Goal: Information Seeking & Learning: Learn about a topic

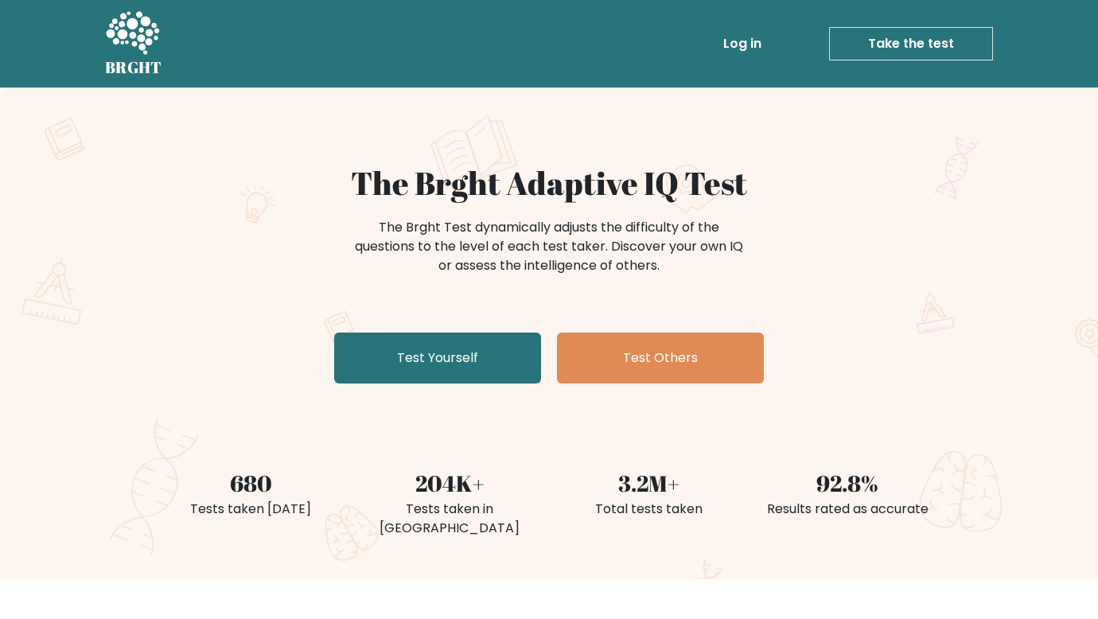
click at [759, 271] on div "The Brght Test dynamically adjusts the difficulty of the questions to the level…" at bounding box center [549, 255] width 637 height 80
click at [863, 375] on div "The Brght Adaptive IQ Test The Brght Test dynamically adjusts the difficulty of…" at bounding box center [549, 277] width 796 height 226
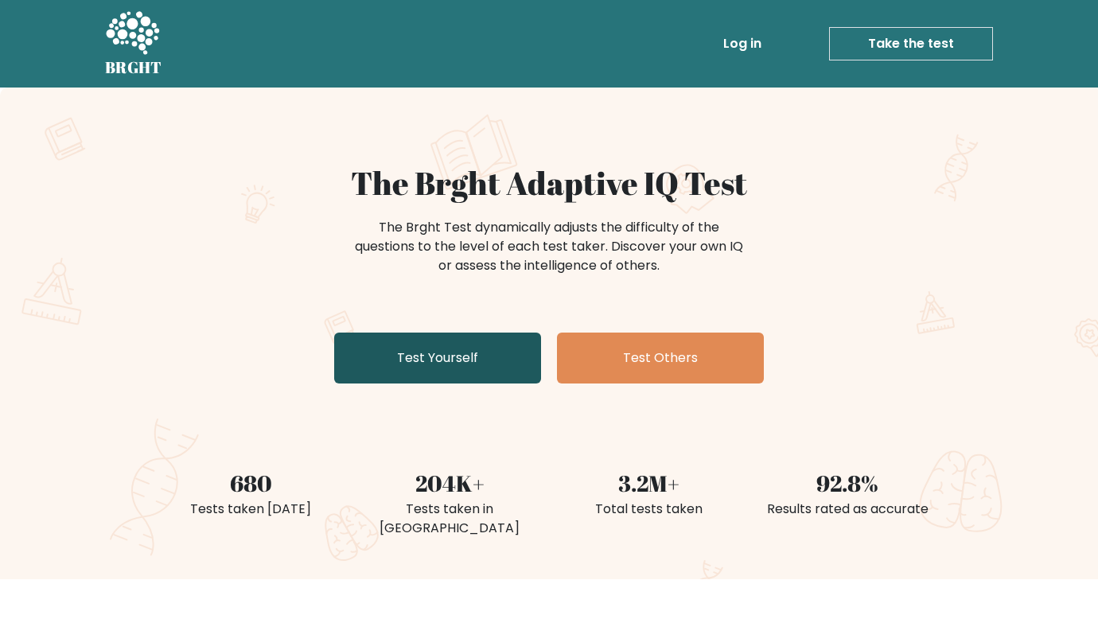
click at [481, 357] on link "Test Yourself" at bounding box center [437, 358] width 207 height 51
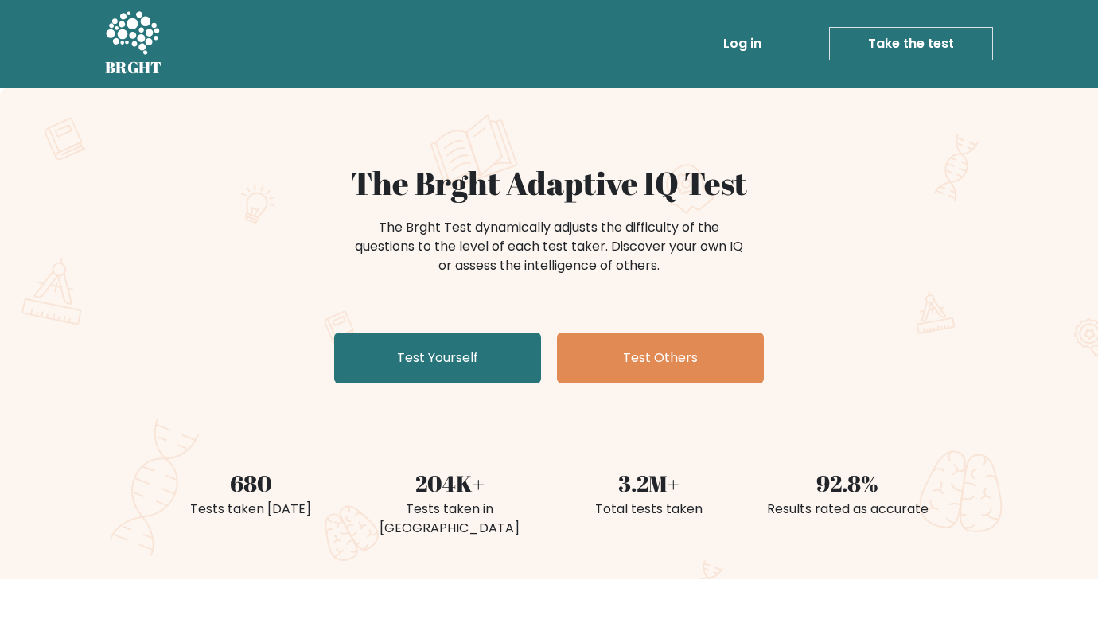
click at [755, 36] on link "Log in" at bounding box center [742, 44] width 51 height 32
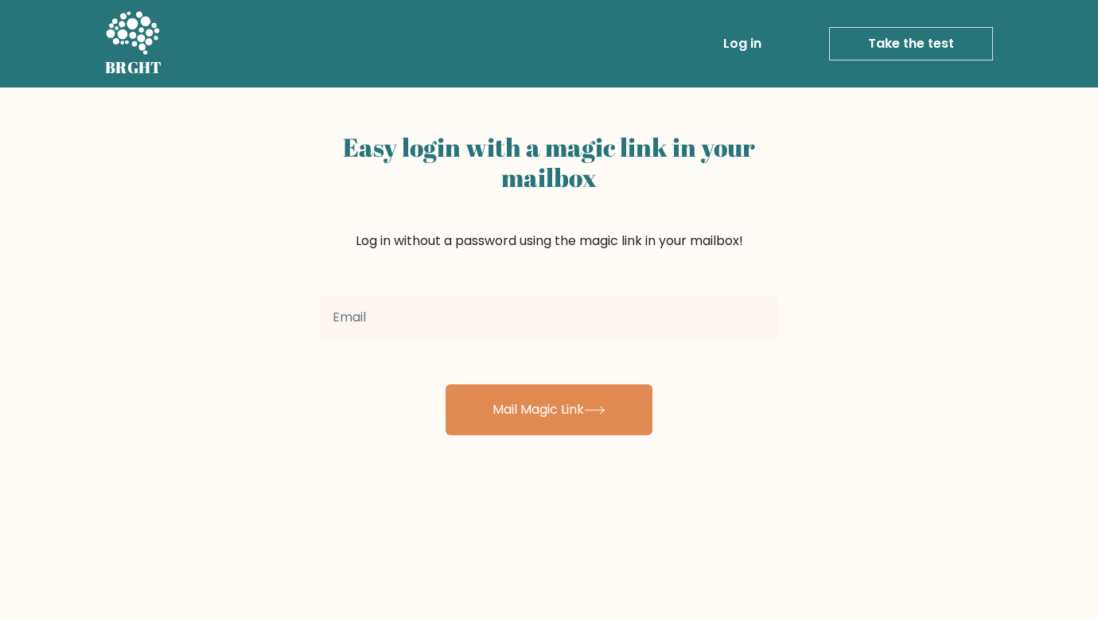
click at [453, 330] on input "email" at bounding box center [549, 317] width 458 height 45
type input "Aulric45Oika09@gmail.com"
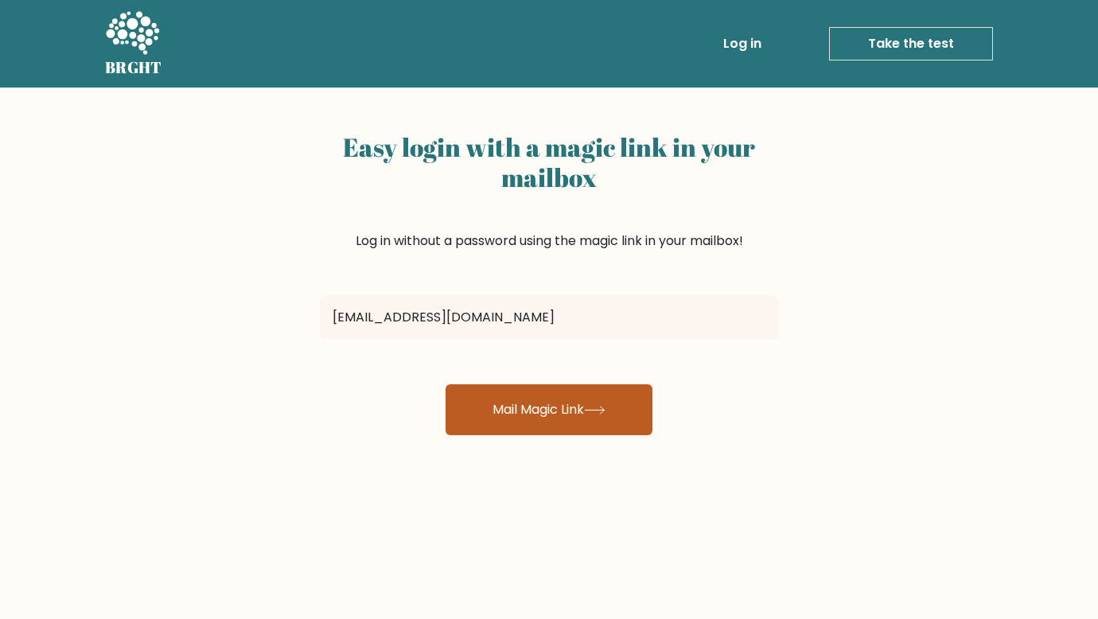
click at [598, 412] on icon at bounding box center [594, 410] width 21 height 9
click at [561, 400] on button "Mail Magic Link" at bounding box center [549, 409] width 207 height 51
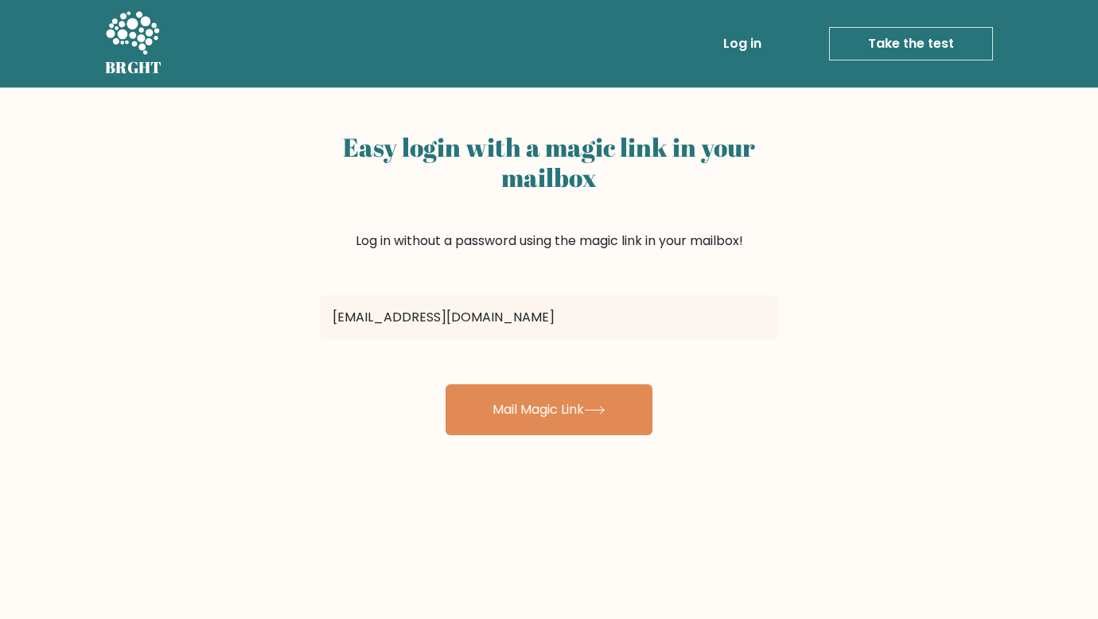
drag, startPoint x: 441, startPoint y: 315, endPoint x: 388, endPoint y: 316, distance: 53.3
click at [388, 316] on input "Aulric45Oika09@gmail.com" at bounding box center [549, 317] width 458 height 45
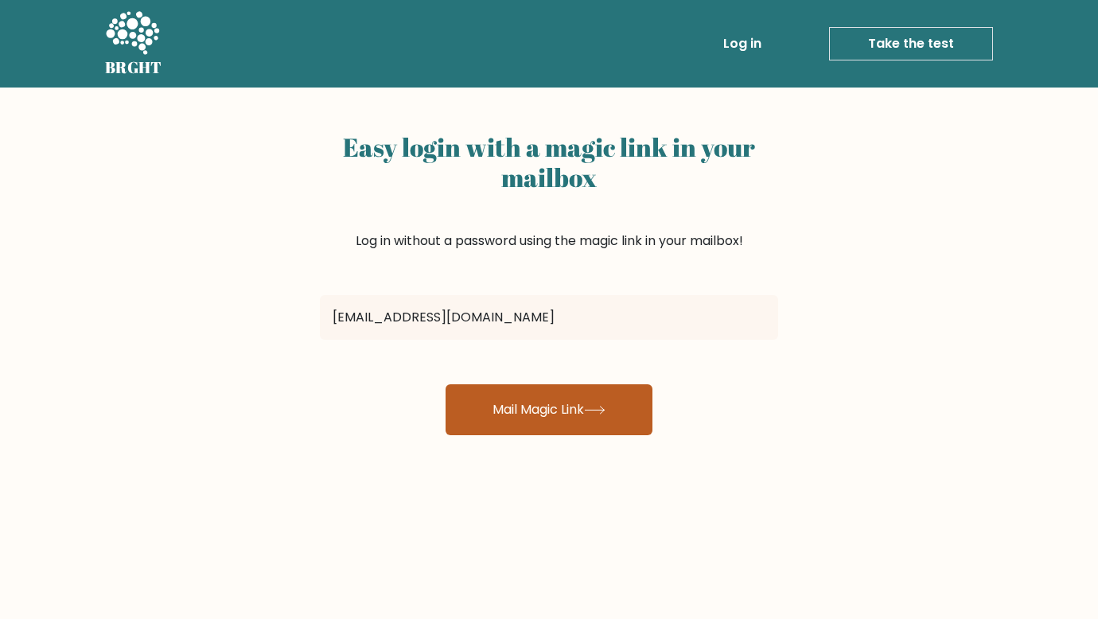
type input "Aulric45@gmail.com"
click at [543, 410] on button "Mail Magic Link" at bounding box center [549, 409] width 207 height 51
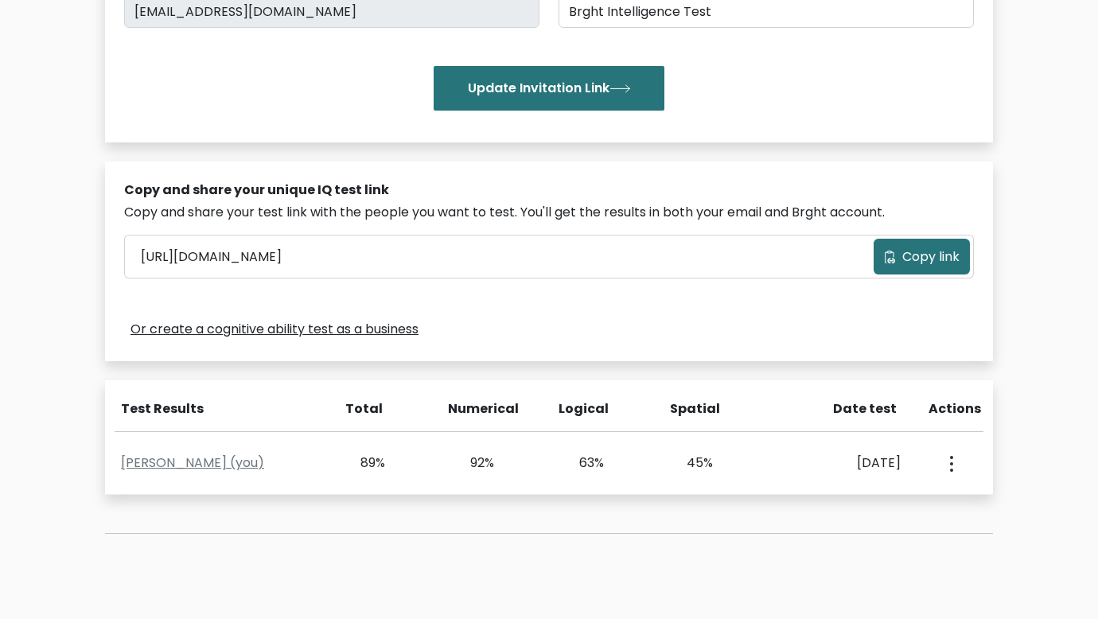
scroll to position [398, 0]
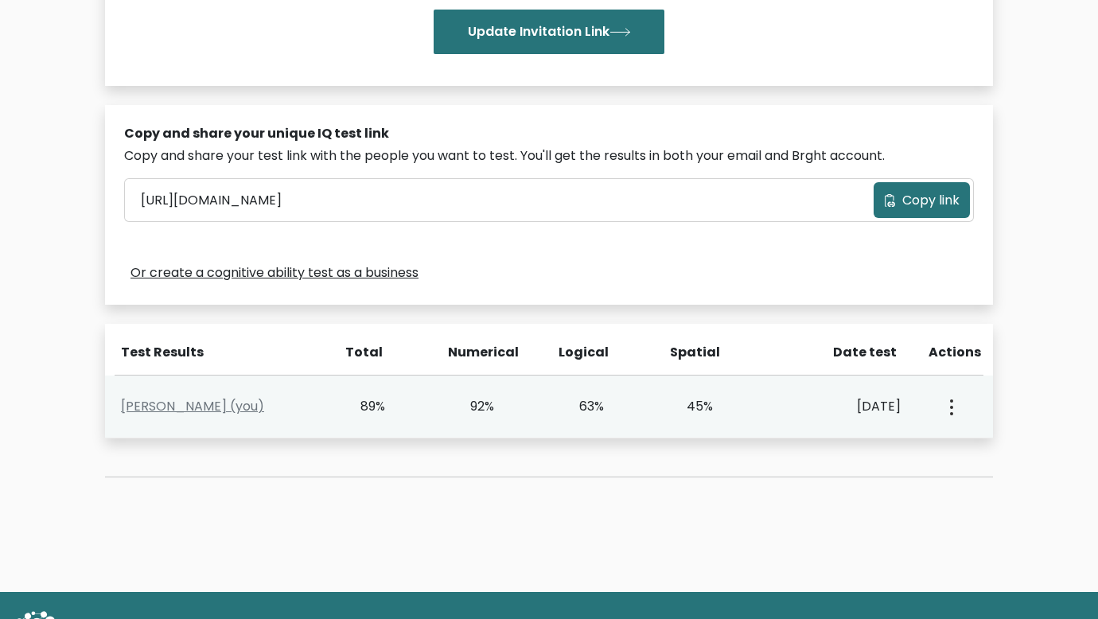
drag, startPoint x: 464, startPoint y: 405, endPoint x: 536, endPoint y: 406, distance: 71.6
click at [536, 406] on div "92%" at bounding box center [495, 406] width 110 height 19
drag, startPoint x: 684, startPoint y: 416, endPoint x: 722, endPoint y: 409, distance: 38.1
click at [722, 409] on div "45%" at bounding box center [714, 406] width 110 height 19
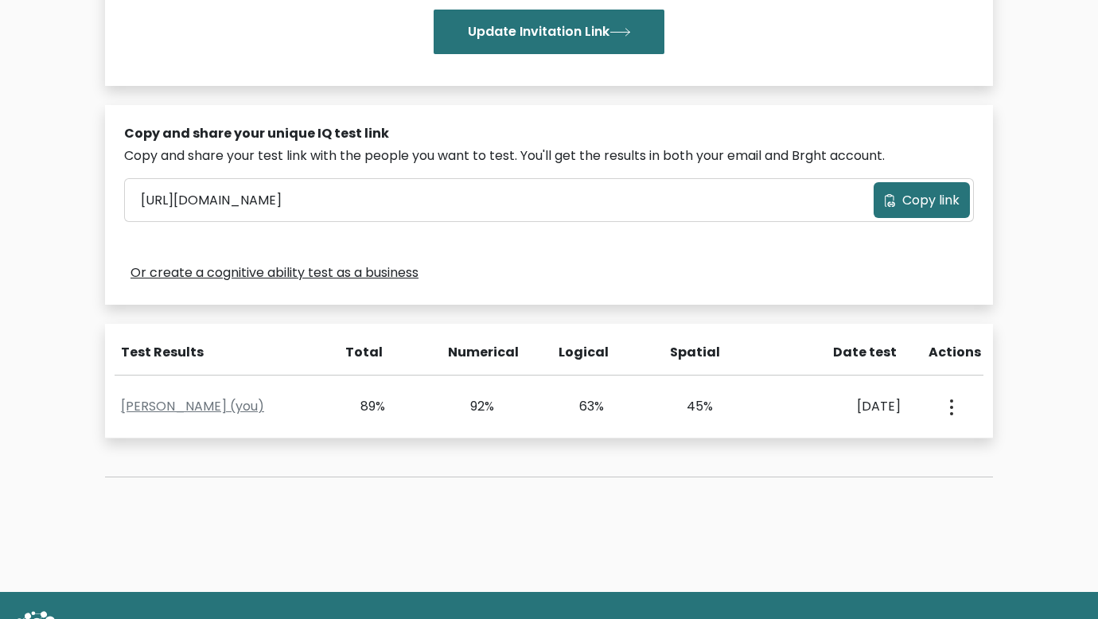
click at [676, 454] on div "Test the IQ of other people 40 questions 30 minutes English Create your unique …" at bounding box center [548, 112] width 907 height 807
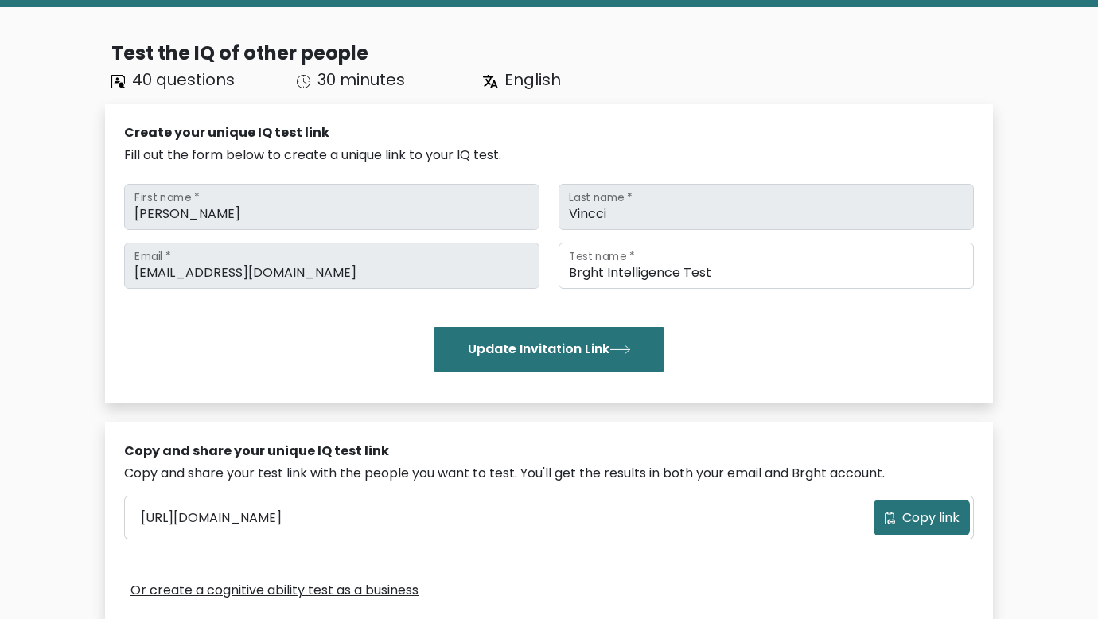
scroll to position [0, 0]
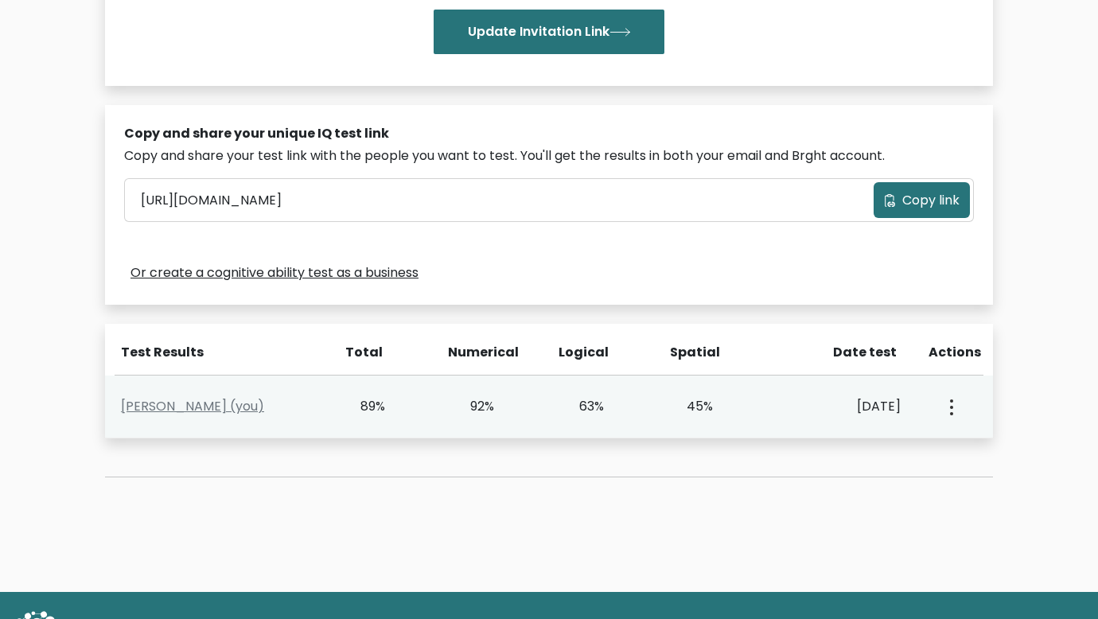
click at [761, 411] on div "45%" at bounding box center [714, 406] width 110 height 19
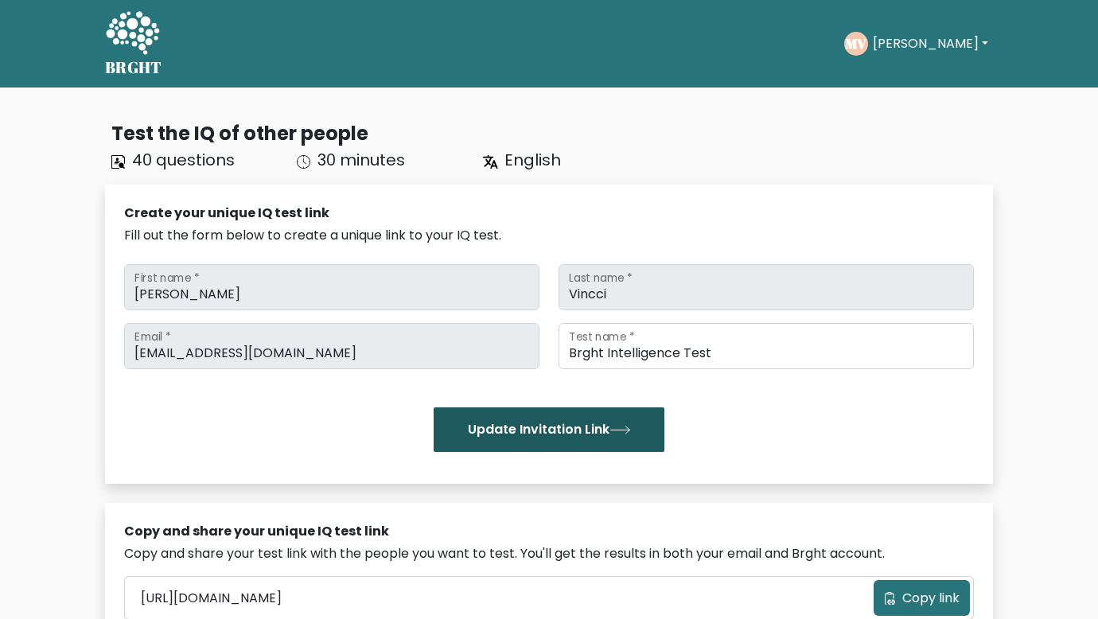
click at [599, 430] on button "Update Invitation Link" at bounding box center [549, 429] width 231 height 45
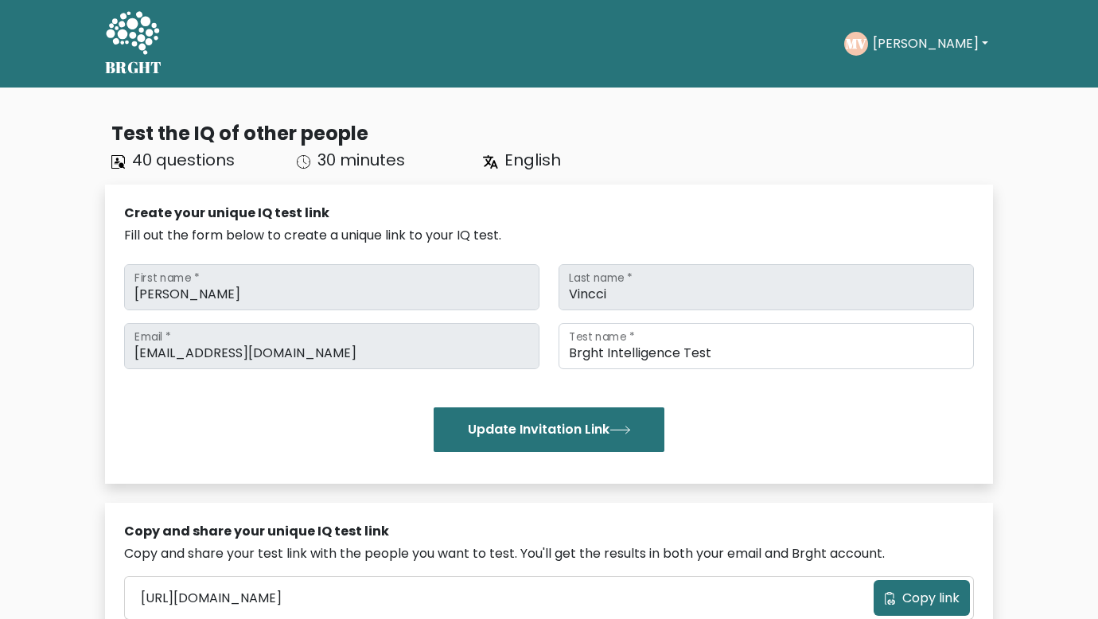
click at [904, 45] on button "Maria" at bounding box center [930, 43] width 125 height 21
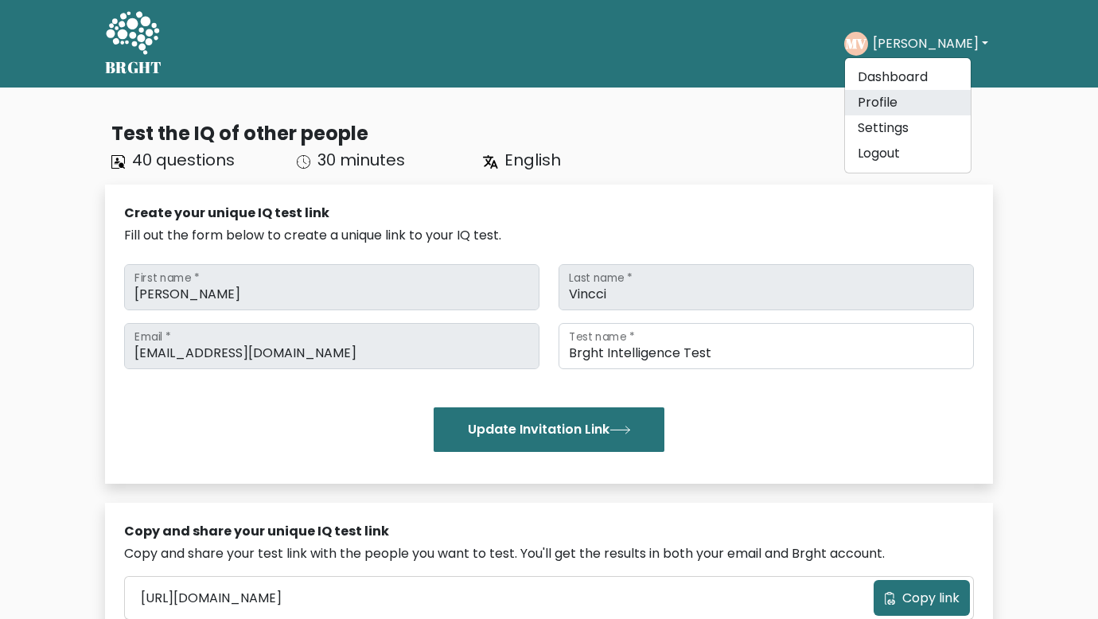
click at [909, 100] on link "Profile" at bounding box center [908, 102] width 126 height 25
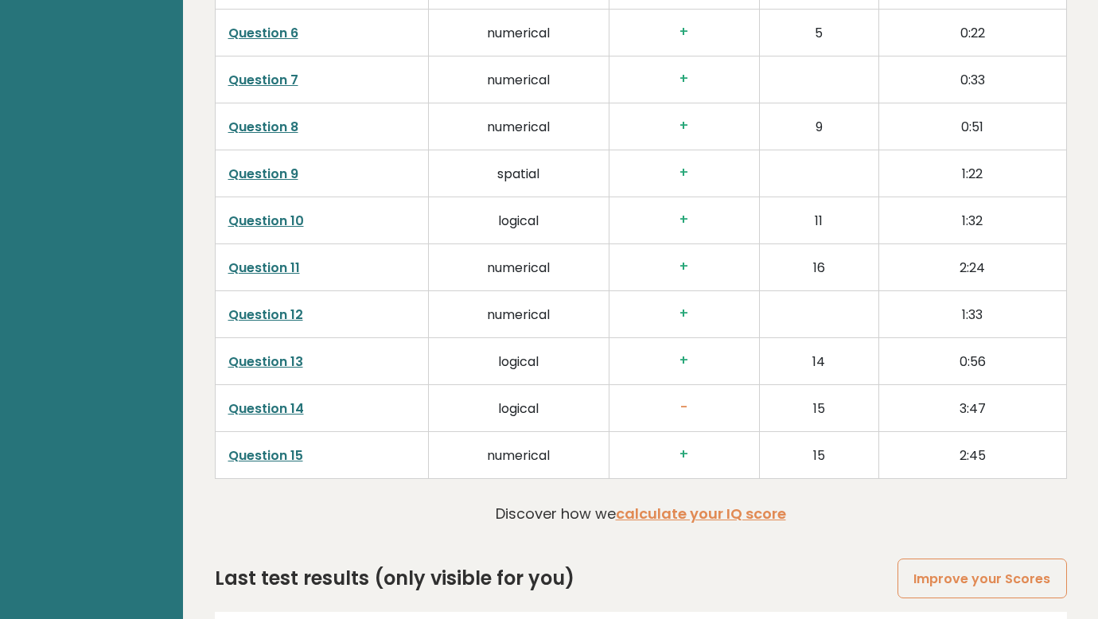
scroll to position [2073, 0]
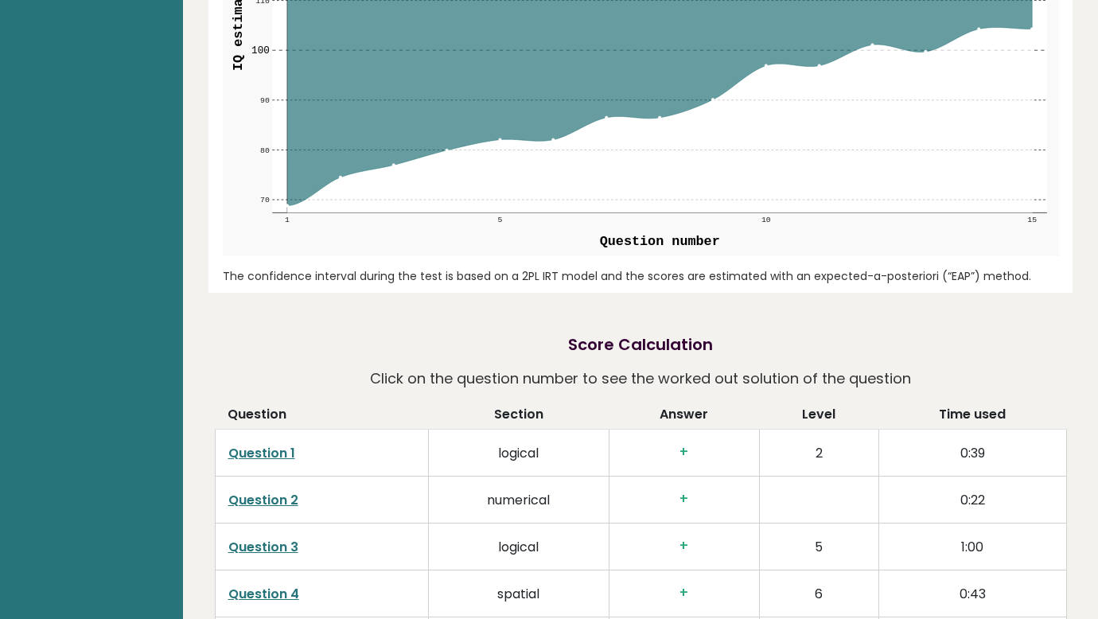
drag, startPoint x: 354, startPoint y: 581, endPoint x: 380, endPoint y: 581, distance: 26.3
click at [465, 430] on td "logical" at bounding box center [518, 453] width 181 height 47
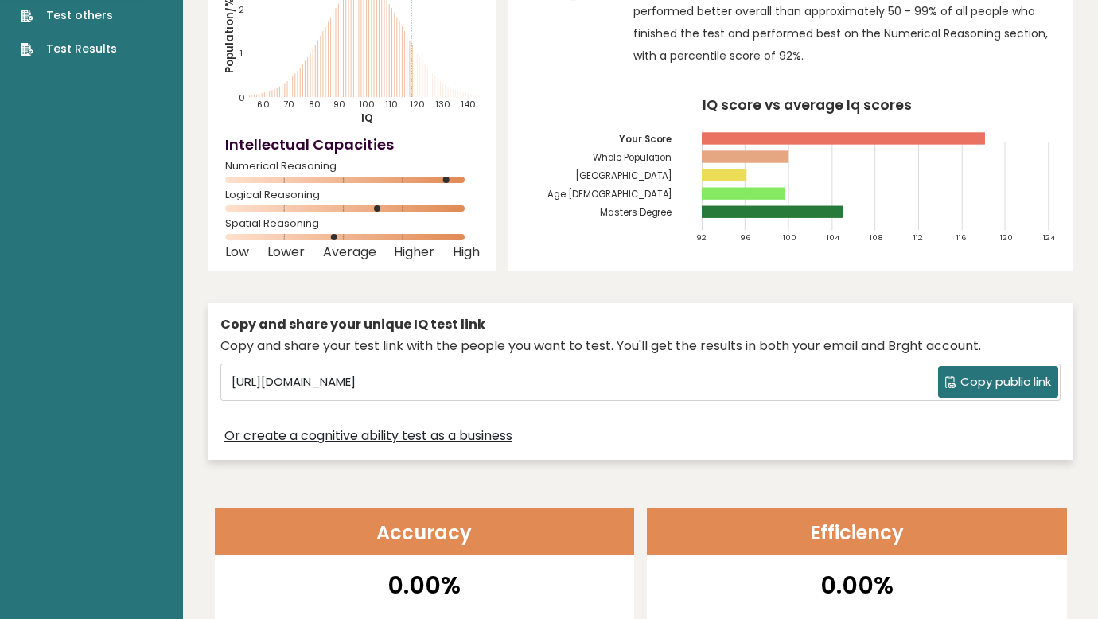
scroll to position [84, 0]
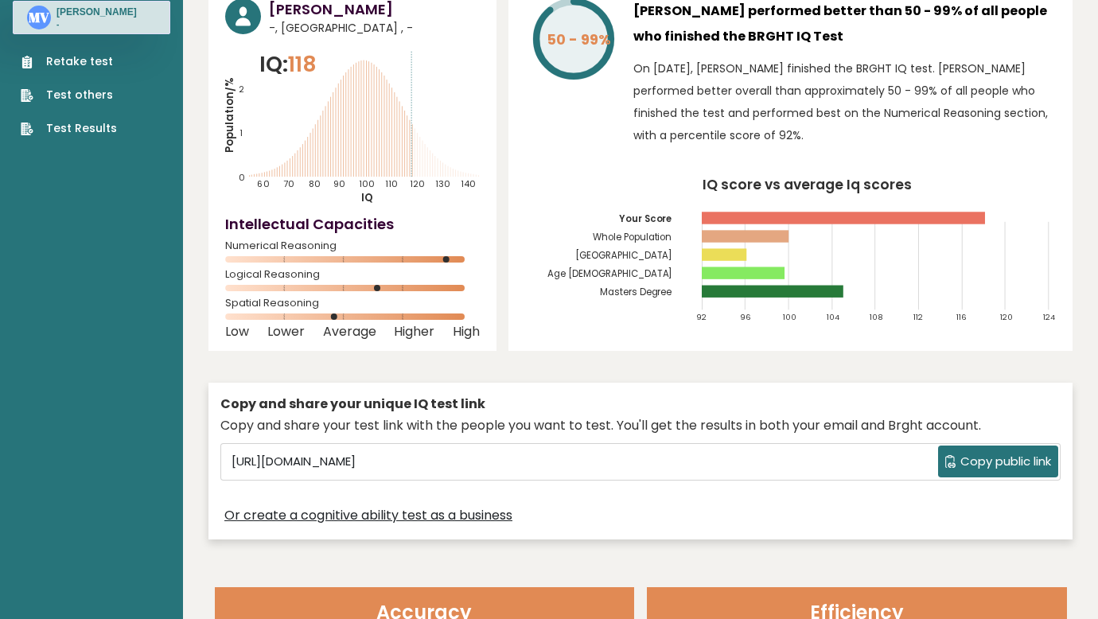
click at [790, 289] on rect at bounding box center [773, 292] width 142 height 12
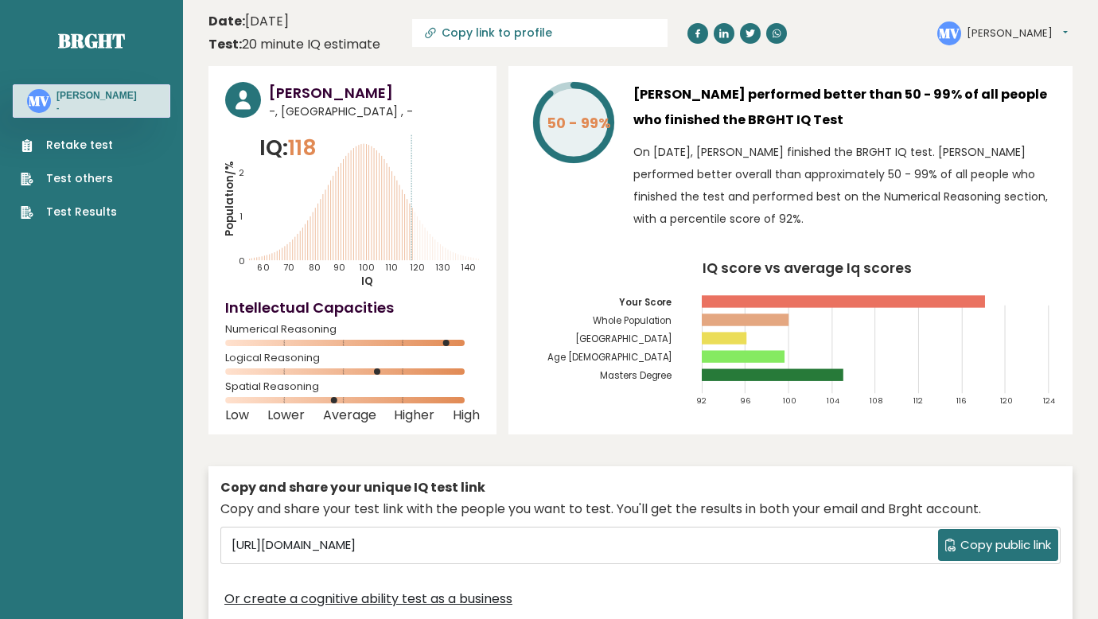
scroll to position [0, 0]
click at [973, 45] on div "MV [PERSON_NAME] Dashboard Profile Settings Logout" at bounding box center [1004, 34] width 135 height 32
click at [973, 31] on button "[PERSON_NAME]" at bounding box center [1017, 33] width 101 height 16
click at [995, 99] on link "Settings" at bounding box center [1008, 103] width 81 height 22
click at [995, 33] on button "[PERSON_NAME]" at bounding box center [1017, 33] width 101 height 16
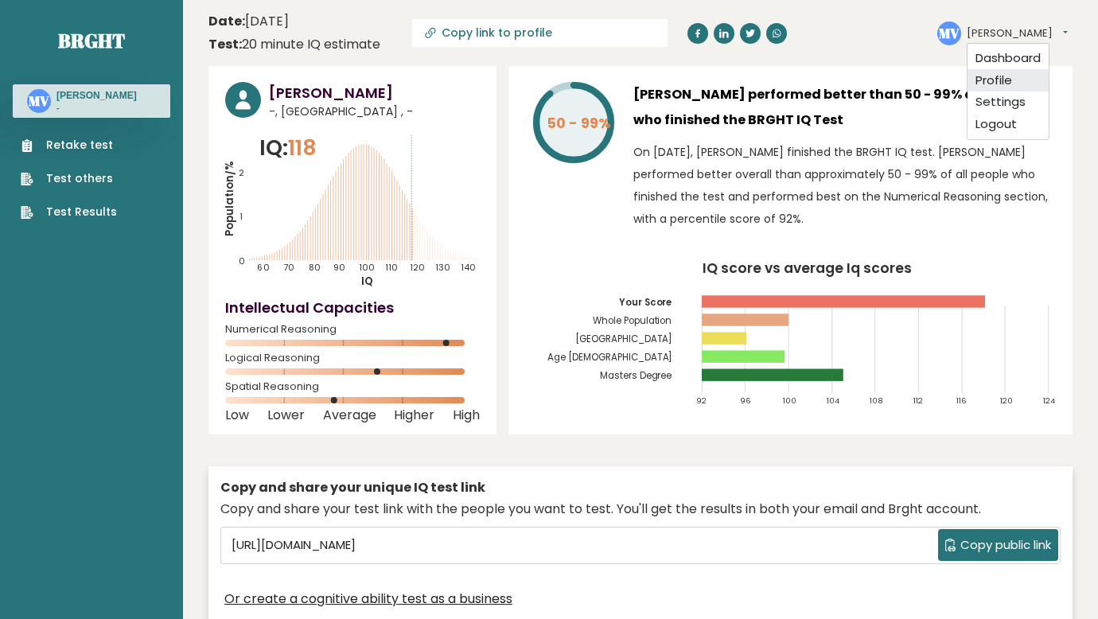
click at [1017, 72] on link "Profile" at bounding box center [1008, 80] width 81 height 22
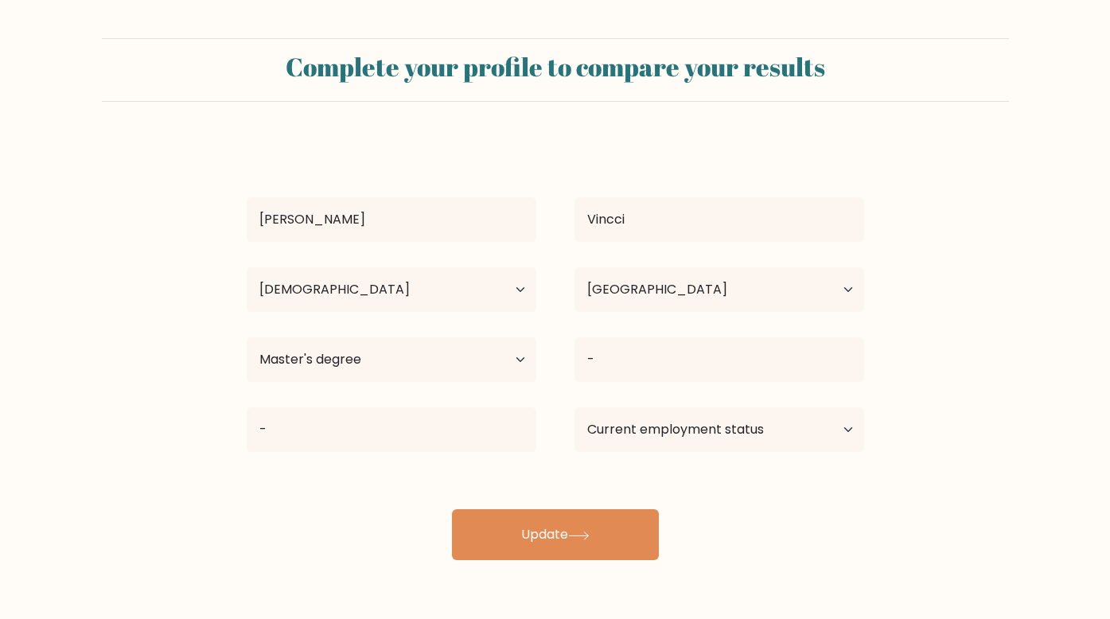
select select "55_64"
select select "PH"
select select "masters_degree"
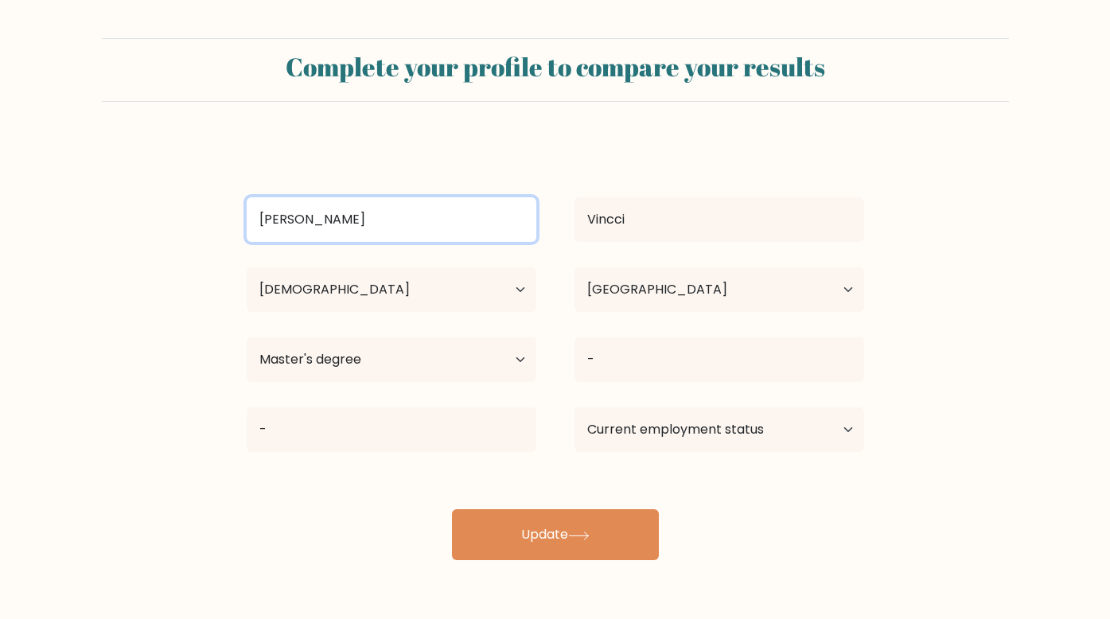
click at [306, 204] on input "[PERSON_NAME]" at bounding box center [392, 219] width 290 height 45
drag, startPoint x: 305, startPoint y: 218, endPoint x: 238, endPoint y: 218, distance: 66.8
click at [238, 218] on div "[PERSON_NAME]" at bounding box center [392, 219] width 328 height 57
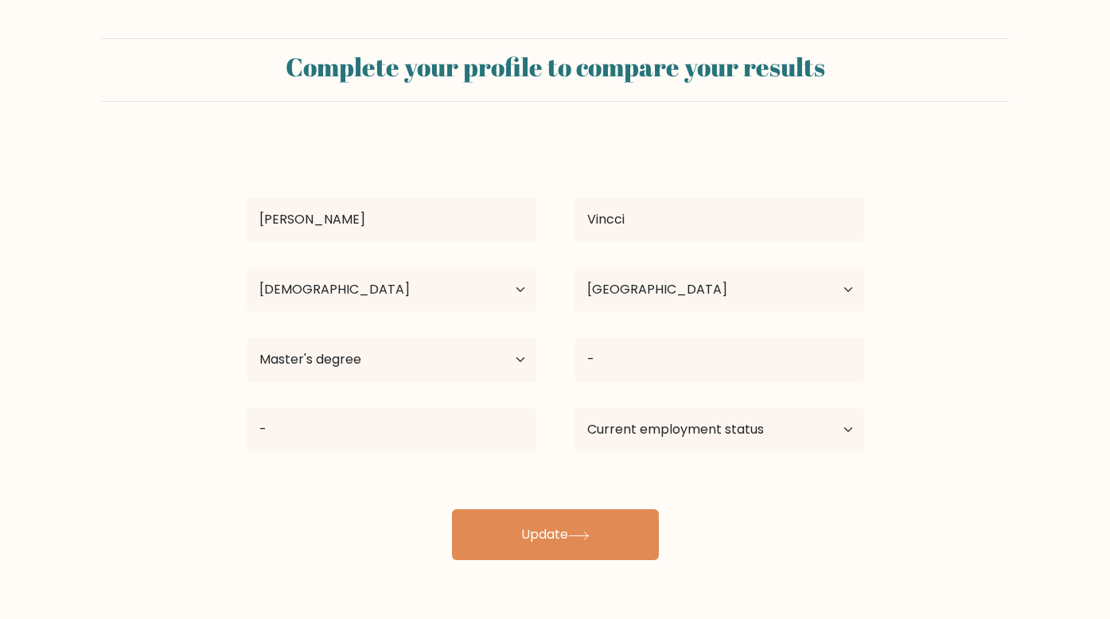
click at [805, 144] on div "Maria Vincci Age Under 18 years old 18-24 years old 25-34 years old 35-44 years…" at bounding box center [555, 350] width 637 height 420
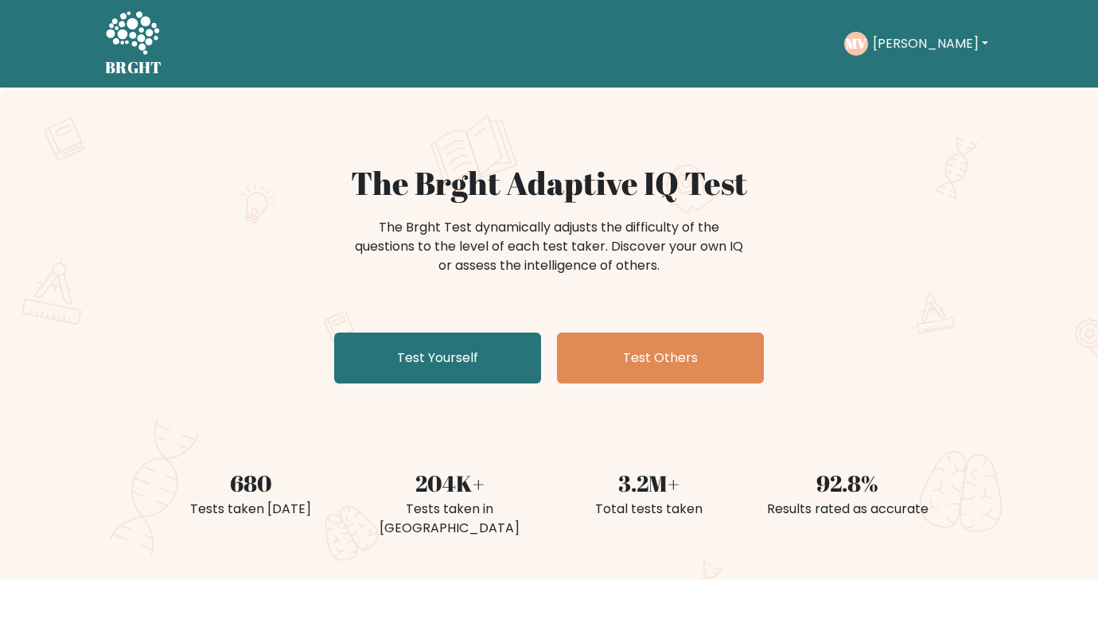
click at [923, 29] on div "MV Maria Dashboard Profile Settings Logout" at bounding box center [918, 43] width 149 height 37
click at [921, 35] on button "Maria" at bounding box center [930, 43] width 125 height 21
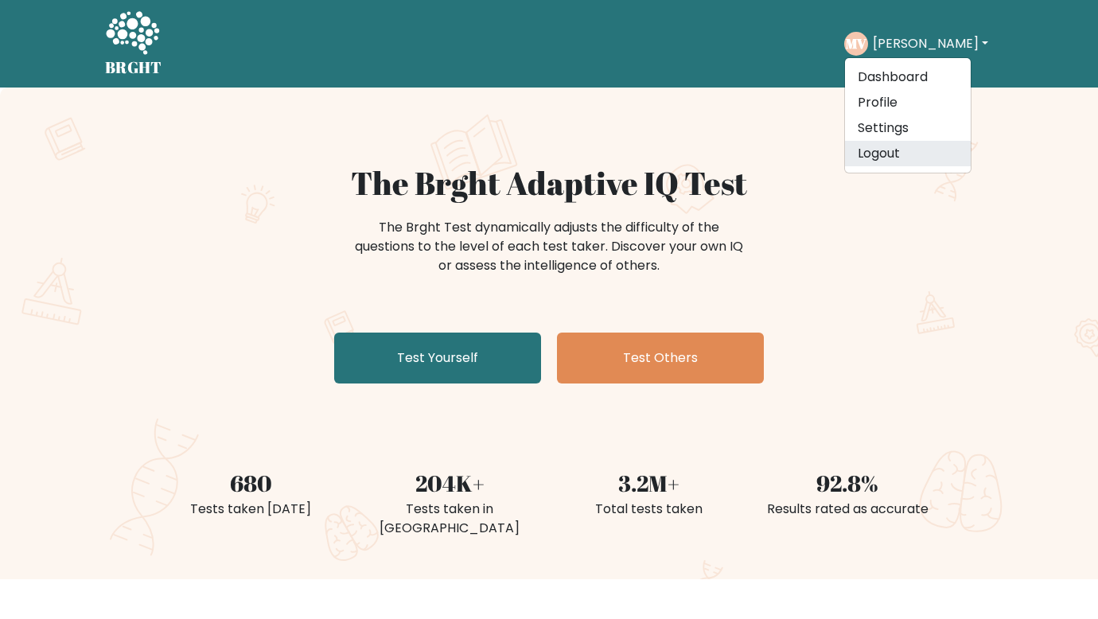
click at [909, 149] on link "Logout" at bounding box center [908, 153] width 126 height 25
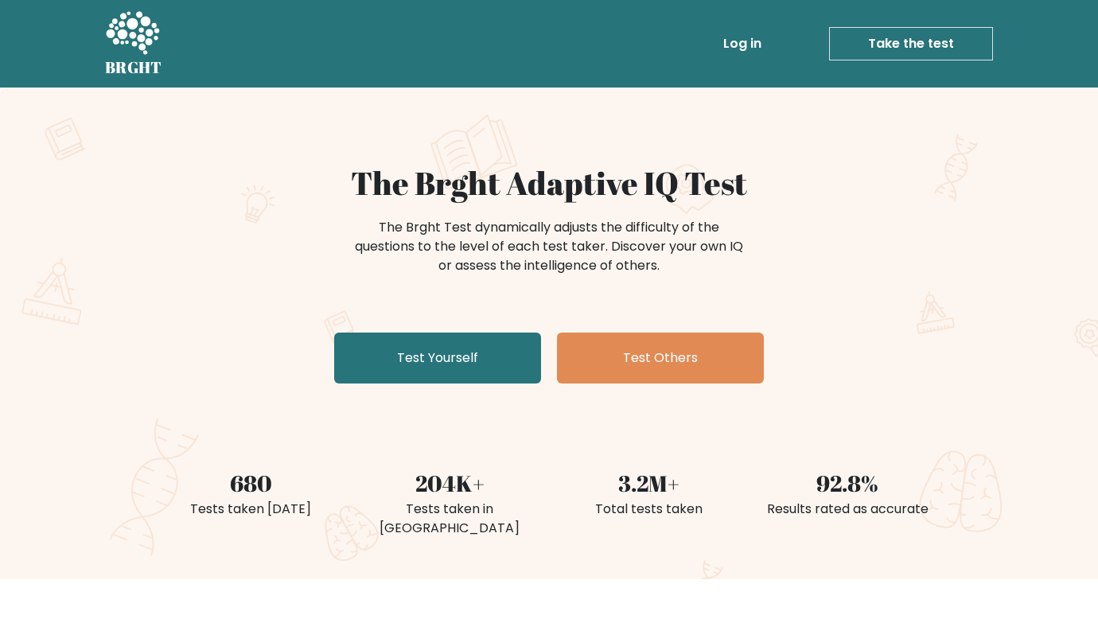
click at [756, 43] on link "Log in" at bounding box center [742, 44] width 51 height 32
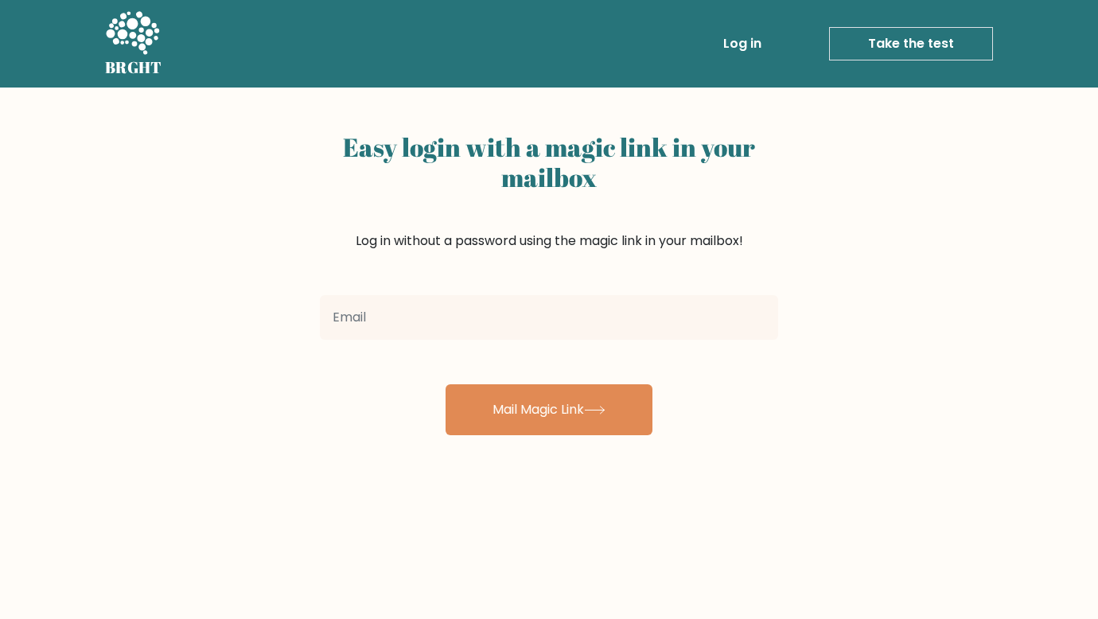
click at [450, 315] on input "email" at bounding box center [549, 317] width 458 height 45
type input "Aulric45Oika09@gmail.com"
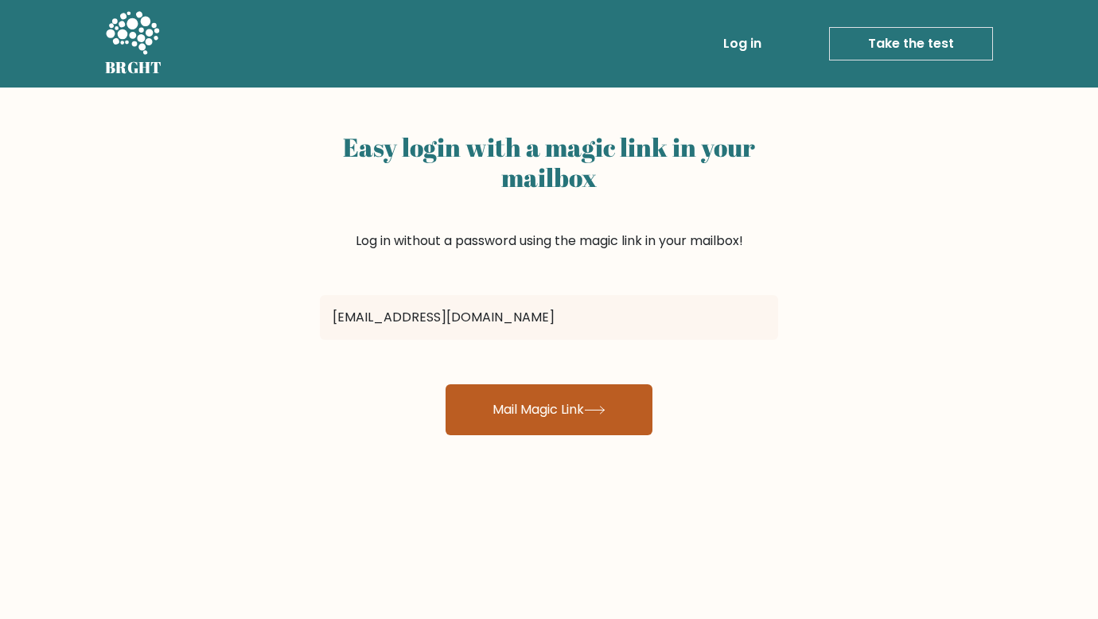
click at [561, 404] on button "Mail Magic Link" at bounding box center [549, 409] width 207 height 51
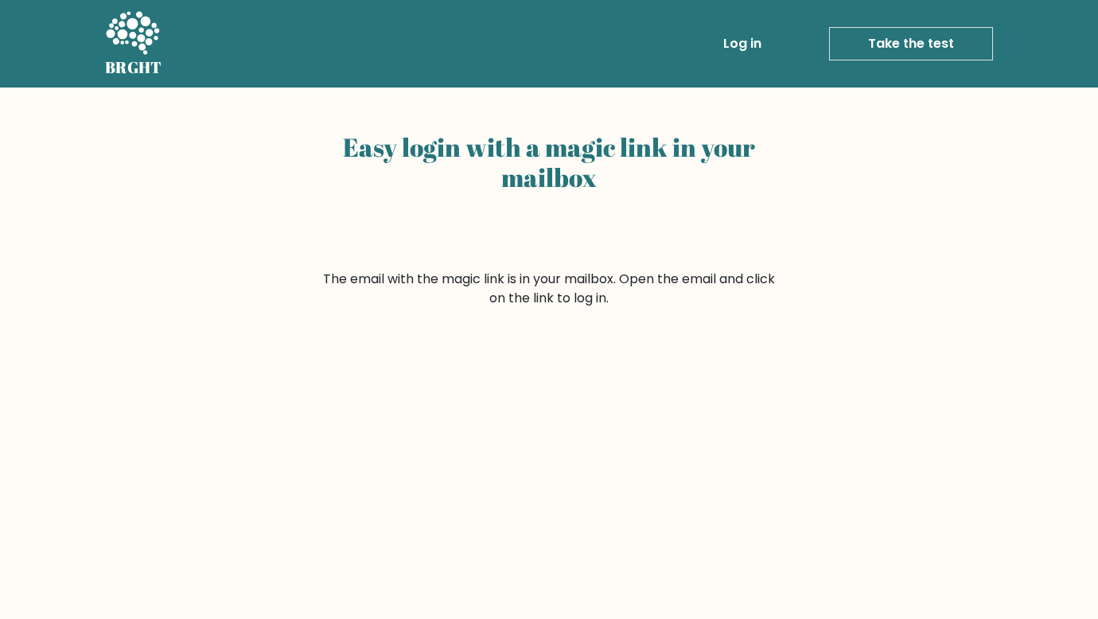
click at [731, 37] on link "Log in" at bounding box center [742, 44] width 51 height 32
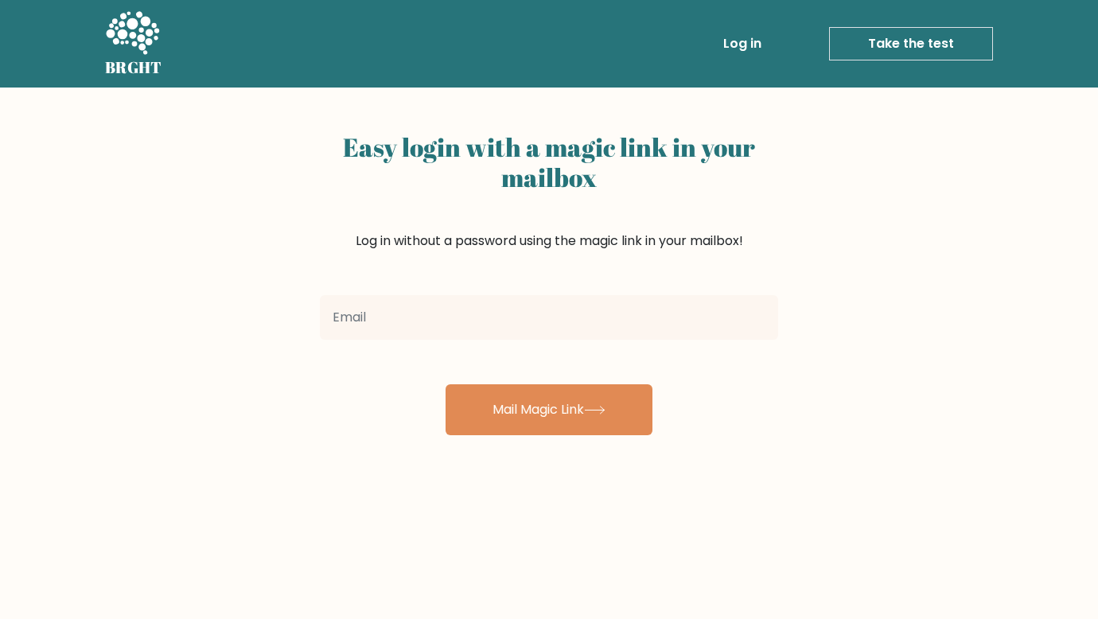
click at [399, 328] on input "email" at bounding box center [549, 317] width 458 height 45
type input "baluyut.aurica@gmail.com"
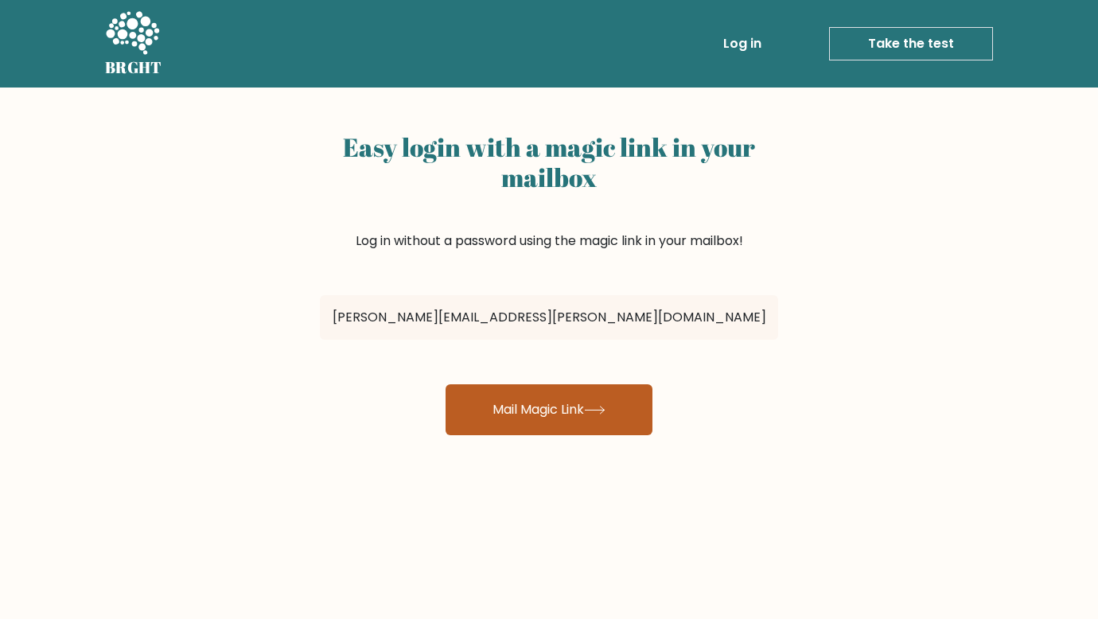
click at [582, 411] on button "Mail Magic Link" at bounding box center [549, 409] width 207 height 51
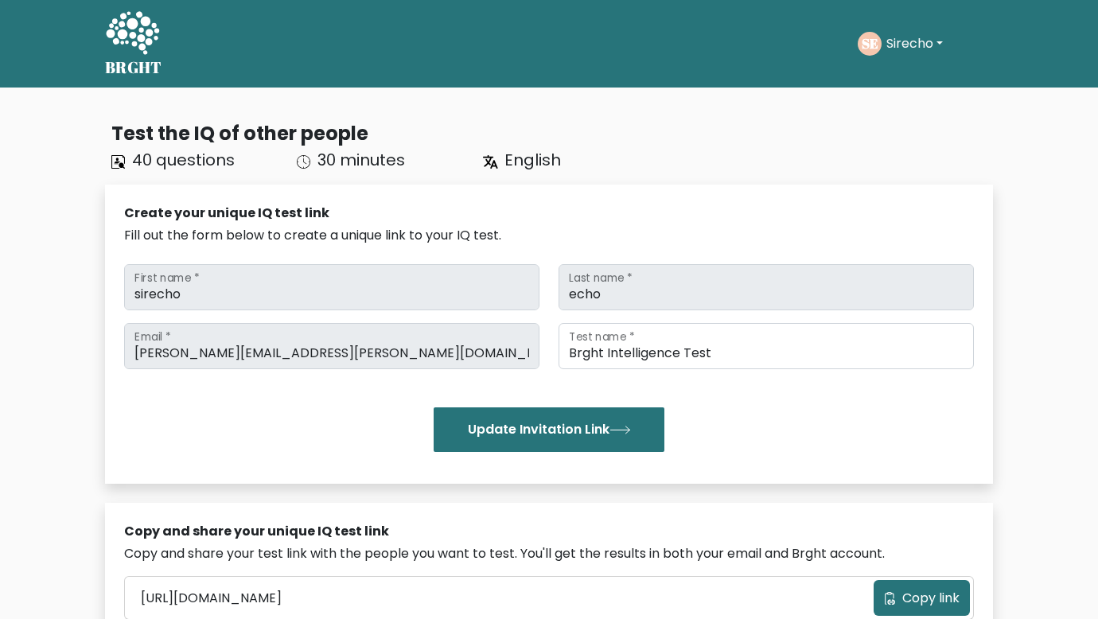
click at [934, 37] on button "Sirecho" at bounding box center [915, 43] width 66 height 21
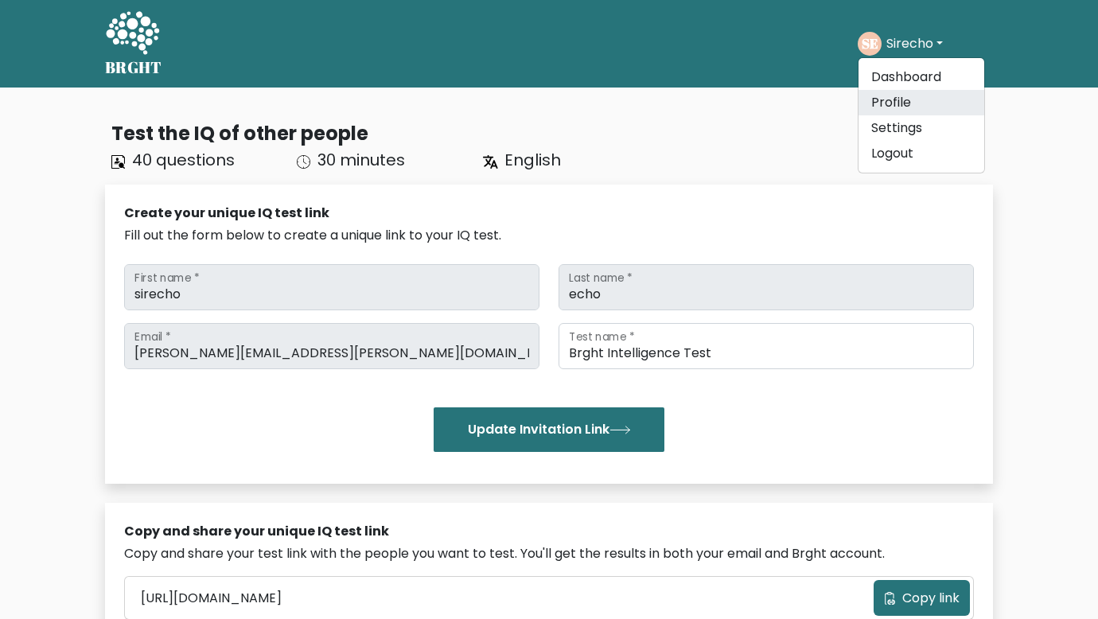
click at [926, 100] on link "Profile" at bounding box center [922, 102] width 126 height 25
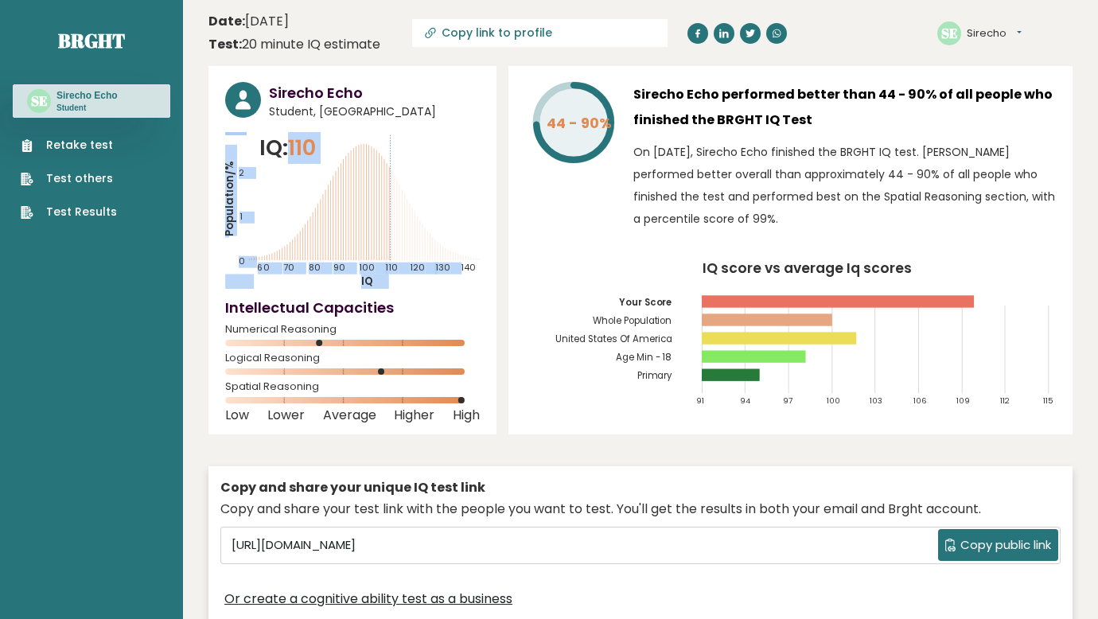
drag, startPoint x: 294, startPoint y: 150, endPoint x: 330, endPoint y: 157, distance: 36.4
click at [330, 157] on div "IQ: 110 Population/% IQ 0 1 2 60 70 80 90 100 110 120 130 140" at bounding box center [352, 210] width 255 height 157
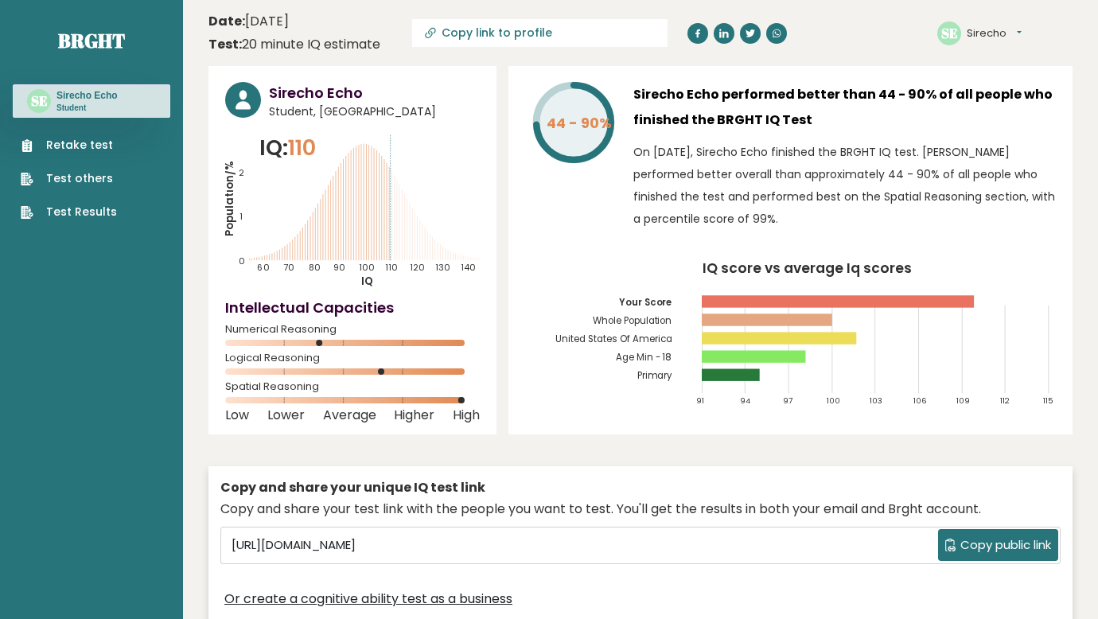
click at [561, 269] on icon "IQ score vs average Iq scores 91 94 97 100 103 106 109 112 115 Your Score Whole…" at bounding box center [790, 340] width 531 height 157
click at [982, 34] on button "Sirecho" at bounding box center [994, 33] width 55 height 16
click at [1020, 104] on link "Settings" at bounding box center [1008, 103] width 81 height 22
click at [1060, 42] on div "SE Sirecho Dashboard Profile Settings Logout" at bounding box center [1004, 34] width 135 height 32
click at [1006, 34] on button "Sirecho" at bounding box center [994, 33] width 55 height 16
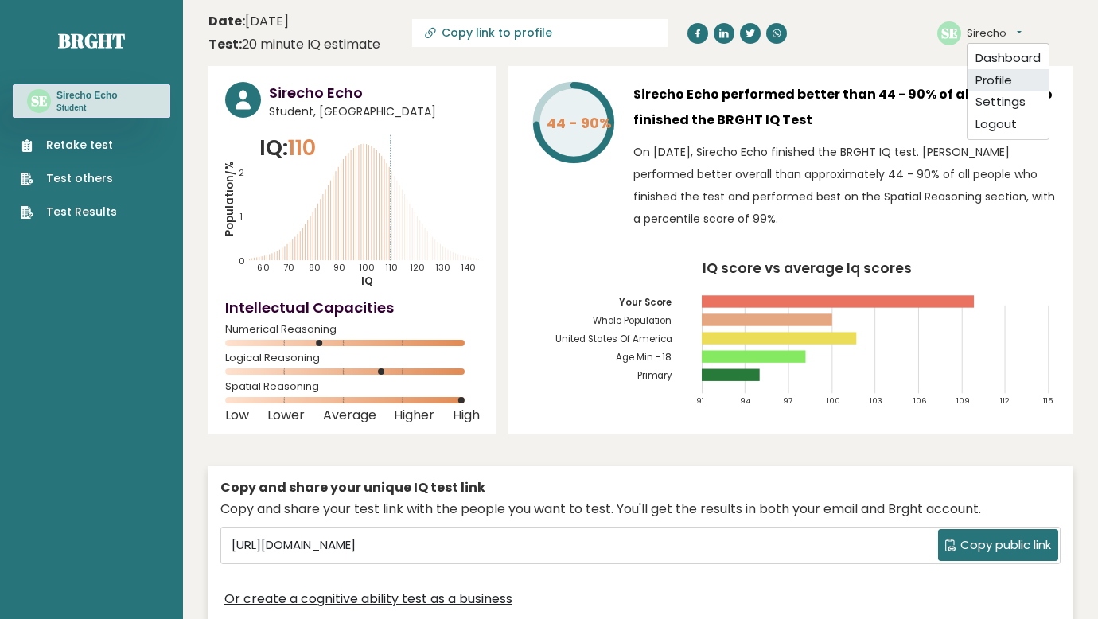
click at [1011, 76] on link "Profile" at bounding box center [1008, 80] width 81 height 22
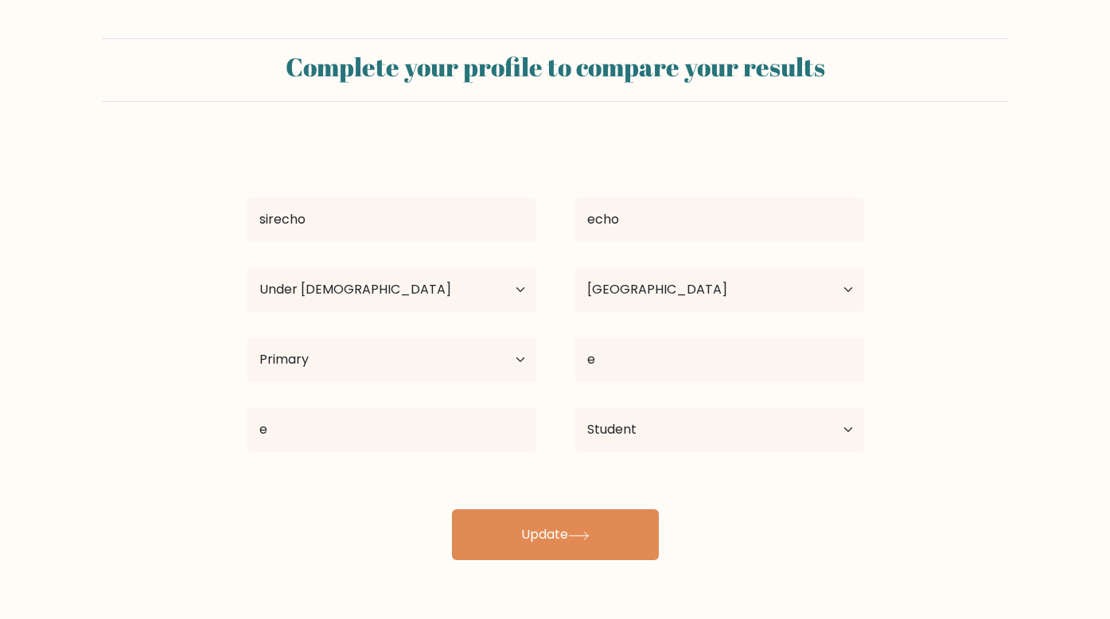
select select "min_18"
select select "PH"
select select "primary"
select select "student"
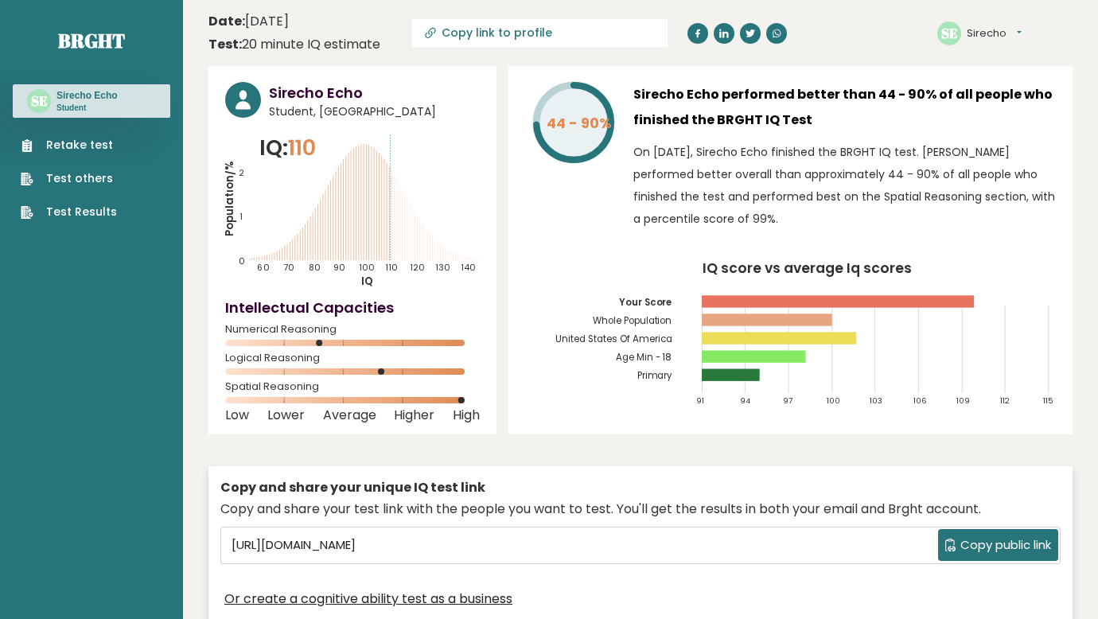
click at [103, 143] on link "Retake test" at bounding box center [69, 145] width 96 height 17
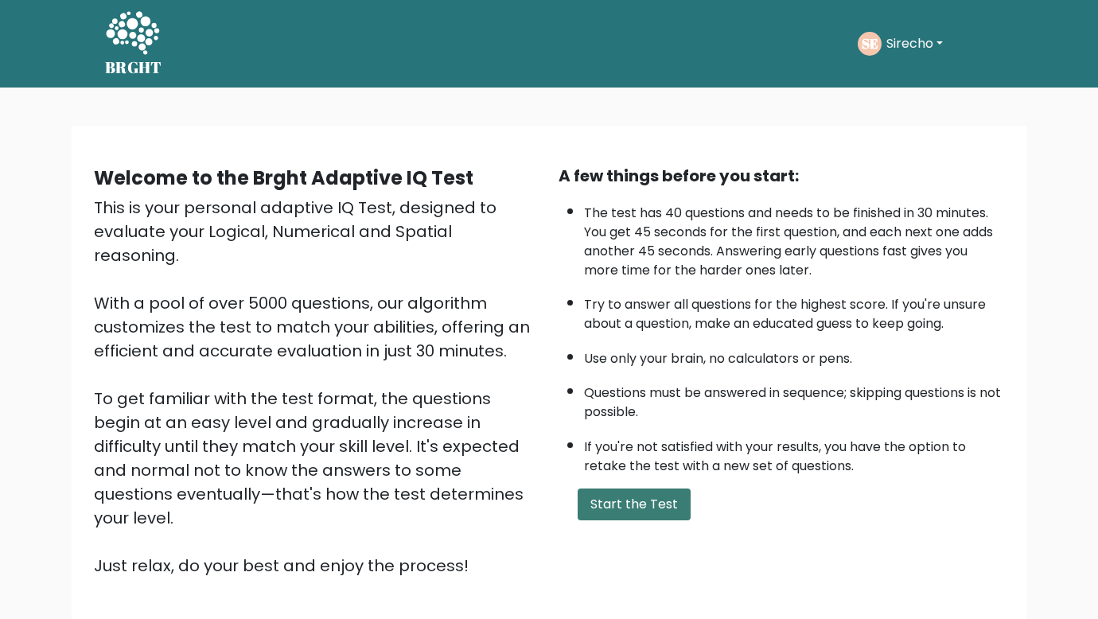
click at [640, 501] on button "Start the Test" at bounding box center [634, 505] width 113 height 32
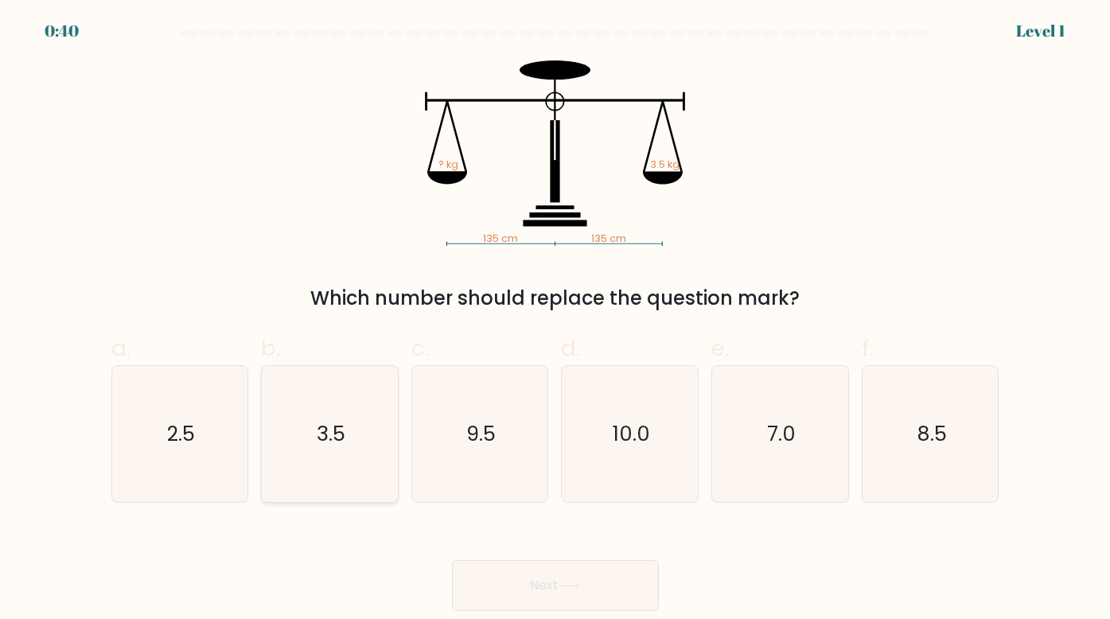
click at [320, 438] on text "3.5" at bounding box center [331, 433] width 29 height 29
click at [555, 320] on input "b. 3.5" at bounding box center [555, 315] width 1 height 10
radio input "true"
click at [588, 605] on button "Next" at bounding box center [555, 585] width 207 height 51
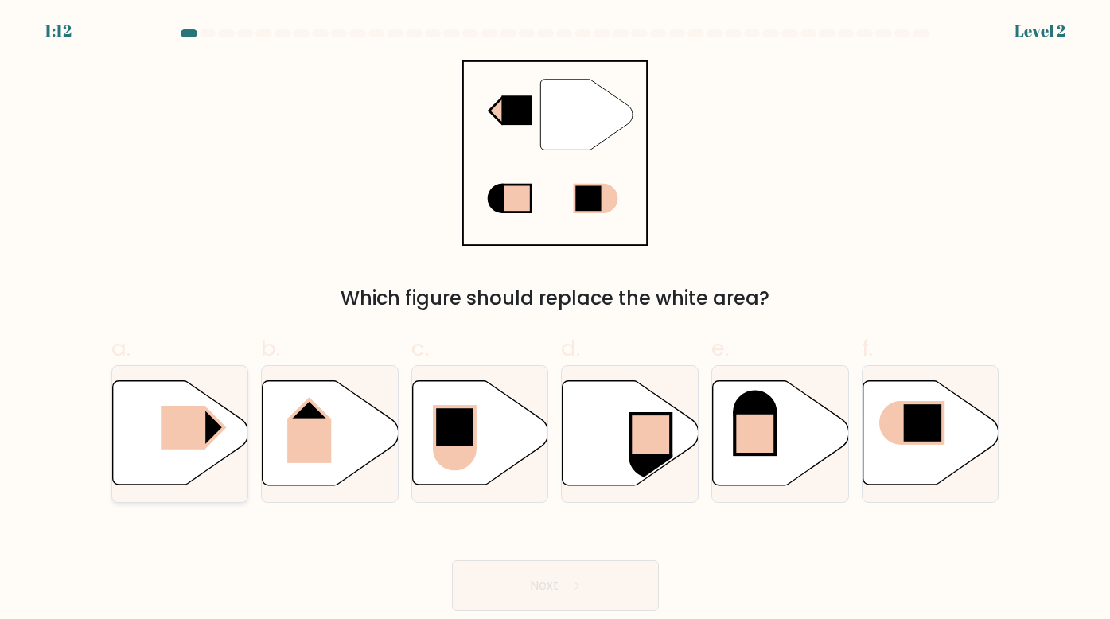
click at [197, 434] on rect at bounding box center [183, 429] width 45 height 44
click at [555, 320] on input "a." at bounding box center [555, 315] width 1 height 10
radio input "true"
click at [551, 598] on button "Next" at bounding box center [555, 585] width 207 height 51
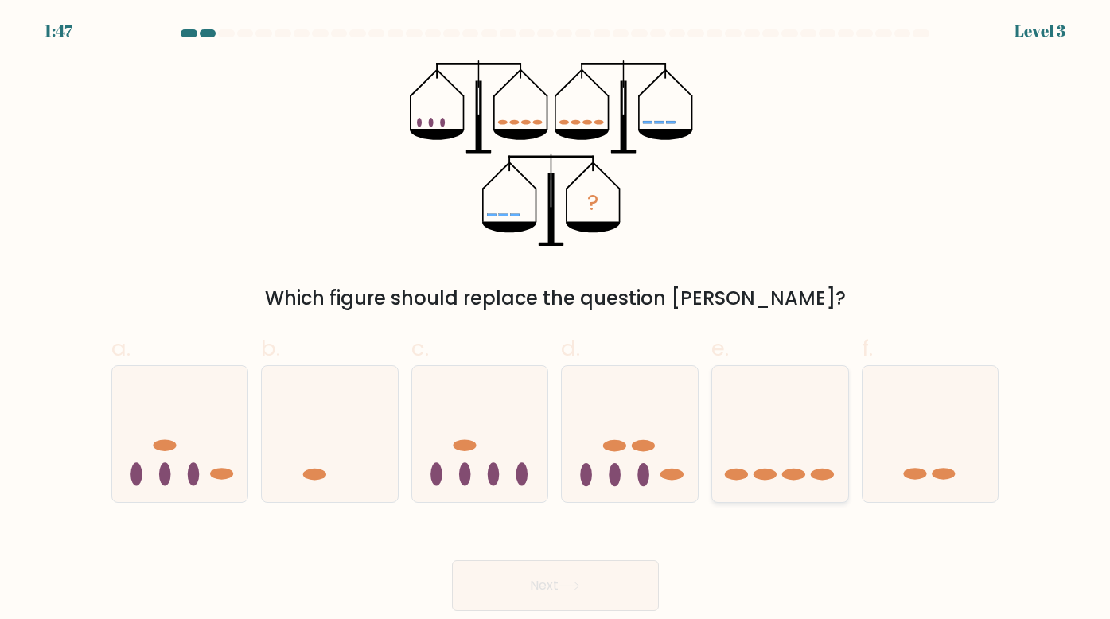
click at [787, 467] on icon at bounding box center [780, 433] width 136 height 112
click at [556, 320] on input "e." at bounding box center [555, 315] width 1 height 10
radio input "true"
click at [611, 591] on button "Next" at bounding box center [555, 585] width 207 height 51
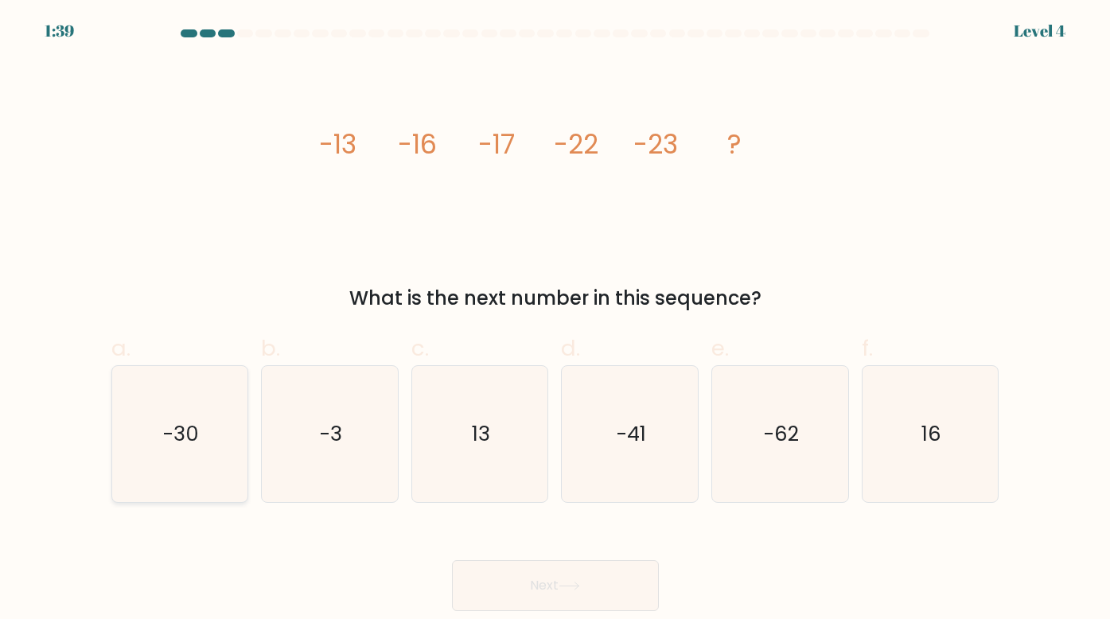
click at [197, 456] on icon "-30" at bounding box center [180, 434] width 136 height 136
click at [555, 320] on input "a. -30" at bounding box center [555, 315] width 1 height 10
radio input "true"
click at [590, 580] on button "Next" at bounding box center [555, 585] width 207 height 51
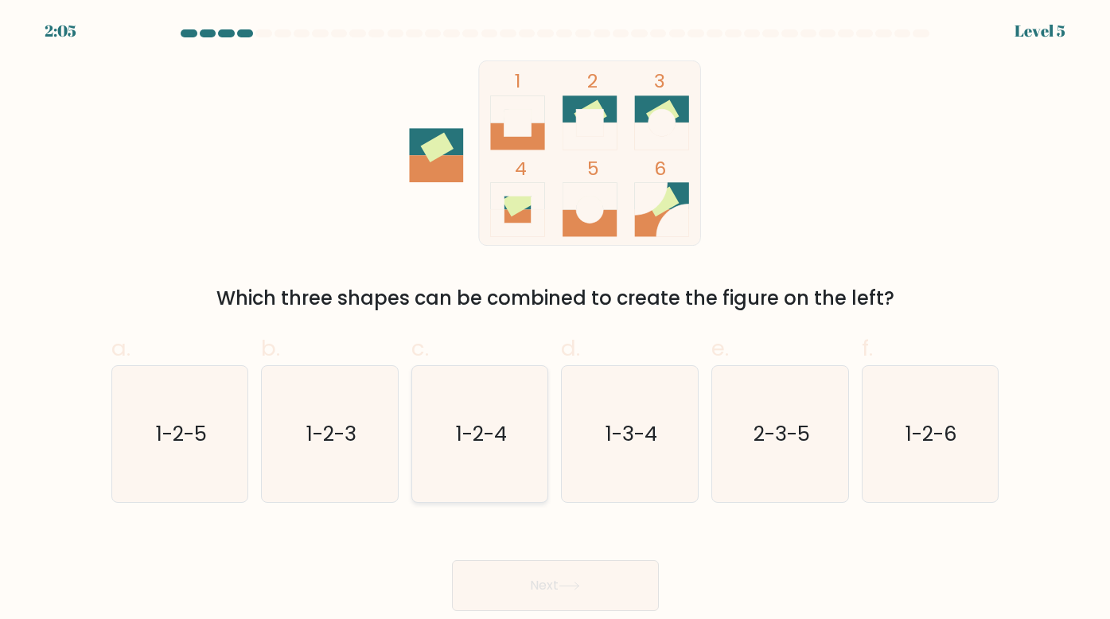
click at [465, 428] on text "1-2-4" at bounding box center [481, 433] width 51 height 29
click at [555, 320] on input "c. 1-2-4" at bounding box center [555, 315] width 1 height 10
radio input "true"
click at [541, 587] on button "Next" at bounding box center [555, 585] width 207 height 51
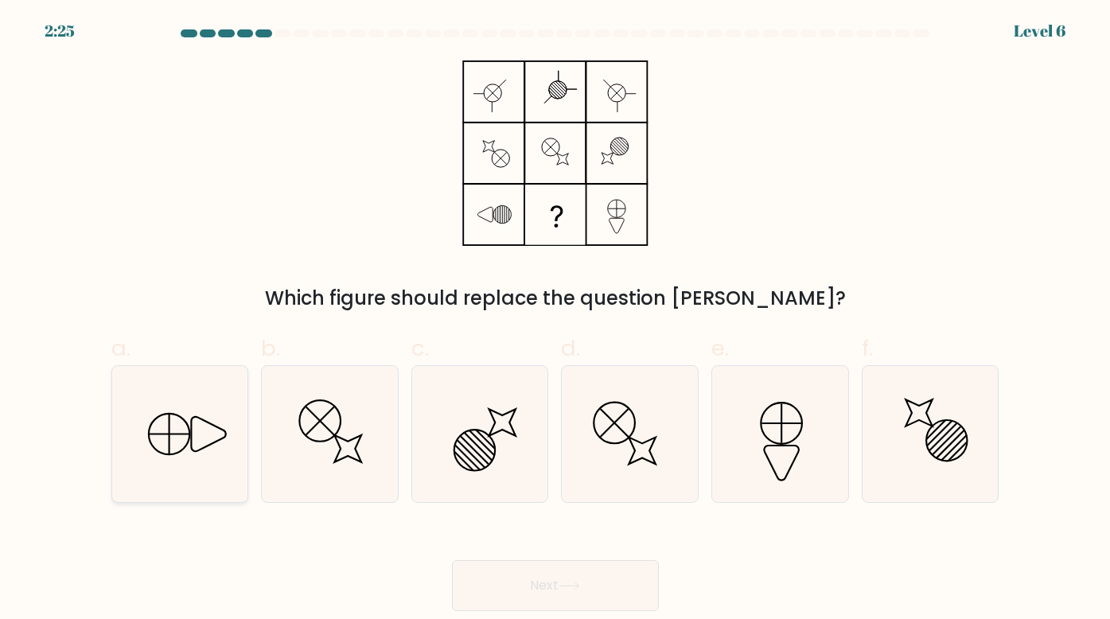
click at [199, 442] on icon at bounding box center [180, 434] width 136 height 136
click at [555, 320] on input "a." at bounding box center [555, 315] width 1 height 10
radio input "true"
click at [594, 574] on button "Next" at bounding box center [555, 585] width 207 height 51
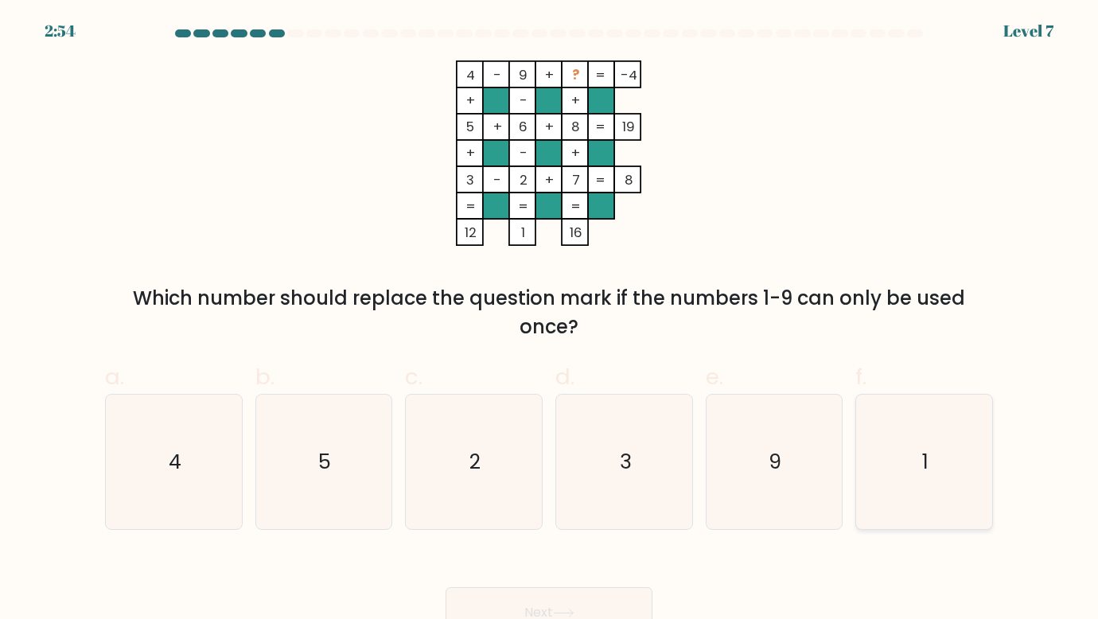
click at [927, 437] on icon "1" at bounding box center [924, 462] width 134 height 134
click at [550, 320] on input "f. 1" at bounding box center [549, 315] width 1 height 10
radio input "true"
click at [541, 598] on button "Next" at bounding box center [549, 612] width 207 height 51
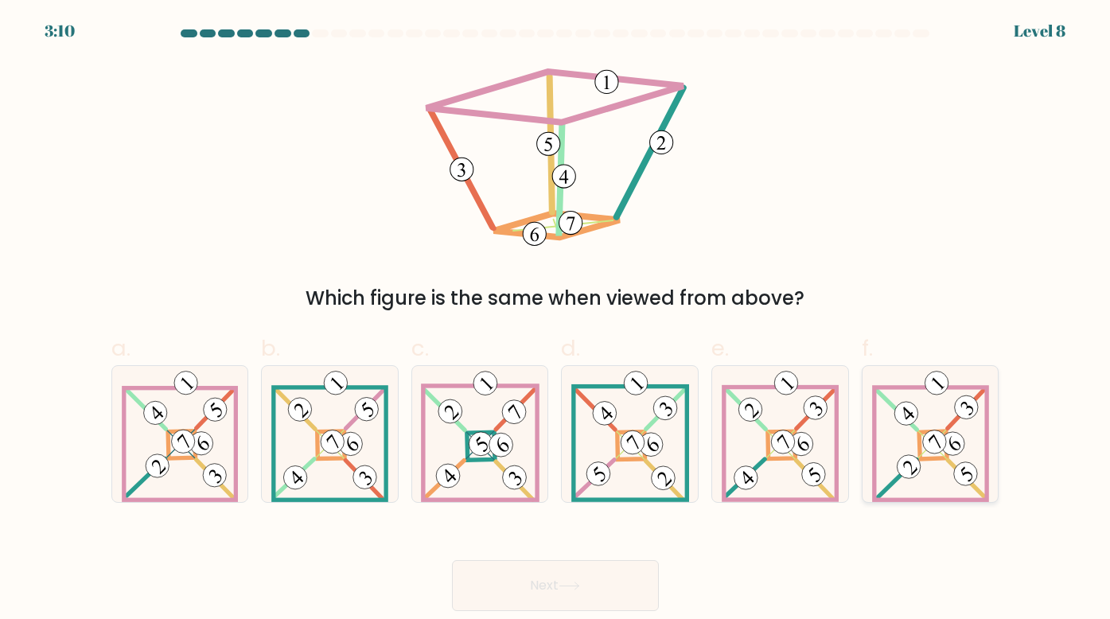
click at [937, 461] on icon at bounding box center [930, 434] width 117 height 136
click at [556, 320] on input "f." at bounding box center [555, 315] width 1 height 10
radio input "true"
click at [603, 572] on button "Next" at bounding box center [555, 585] width 207 height 51
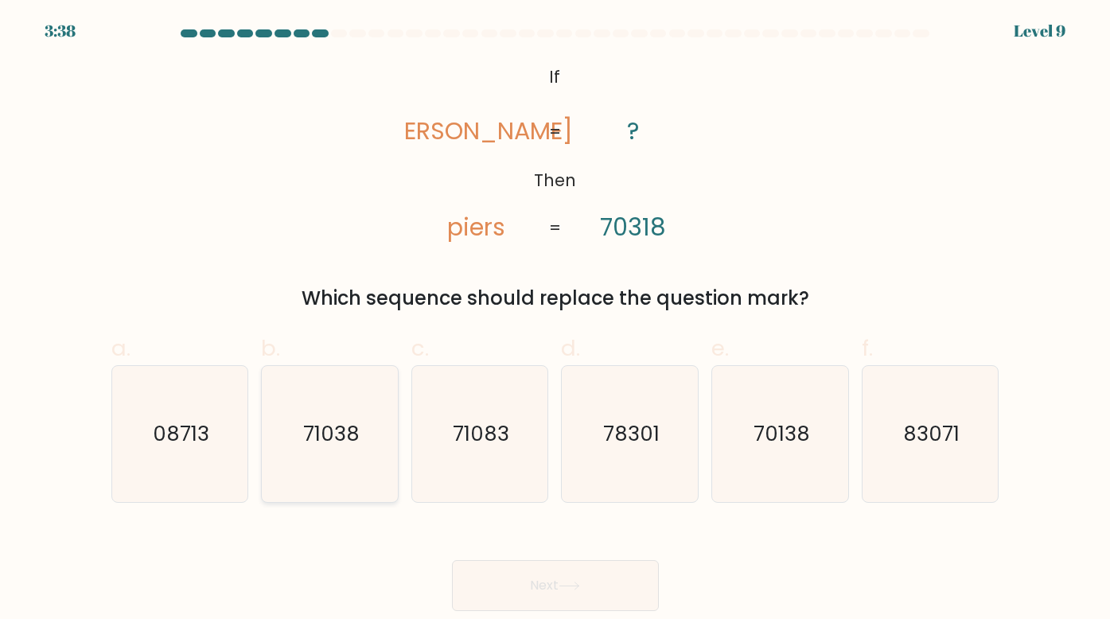
click at [349, 443] on text "71038" at bounding box center [331, 433] width 56 height 29
click at [555, 320] on input "b. 71038" at bounding box center [555, 315] width 1 height 10
radio input "true"
click at [629, 583] on button "Next" at bounding box center [555, 585] width 207 height 51
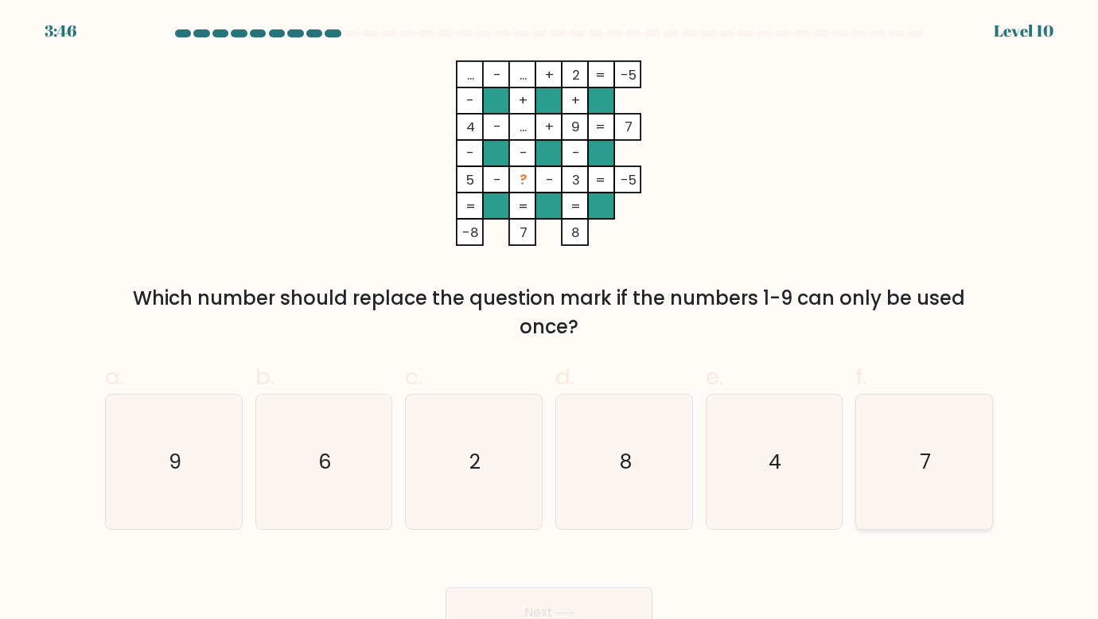
click at [888, 467] on icon "7" at bounding box center [924, 462] width 134 height 134
click at [550, 320] on input "f. 7" at bounding box center [549, 315] width 1 height 10
radio input "true"
click at [551, 600] on button "Next" at bounding box center [549, 612] width 207 height 51
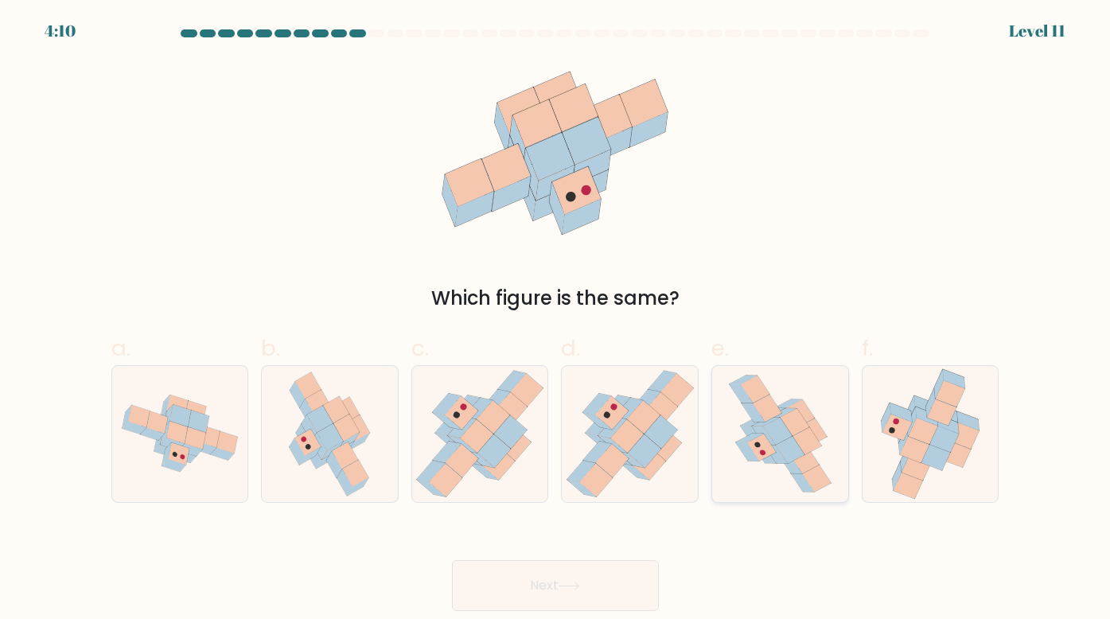
click at [797, 428] on icon at bounding box center [795, 422] width 29 height 27
click at [556, 320] on input "e." at bounding box center [555, 315] width 1 height 10
radio input "true"
click at [582, 578] on button "Next" at bounding box center [555, 585] width 207 height 51
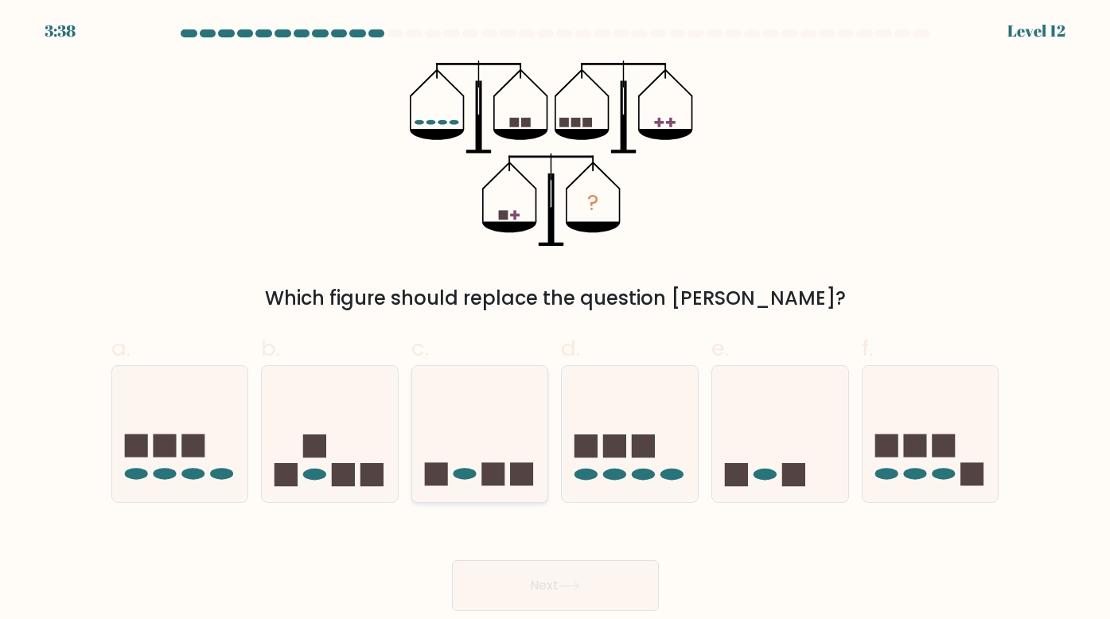
click at [493, 445] on icon at bounding box center [480, 433] width 136 height 112
click at [555, 320] on input "c." at bounding box center [555, 315] width 1 height 10
radio input "true"
click at [769, 448] on icon at bounding box center [780, 433] width 136 height 112
click at [556, 320] on input "e." at bounding box center [555, 315] width 1 height 10
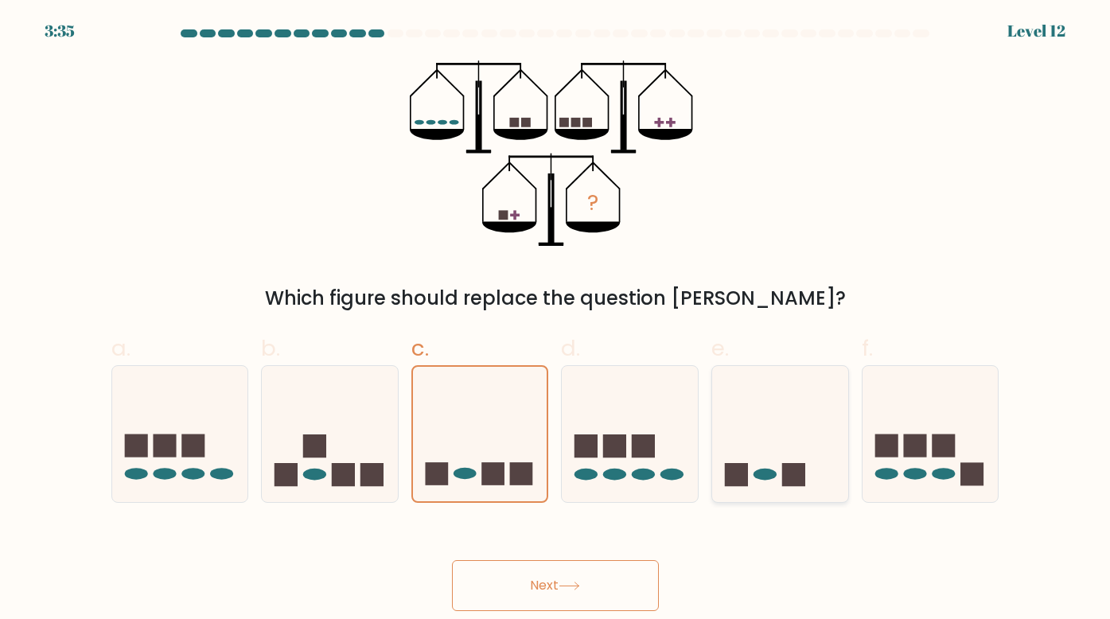
radio input "true"
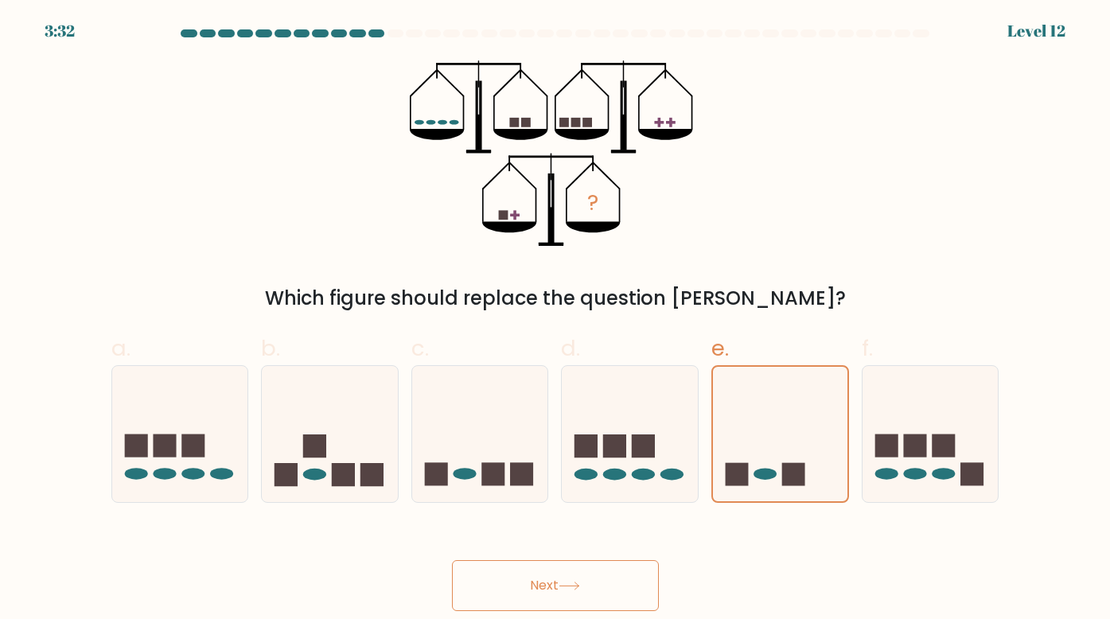
click at [549, 574] on button "Next" at bounding box center [555, 585] width 207 height 51
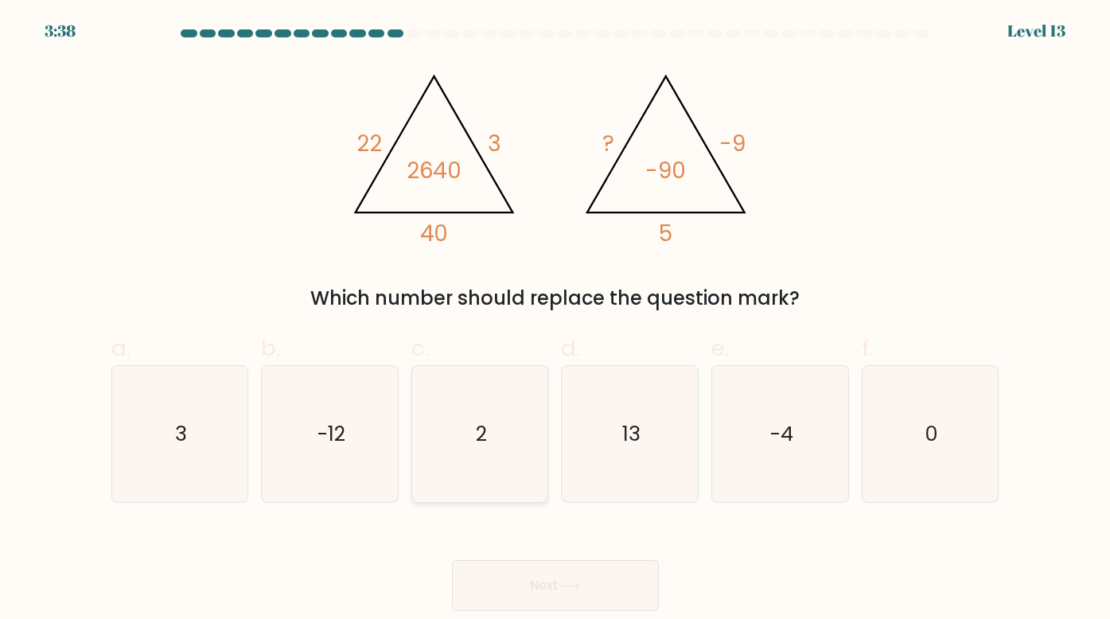
click at [458, 451] on icon "2" at bounding box center [480, 434] width 136 height 136
click at [555, 320] on input "c. 2" at bounding box center [555, 315] width 1 height 10
radio input "true"
click at [620, 594] on button "Next" at bounding box center [555, 585] width 207 height 51
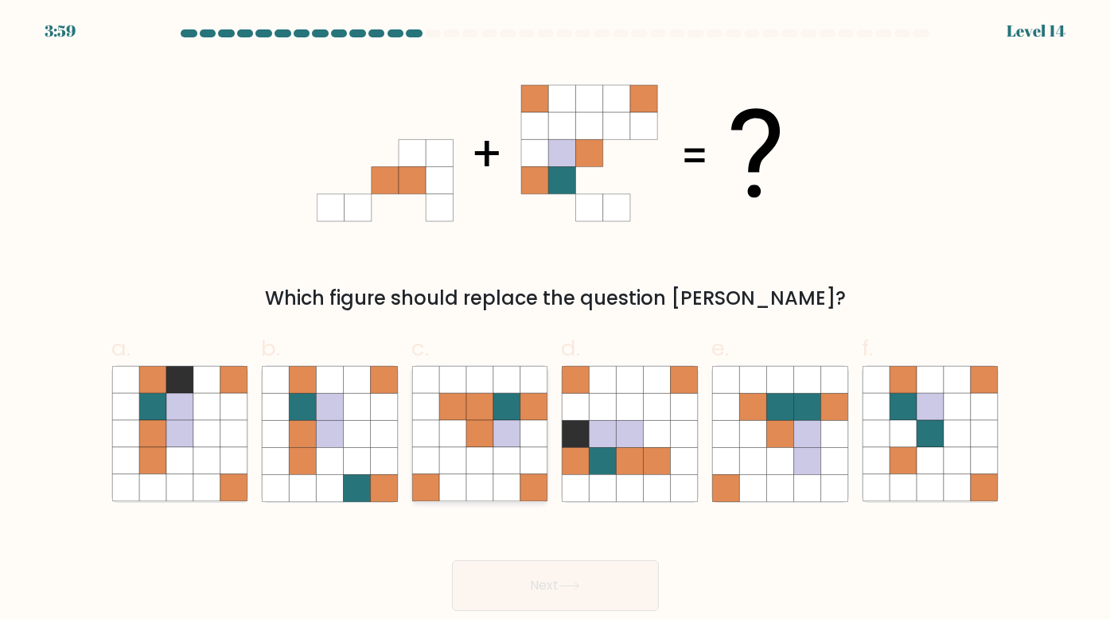
click at [498, 450] on icon at bounding box center [506, 460] width 27 height 27
click at [555, 320] on input "c." at bounding box center [555, 315] width 1 height 10
radio input "true"
click at [586, 578] on button "Next" at bounding box center [555, 585] width 207 height 51
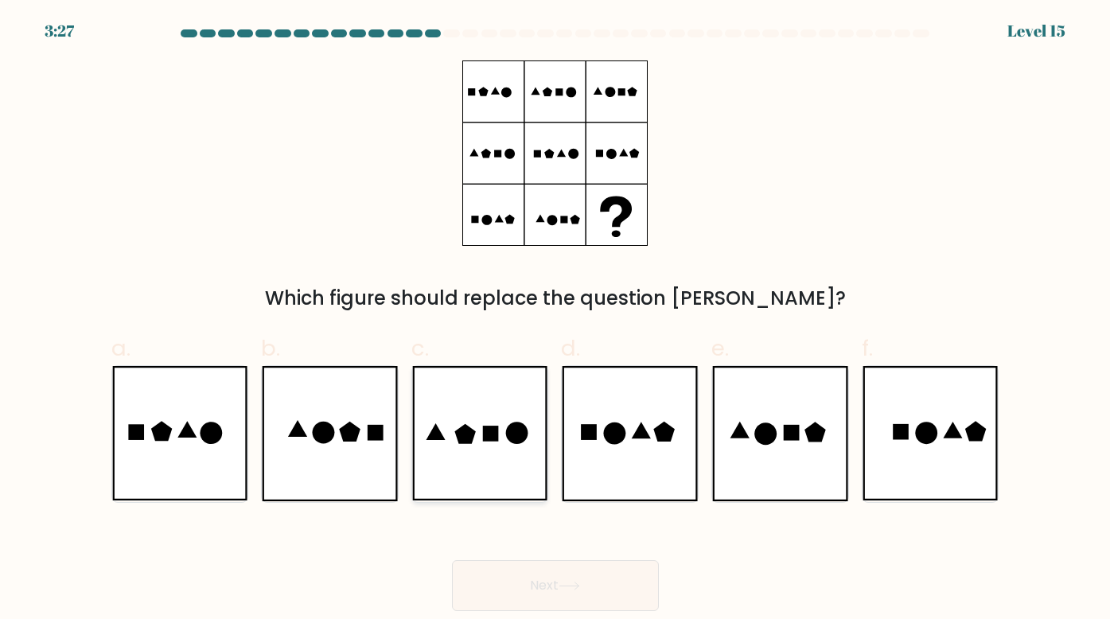
click at [493, 447] on icon at bounding box center [480, 433] width 136 height 135
click at [555, 320] on input "c." at bounding box center [555, 315] width 1 height 10
radio input "true"
click at [551, 582] on button "Next" at bounding box center [555, 585] width 207 height 51
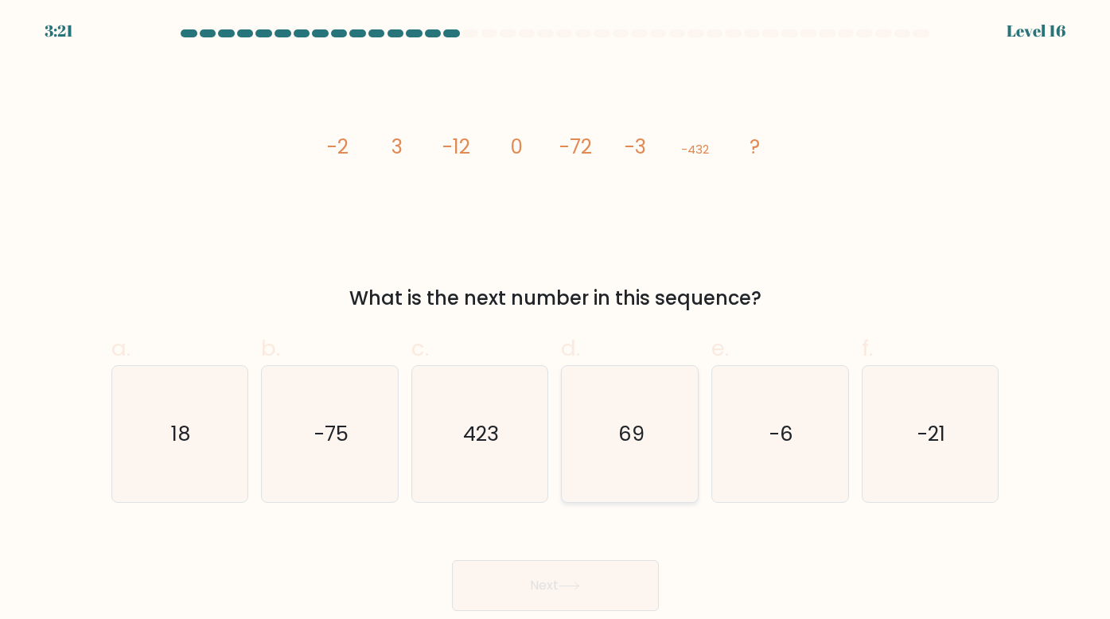
click at [648, 417] on icon "69" at bounding box center [630, 434] width 136 height 136
click at [556, 320] on input "d. 69" at bounding box center [555, 315] width 1 height 10
radio input "true"
click at [590, 586] on button "Next" at bounding box center [555, 585] width 207 height 51
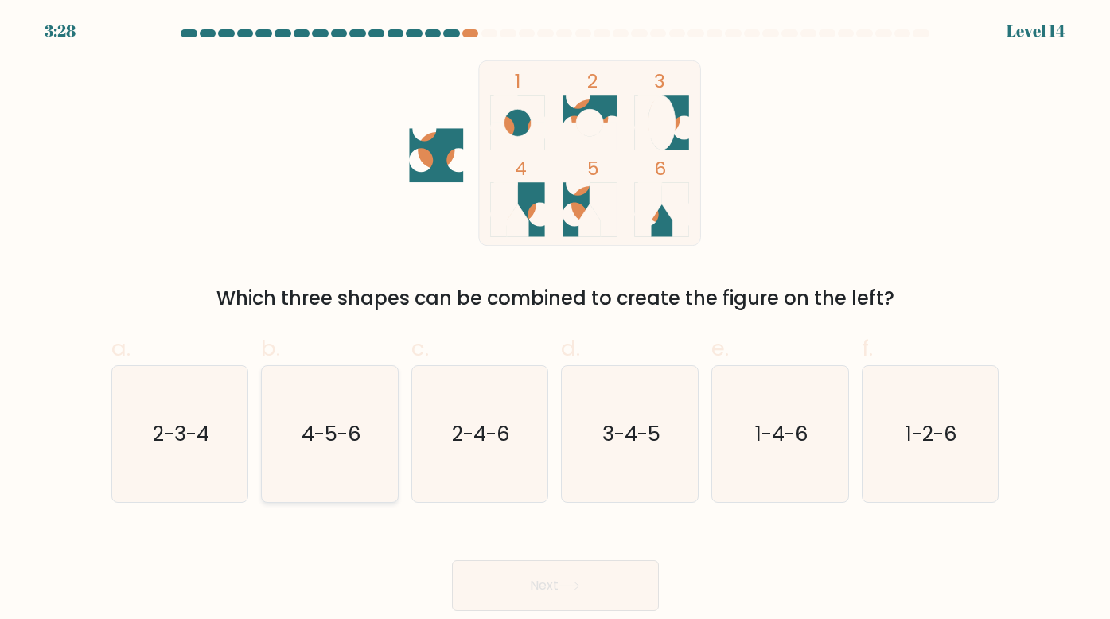
click at [345, 437] on text "4-5-6" at bounding box center [332, 433] width 60 height 29
click at [555, 320] on input "b. 4-5-6" at bounding box center [555, 315] width 1 height 10
radio input "true"
click at [560, 576] on button "Next" at bounding box center [555, 585] width 207 height 51
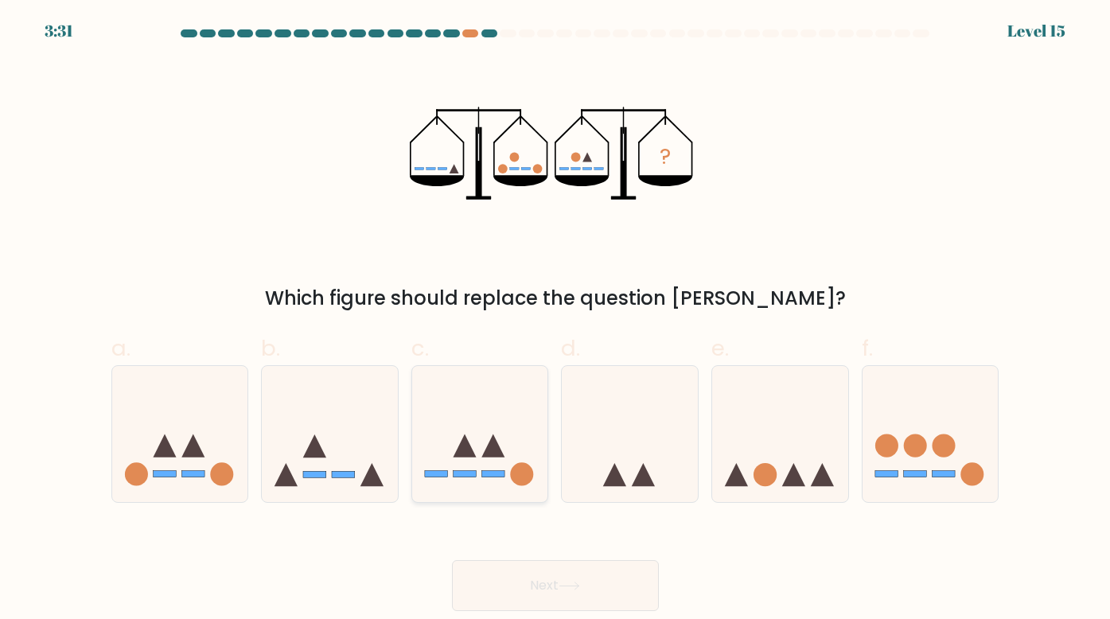
click at [483, 430] on icon at bounding box center [480, 433] width 136 height 112
click at [555, 320] on input "c." at bounding box center [555, 315] width 1 height 10
radio input "true"
click at [578, 590] on button "Next" at bounding box center [555, 585] width 207 height 51
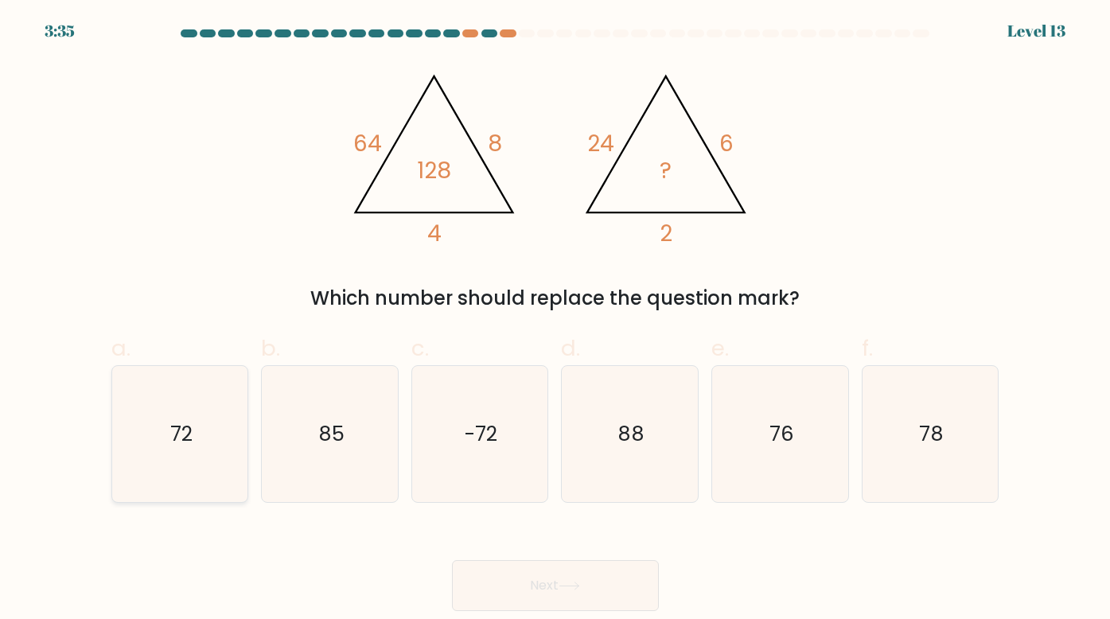
click at [119, 447] on icon "72" at bounding box center [180, 434] width 136 height 136
click at [555, 320] on input "a. 72" at bounding box center [555, 315] width 1 height 10
radio input "true"
click at [586, 587] on button "Next" at bounding box center [555, 585] width 207 height 51
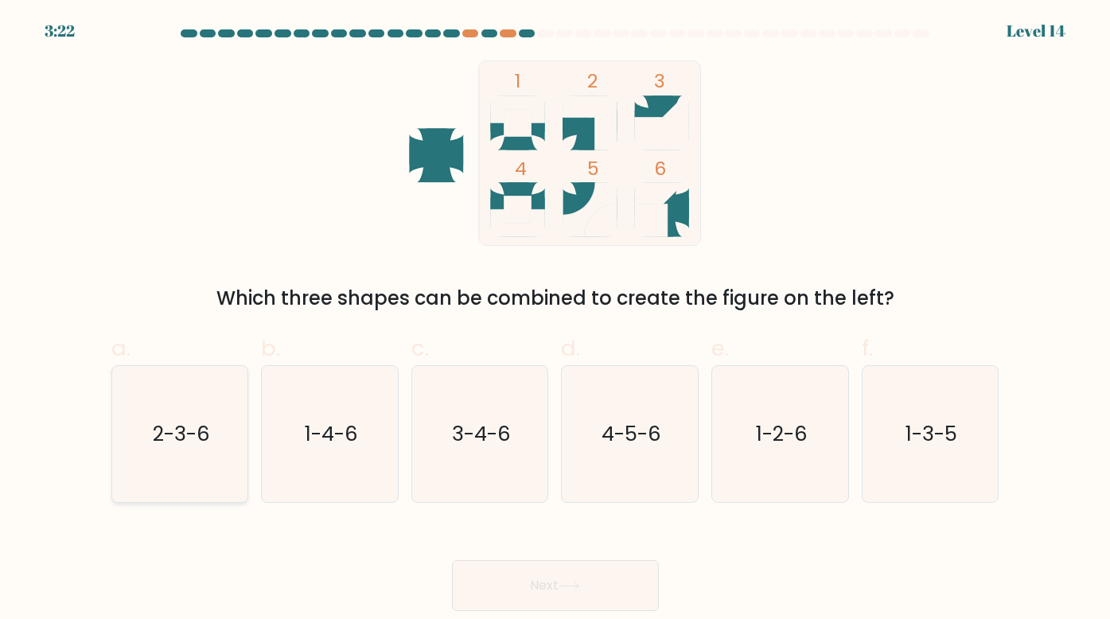
click at [166, 426] on text "2-3-6" at bounding box center [181, 433] width 57 height 29
click at [555, 320] on input "a. 2-3-6" at bounding box center [555, 315] width 1 height 10
radio input "true"
click at [521, 584] on button "Next" at bounding box center [555, 585] width 207 height 51
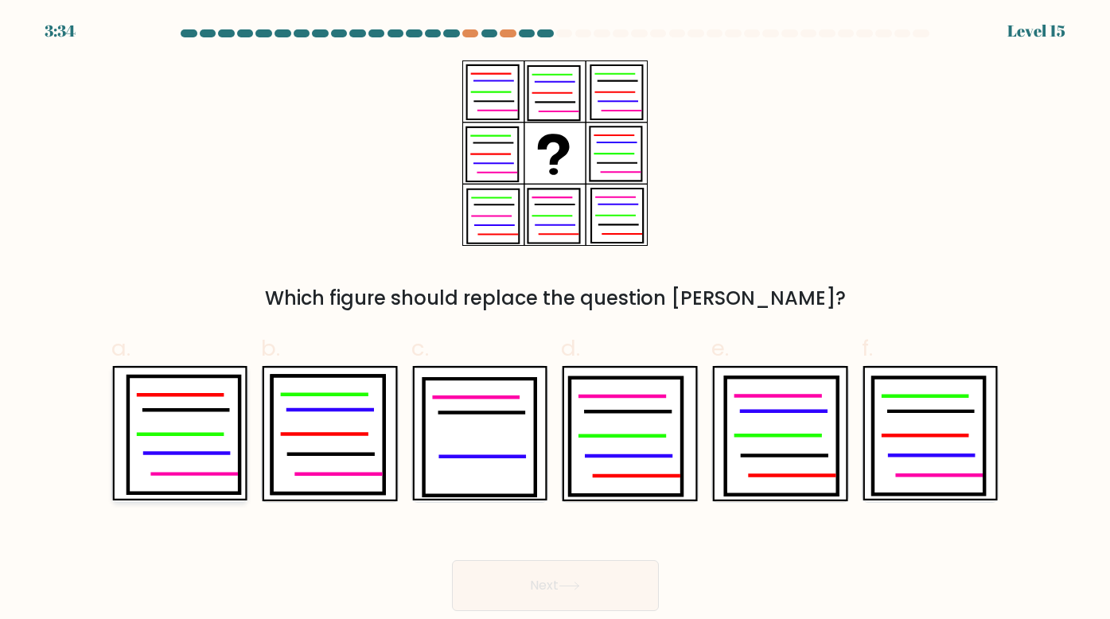
click at [169, 428] on icon at bounding box center [183, 434] width 112 height 117
click at [555, 320] on input "a." at bounding box center [555, 315] width 1 height 10
radio input "true"
click at [528, 584] on button "Next" at bounding box center [555, 585] width 207 height 51
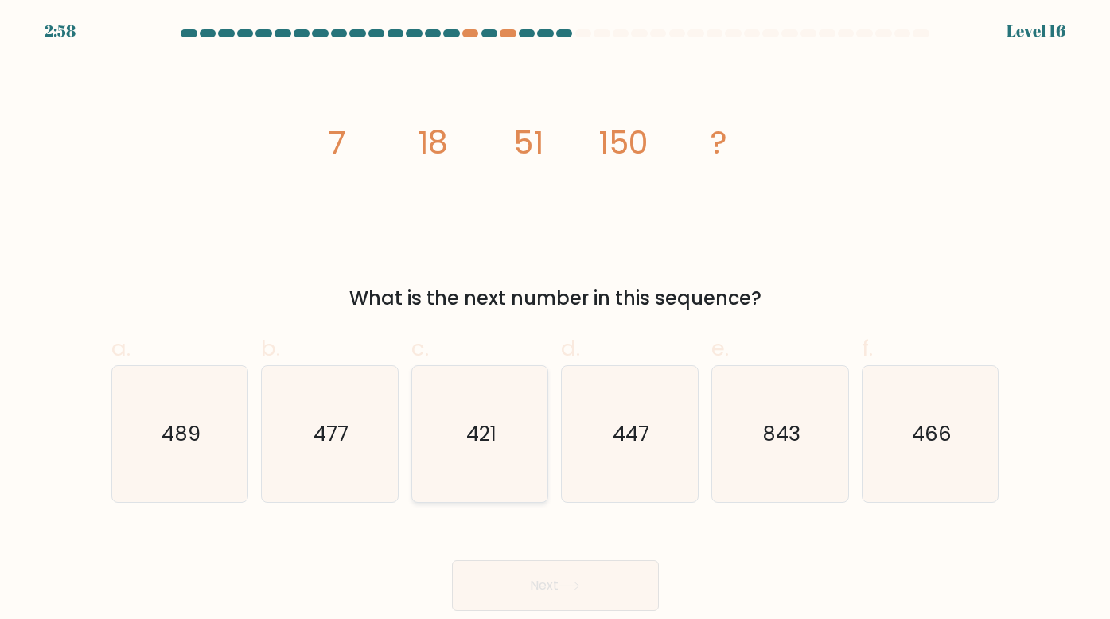
click at [457, 449] on icon "421" at bounding box center [480, 434] width 136 height 136
click at [555, 320] on input "c. 421" at bounding box center [555, 315] width 1 height 10
radio input "true"
click at [552, 576] on button "Next" at bounding box center [555, 585] width 207 height 51
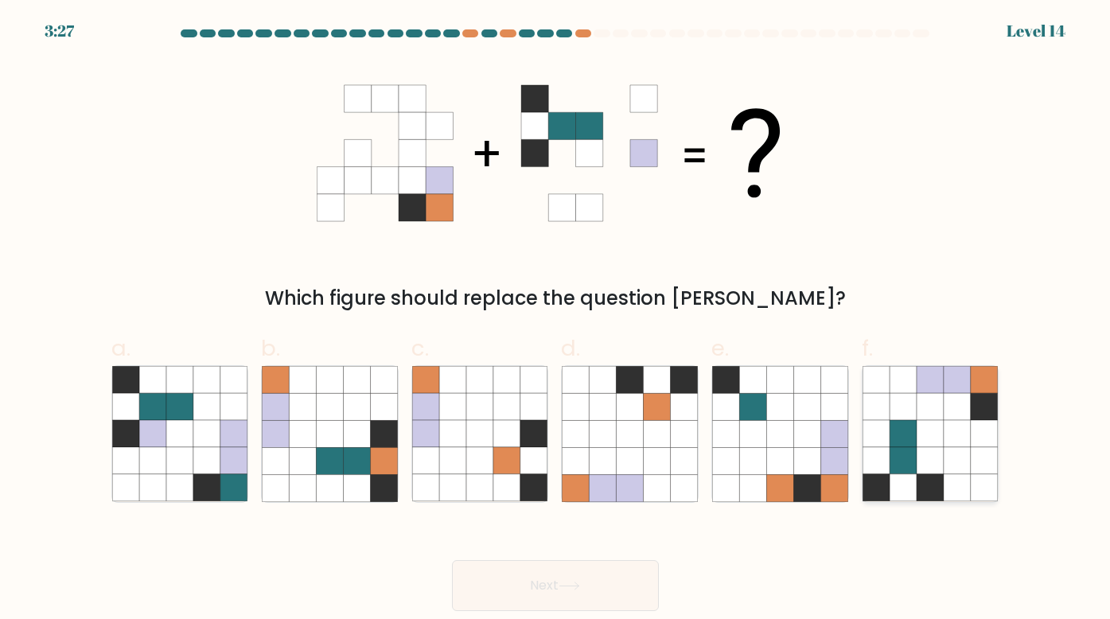
click at [953, 425] on icon at bounding box center [957, 433] width 27 height 27
click at [556, 320] on input "f." at bounding box center [555, 315] width 1 height 10
radio input "true"
click at [620, 592] on button "Next" at bounding box center [555, 585] width 207 height 51
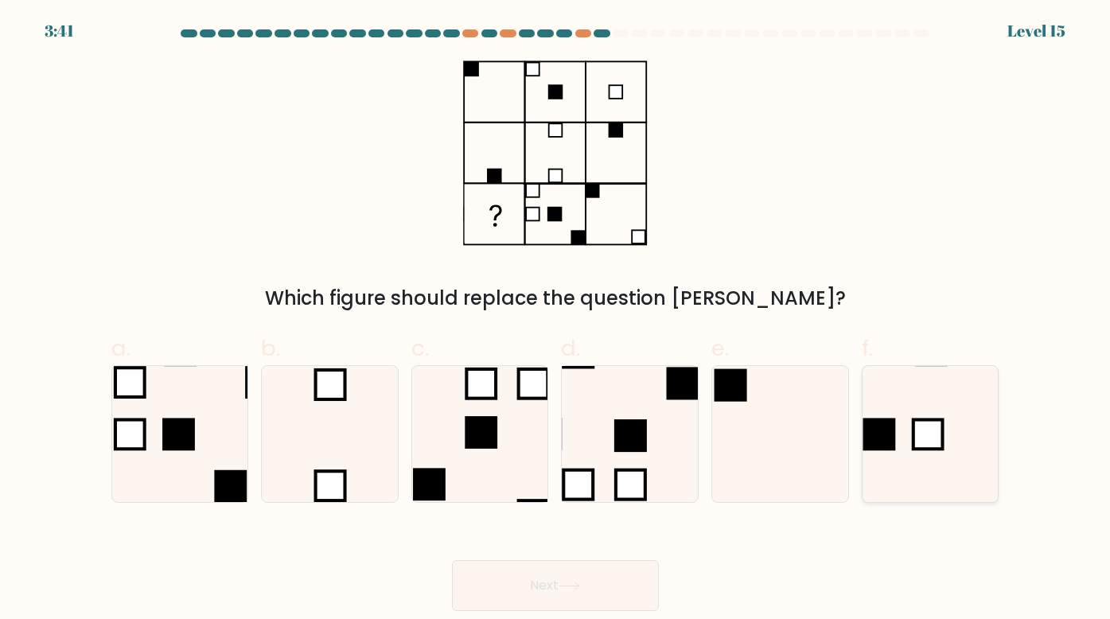
click at [901, 434] on icon at bounding box center [931, 434] width 136 height 136
click at [556, 320] on input "f." at bounding box center [555, 315] width 1 height 10
radio input "true"
click at [497, 588] on button "Next" at bounding box center [555, 585] width 207 height 51
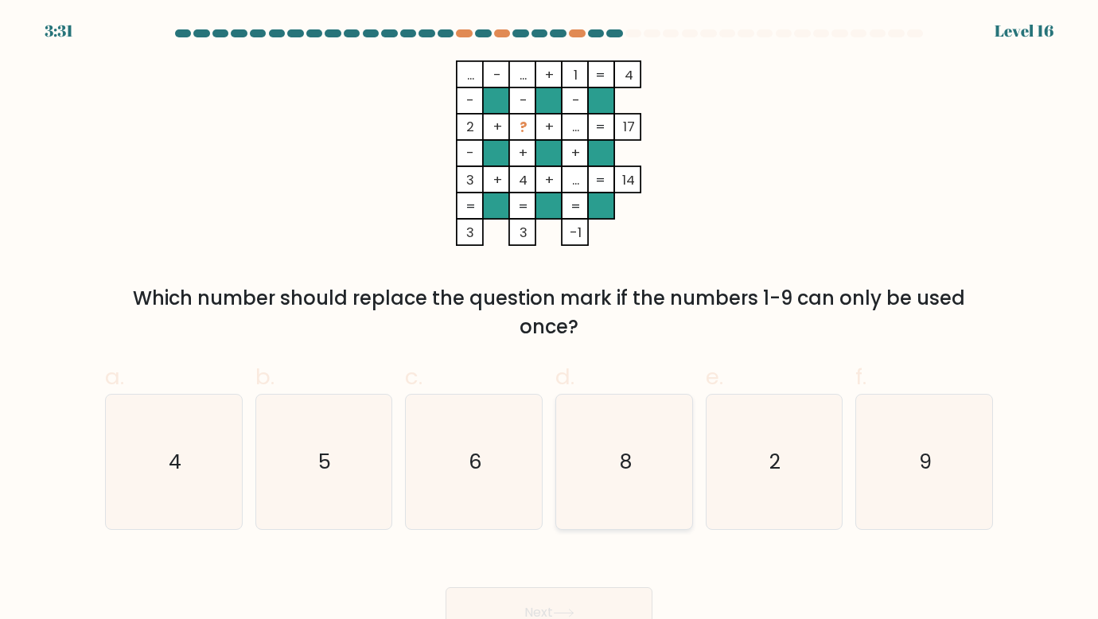
click at [661, 458] on icon "8" at bounding box center [624, 462] width 134 height 134
click at [550, 320] on input "d. 8" at bounding box center [549, 315] width 1 height 10
radio input "true"
click at [543, 602] on button "Next" at bounding box center [549, 612] width 207 height 51
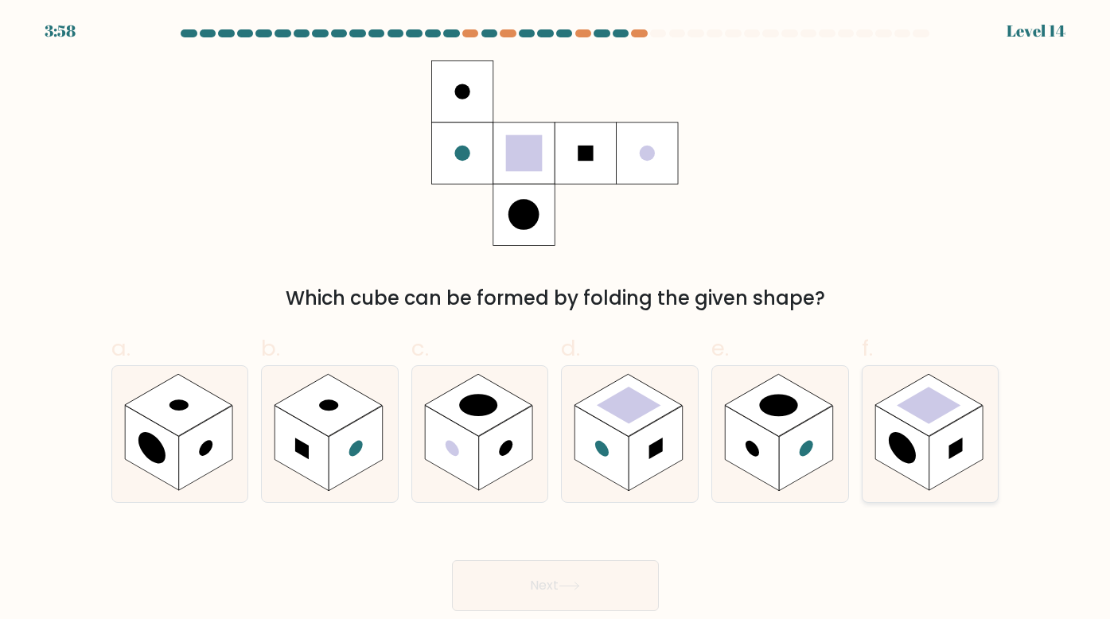
click at [921, 412] on rect at bounding box center [929, 405] width 64 height 37
click at [556, 320] on input "f." at bounding box center [555, 315] width 1 height 10
radio input "true"
click at [543, 585] on button "Next" at bounding box center [555, 585] width 207 height 51
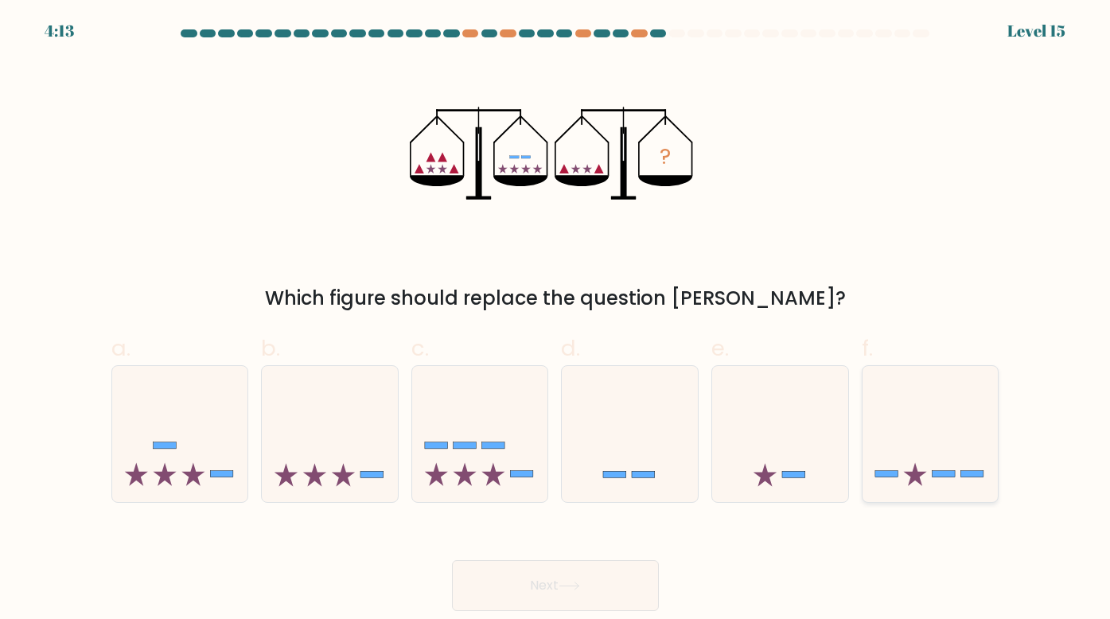
click at [943, 462] on icon at bounding box center [931, 433] width 136 height 112
click at [556, 320] on input "f." at bounding box center [555, 315] width 1 height 10
radio input "true"
click at [357, 445] on icon at bounding box center [330, 433] width 136 height 112
click at [555, 320] on input "b." at bounding box center [555, 315] width 1 height 10
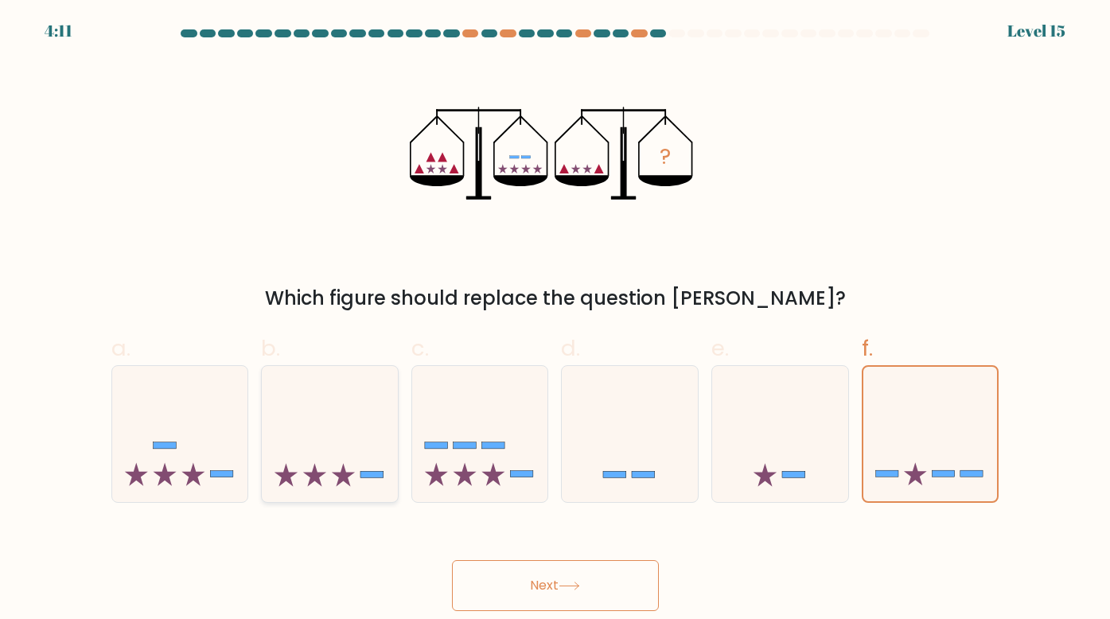
radio input "true"
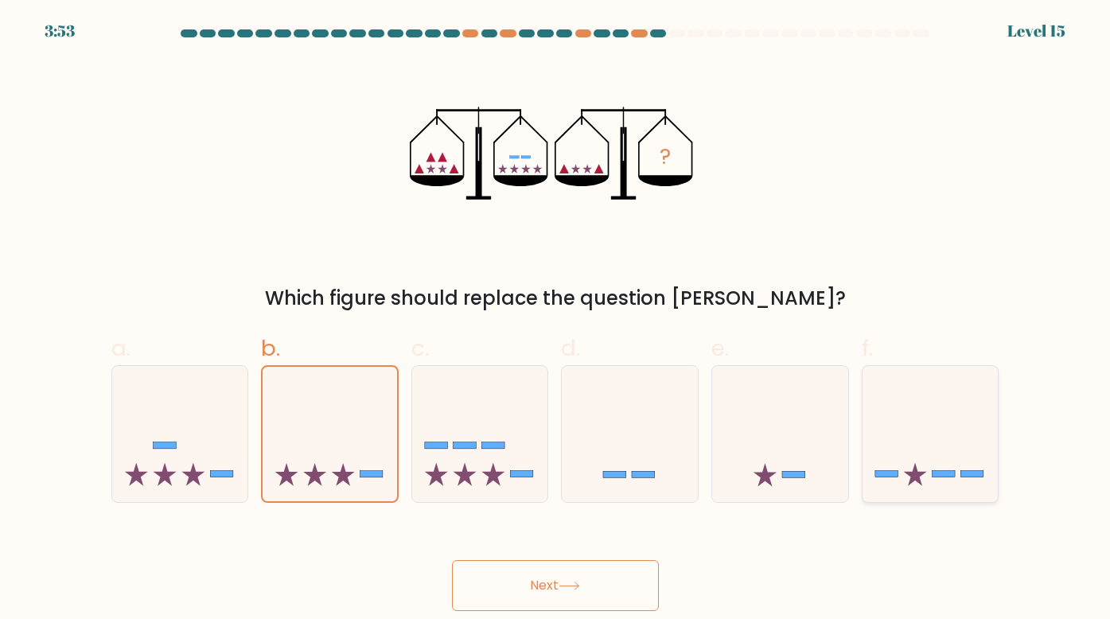
click at [925, 427] on icon at bounding box center [931, 433] width 136 height 112
click at [556, 320] on input "f." at bounding box center [555, 315] width 1 height 10
radio input "true"
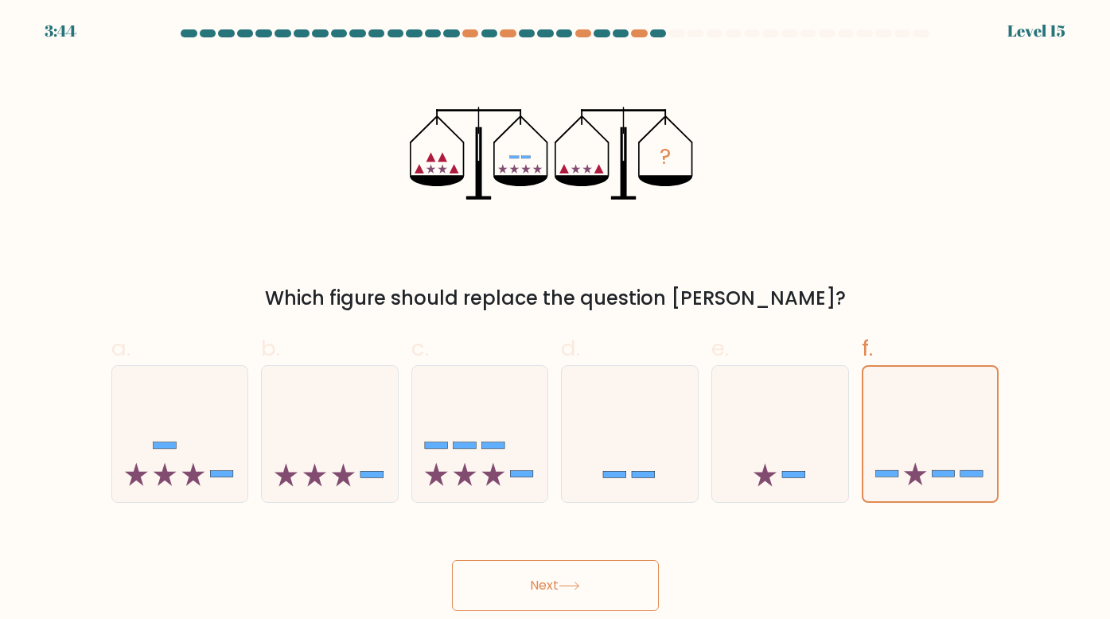
click at [600, 581] on button "Next" at bounding box center [555, 585] width 207 height 51
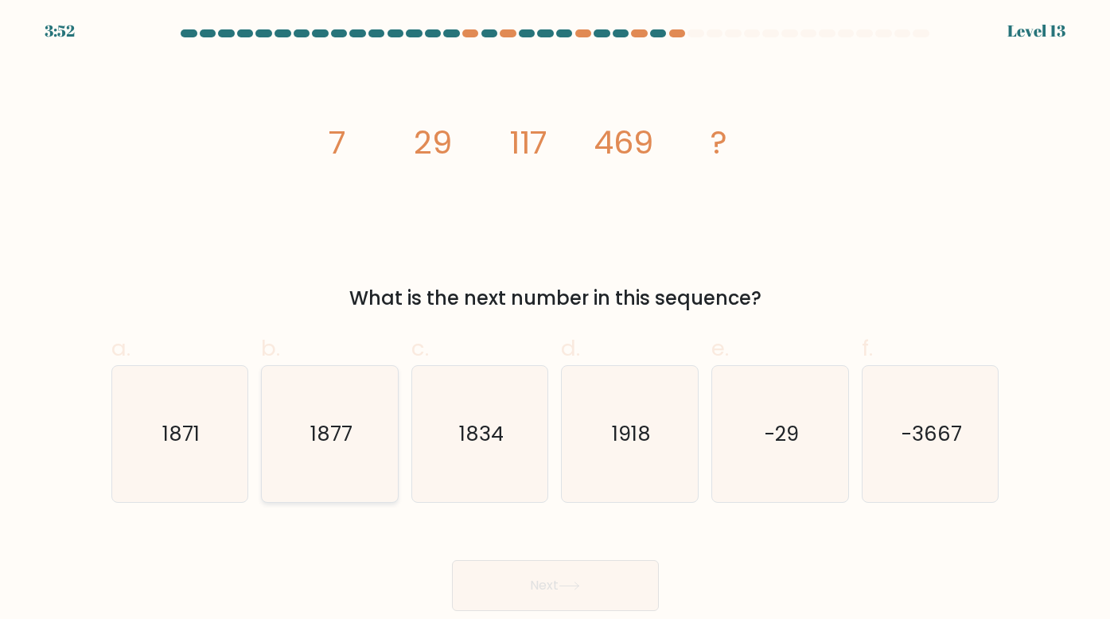
click at [341, 434] on text "1877" at bounding box center [331, 433] width 42 height 29
click at [555, 320] on input "b. 1877" at bounding box center [555, 315] width 1 height 10
radio input "true"
click at [557, 590] on button "Next" at bounding box center [555, 585] width 207 height 51
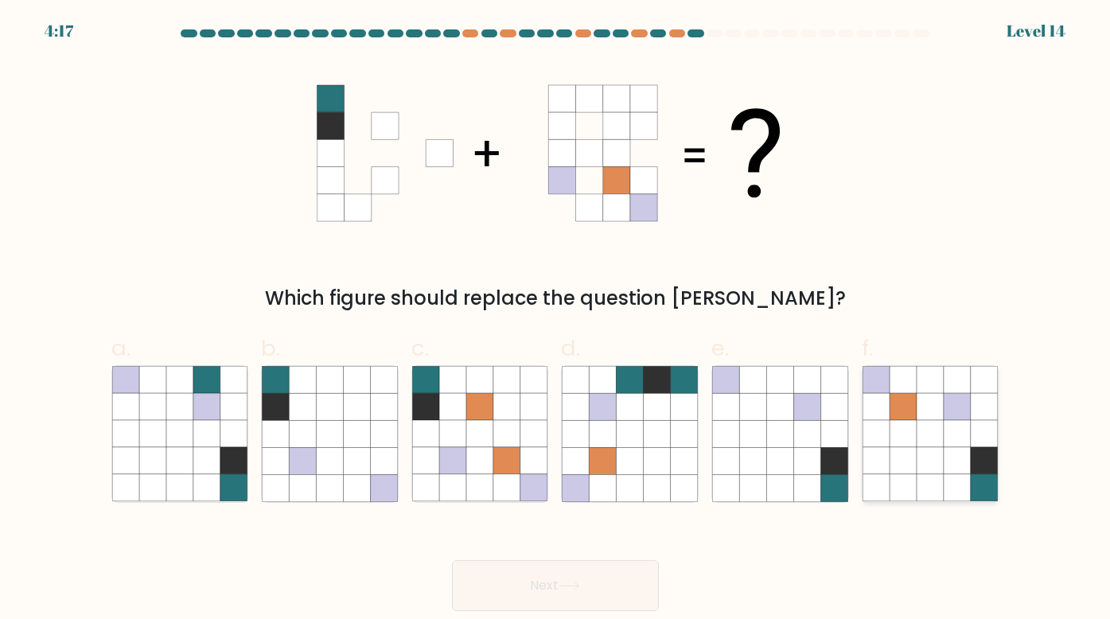
click at [954, 399] on icon at bounding box center [957, 406] width 27 height 27
click at [556, 320] on input "f." at bounding box center [555, 315] width 1 height 10
radio input "true"
click at [609, 579] on button "Next" at bounding box center [555, 585] width 207 height 51
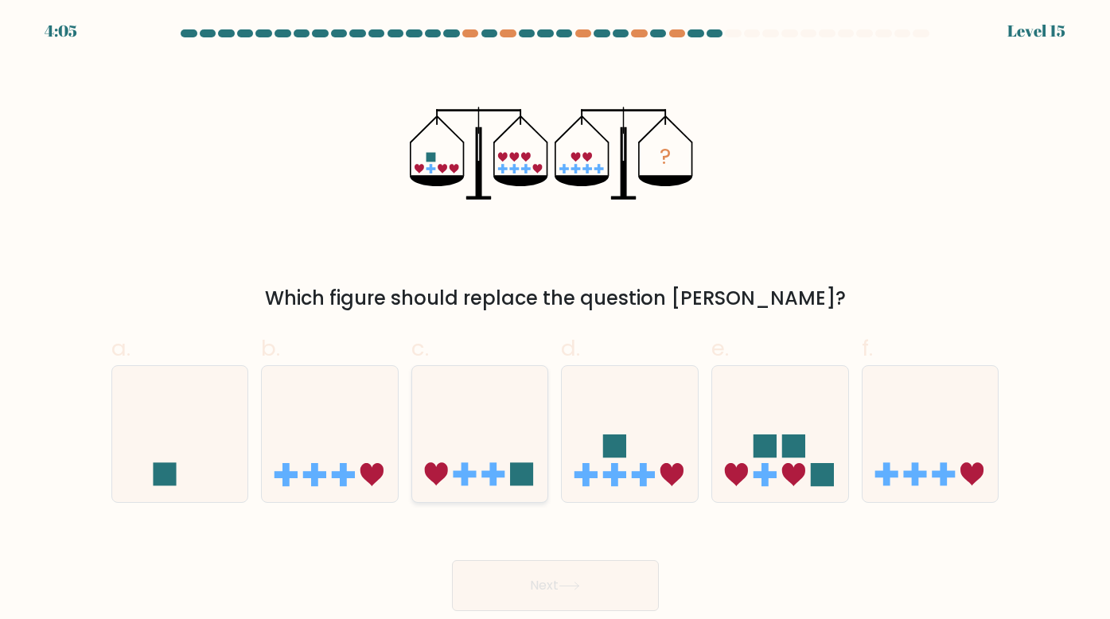
click at [482, 429] on icon at bounding box center [480, 433] width 136 height 112
click at [555, 320] on input "c." at bounding box center [555, 315] width 1 height 10
radio input "true"
click at [560, 595] on button "Next" at bounding box center [555, 585] width 207 height 51
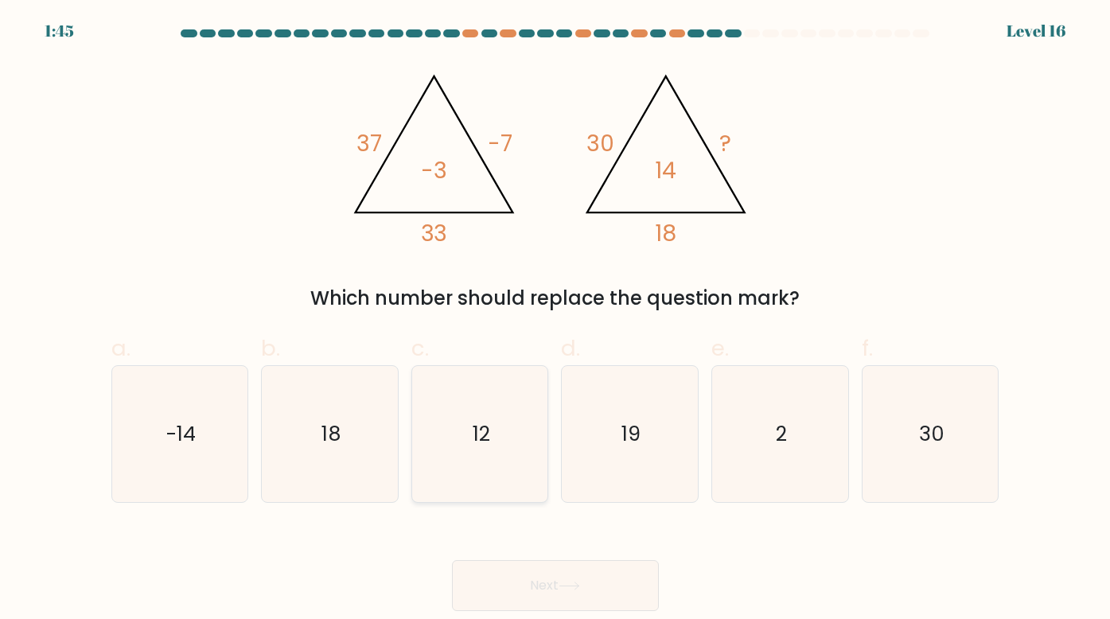
click at [530, 430] on icon "12" at bounding box center [480, 434] width 136 height 136
click at [555, 320] on input "c. 12" at bounding box center [555, 315] width 1 height 10
radio input "true"
click at [590, 575] on button "Next" at bounding box center [555, 585] width 207 height 51
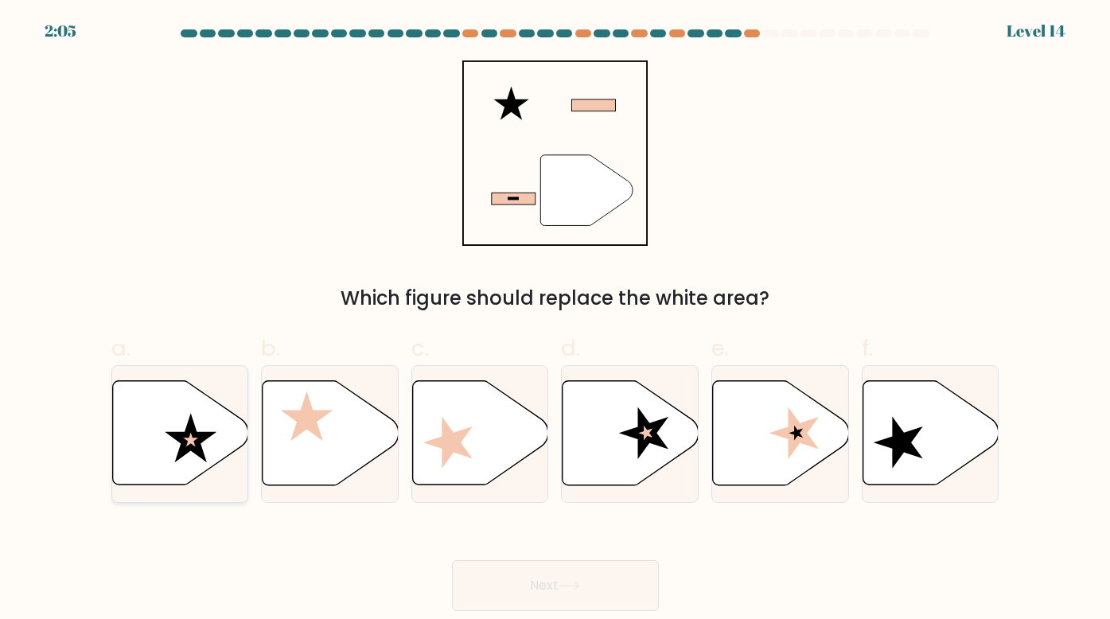
click at [183, 423] on icon at bounding box center [180, 433] width 136 height 104
click at [555, 320] on input "a." at bounding box center [555, 315] width 1 height 10
radio input "true"
click at [594, 577] on button "Next" at bounding box center [555, 585] width 207 height 51
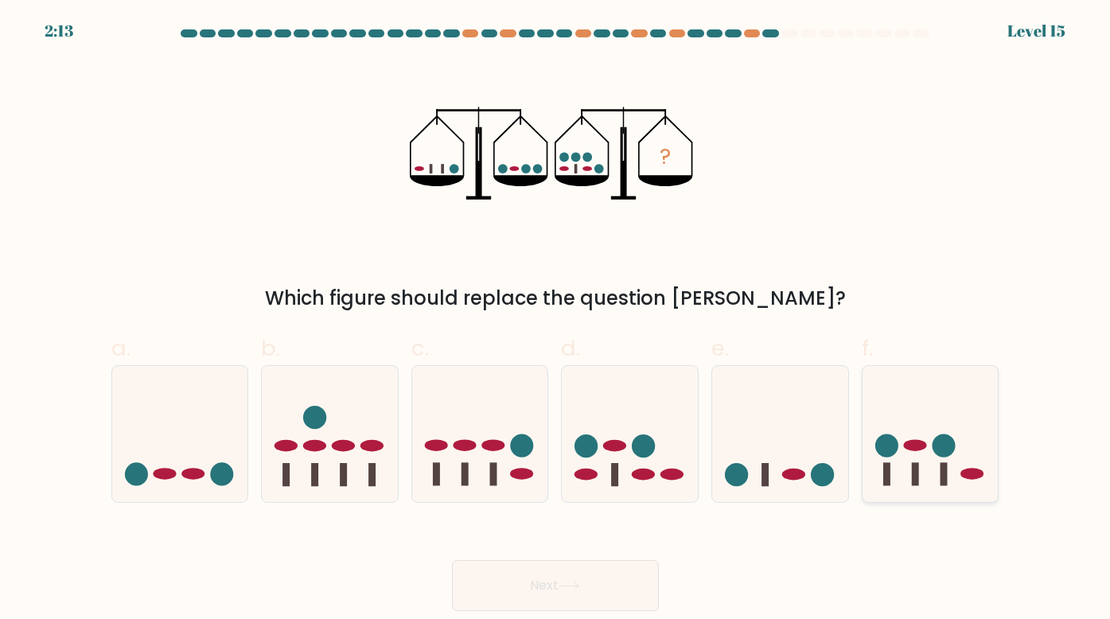
click at [956, 449] on icon at bounding box center [931, 433] width 136 height 112
click at [556, 320] on input "f." at bounding box center [555, 315] width 1 height 10
radio input "true"
click at [554, 604] on button "Next" at bounding box center [555, 585] width 207 height 51
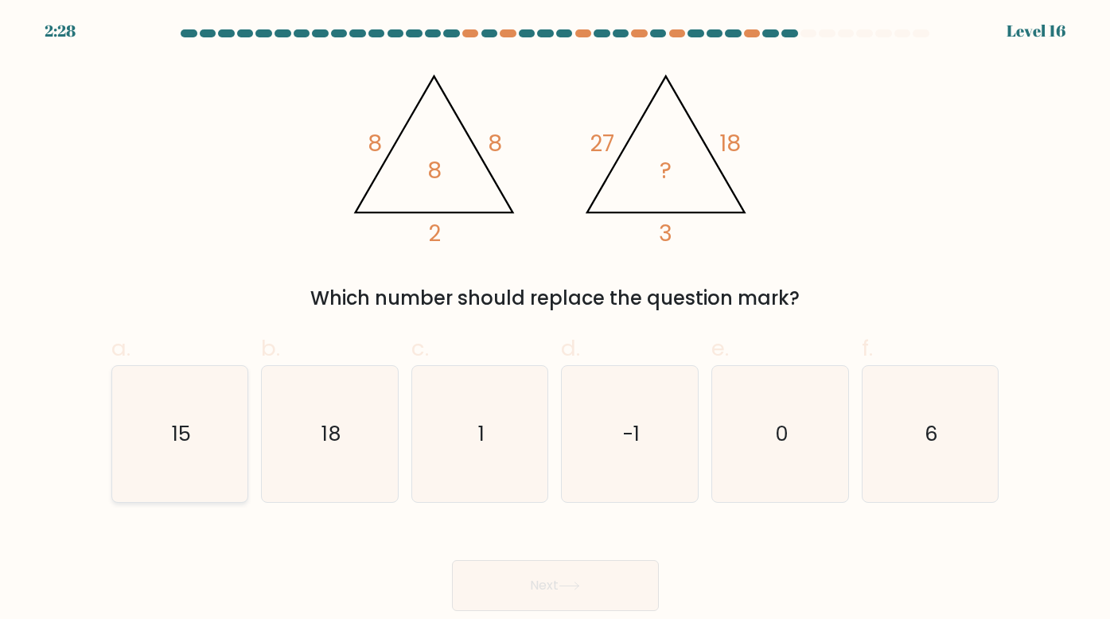
click at [167, 420] on icon "15" at bounding box center [180, 434] width 136 height 136
click at [555, 320] on input "a. 15" at bounding box center [555, 315] width 1 height 10
radio input "true"
click at [552, 583] on button "Next" at bounding box center [555, 585] width 207 height 51
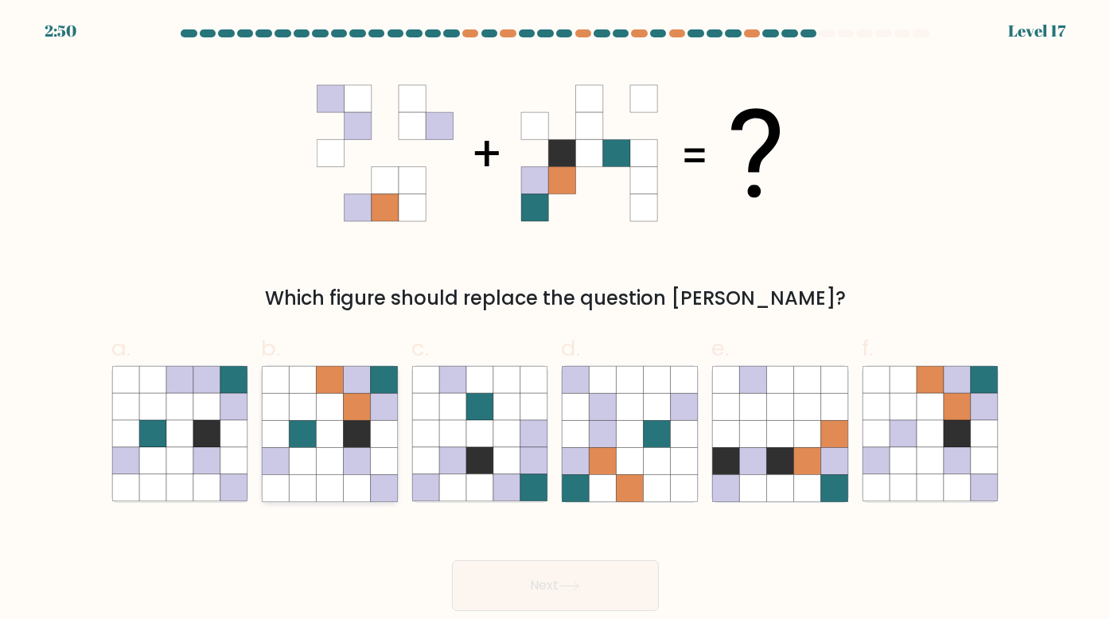
click at [325, 443] on icon at bounding box center [329, 433] width 27 height 27
click at [555, 320] on input "b." at bounding box center [555, 315] width 1 height 10
radio input "true"
click at [633, 586] on button "Next" at bounding box center [555, 585] width 207 height 51
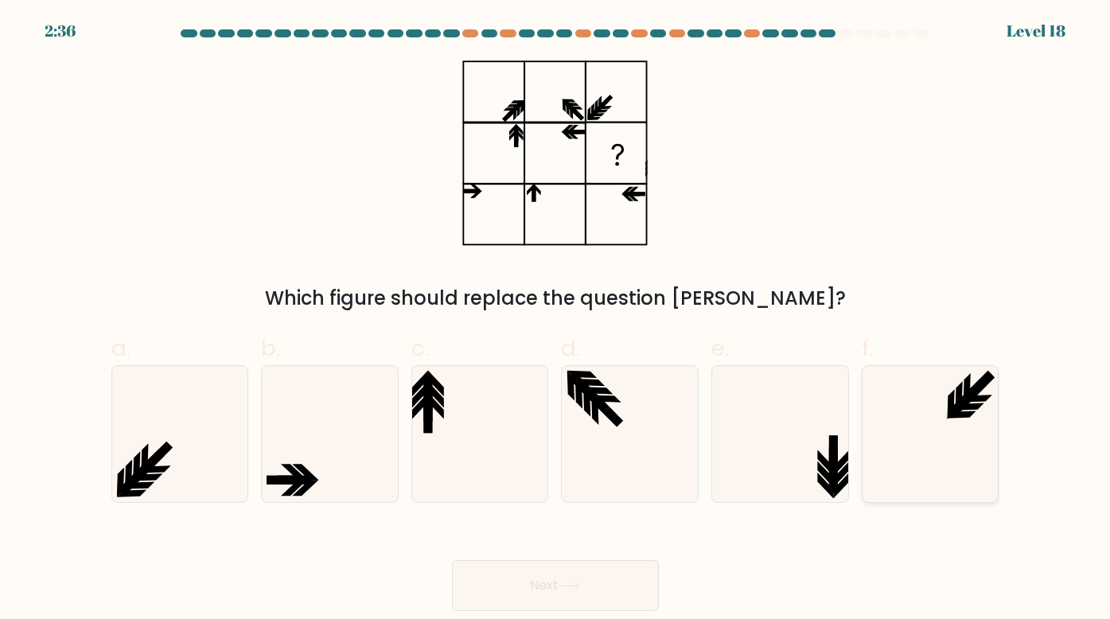
click at [984, 399] on icon at bounding box center [977, 398] width 29 height 7
click at [556, 320] on input "f." at bounding box center [555, 315] width 1 height 10
radio input "true"
click at [574, 584] on icon at bounding box center [569, 586] width 21 height 9
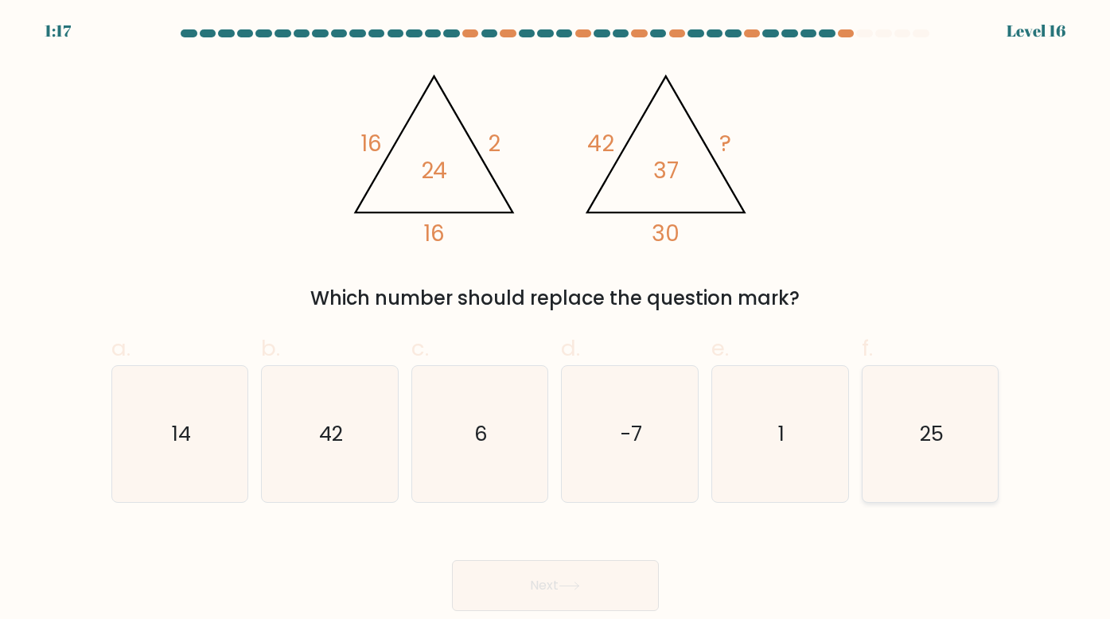
click at [966, 420] on icon "25" at bounding box center [931, 434] width 136 height 136
click at [556, 320] on input "f. 25" at bounding box center [555, 315] width 1 height 10
radio input "true"
click at [529, 577] on button "Next" at bounding box center [555, 585] width 207 height 51
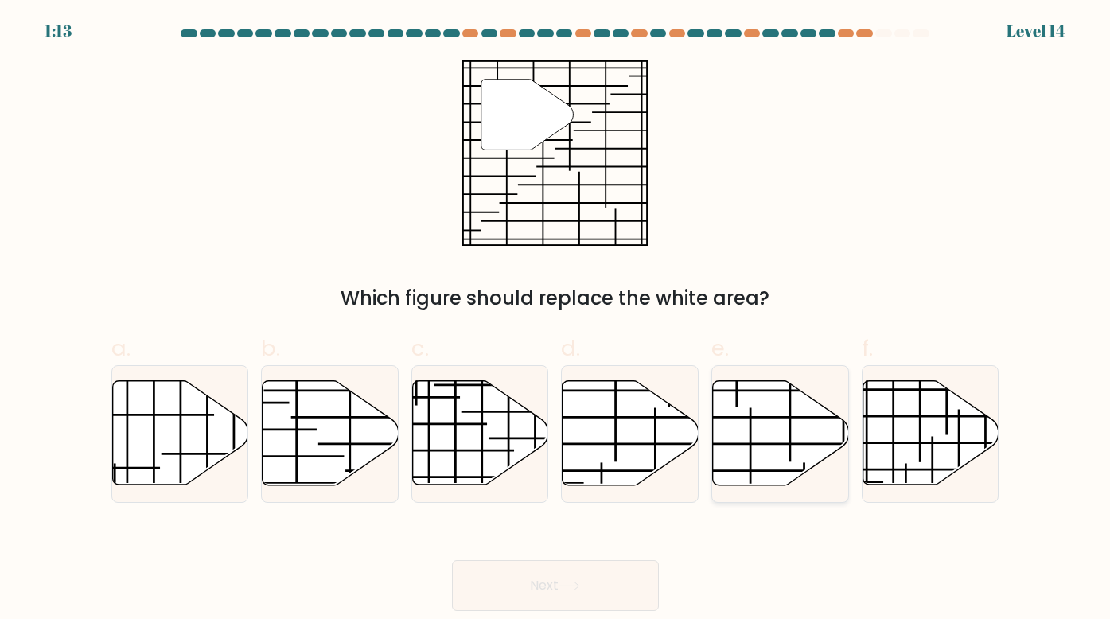
click at [759, 420] on icon at bounding box center [781, 433] width 136 height 104
click at [556, 320] on input "e." at bounding box center [555, 315] width 1 height 10
radio input "true"
click at [582, 571] on button "Next" at bounding box center [555, 585] width 207 height 51
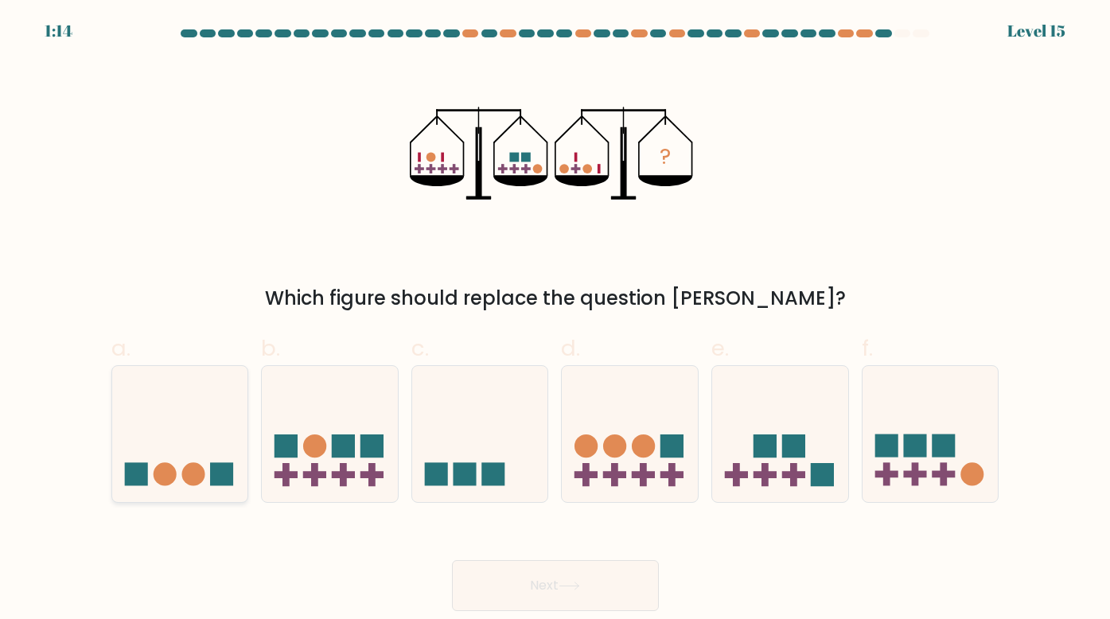
click at [188, 415] on icon at bounding box center [180, 433] width 136 height 112
click at [555, 320] on input "a." at bounding box center [555, 315] width 1 height 10
radio input "true"
click at [581, 572] on button "Next" at bounding box center [555, 585] width 207 height 51
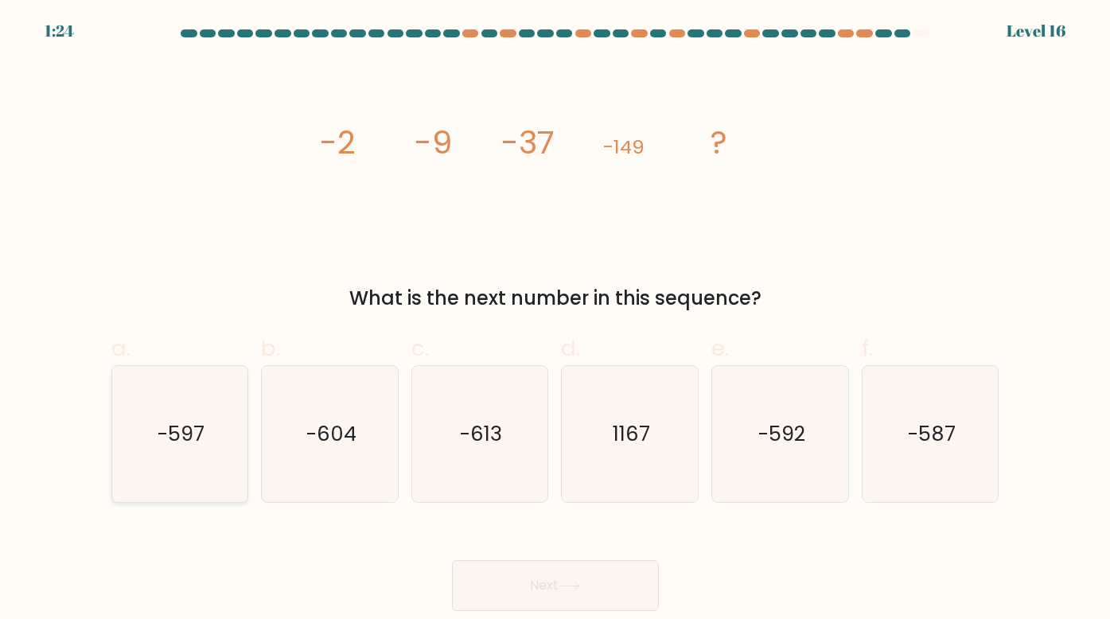
click at [170, 420] on text "-597" at bounding box center [181, 433] width 47 height 29
click at [555, 320] on input "a. -597" at bounding box center [555, 315] width 1 height 10
radio input "true"
click at [532, 571] on button "Next" at bounding box center [555, 585] width 207 height 51
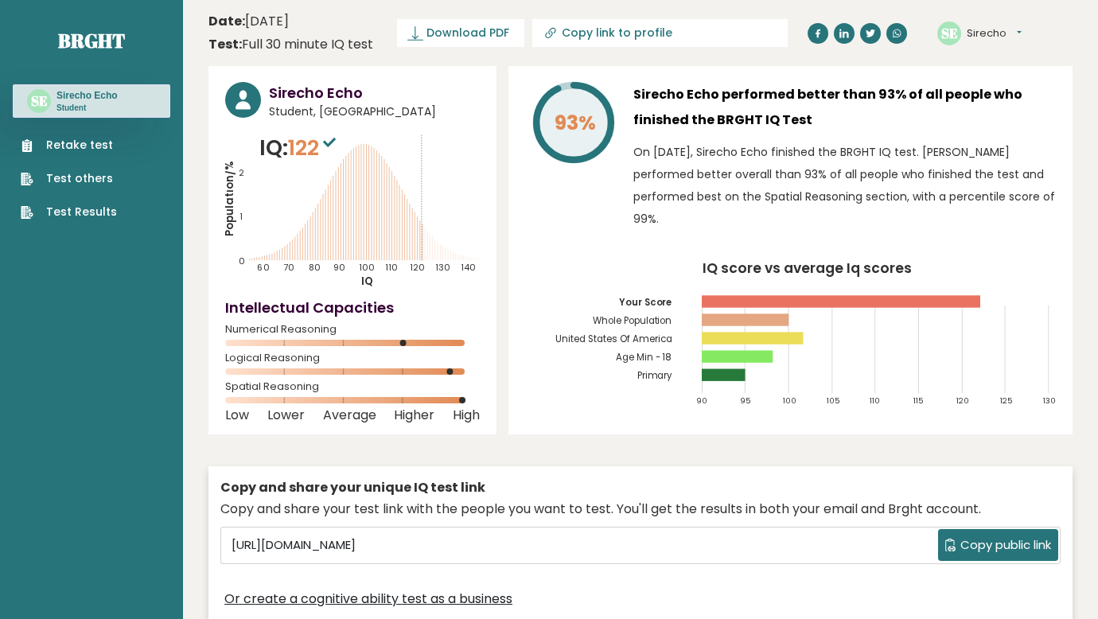
click at [839, 477] on div "Copy and share your unique IQ test link Copy and share your test link with the …" at bounding box center [640, 544] width 864 height 157
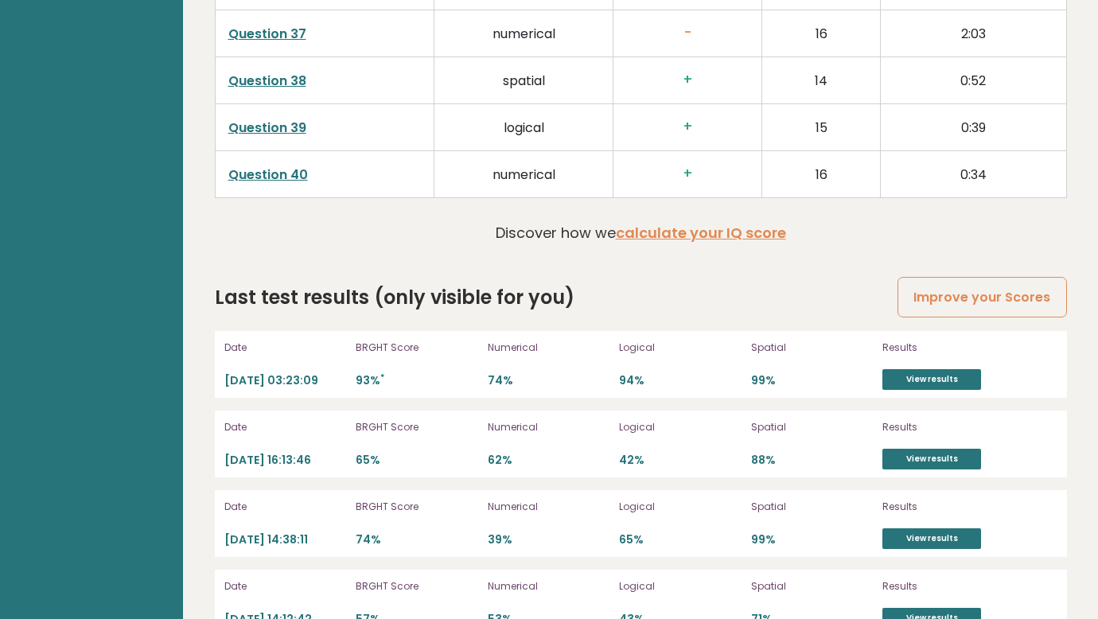
scroll to position [4201, 0]
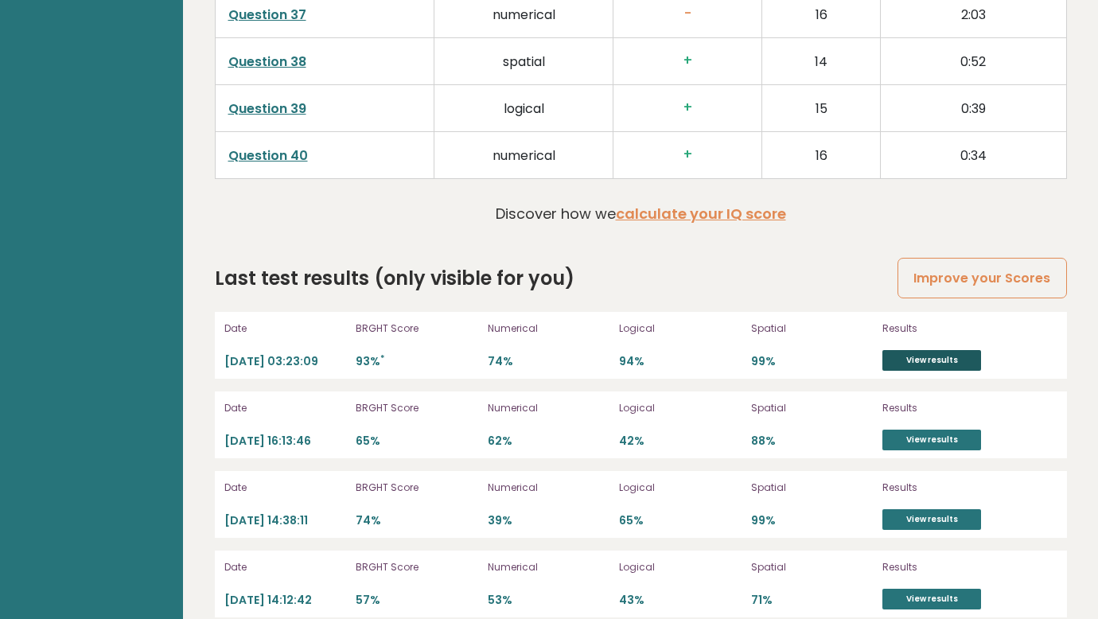
click at [916, 350] on link "View results" at bounding box center [931, 360] width 99 height 21
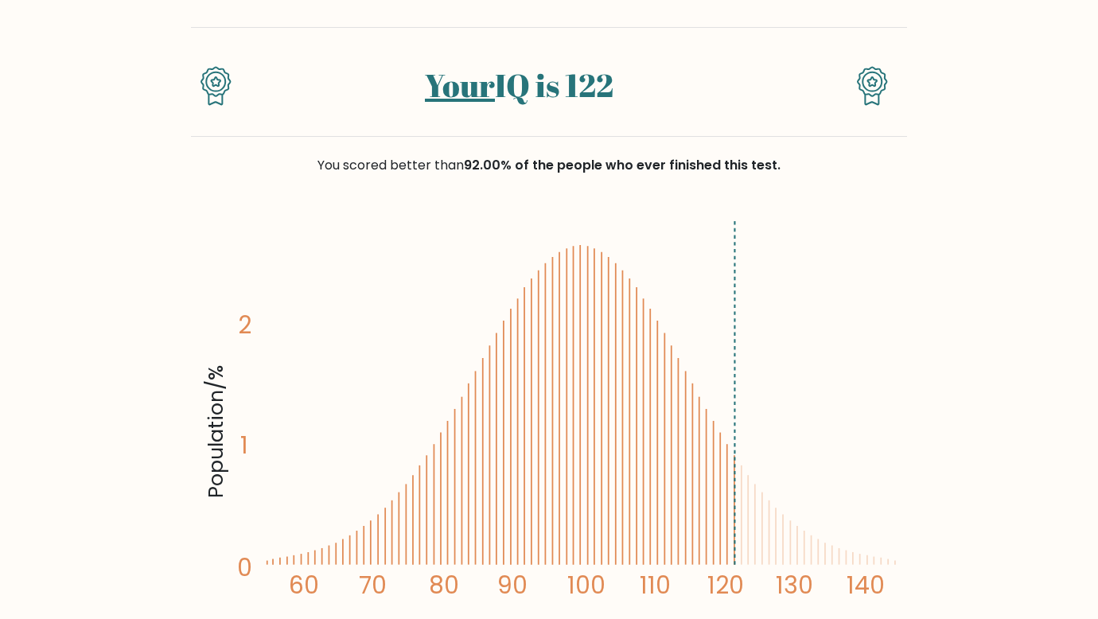
scroll to position [80, 0]
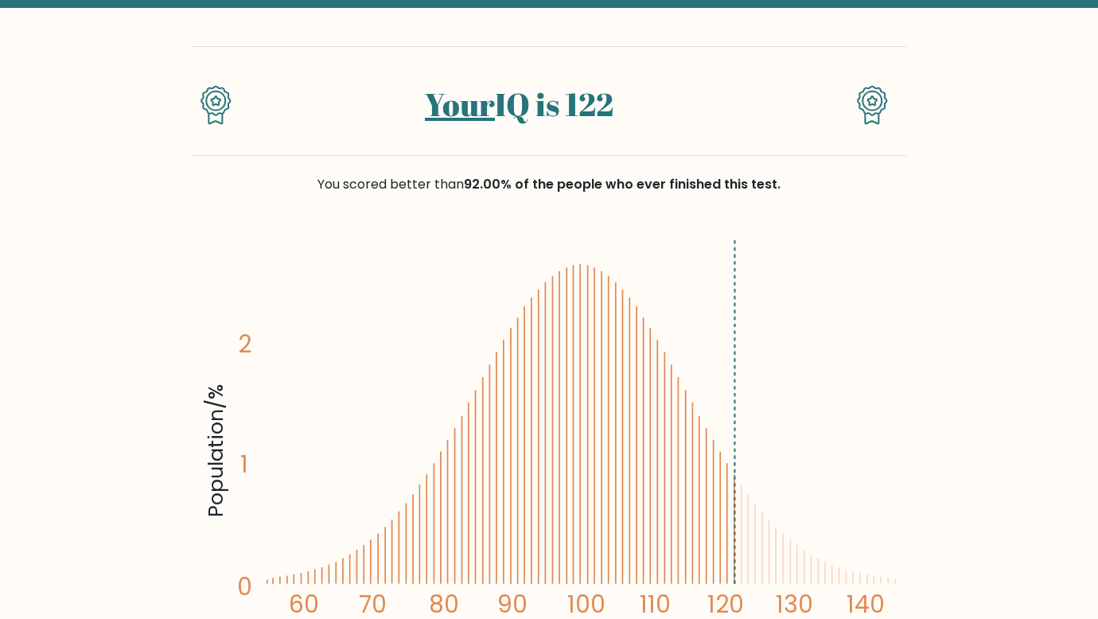
click at [869, 224] on div "You scored better than 92.00% of the people who ever finished this test." at bounding box center [549, 194] width 716 height 76
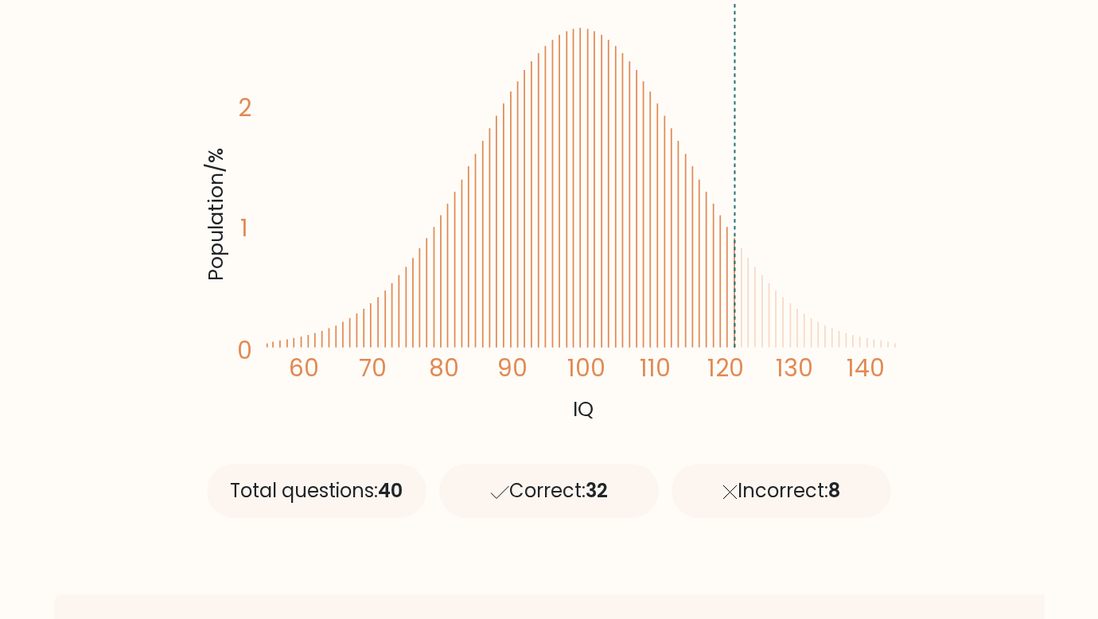
scroll to position [398, 0]
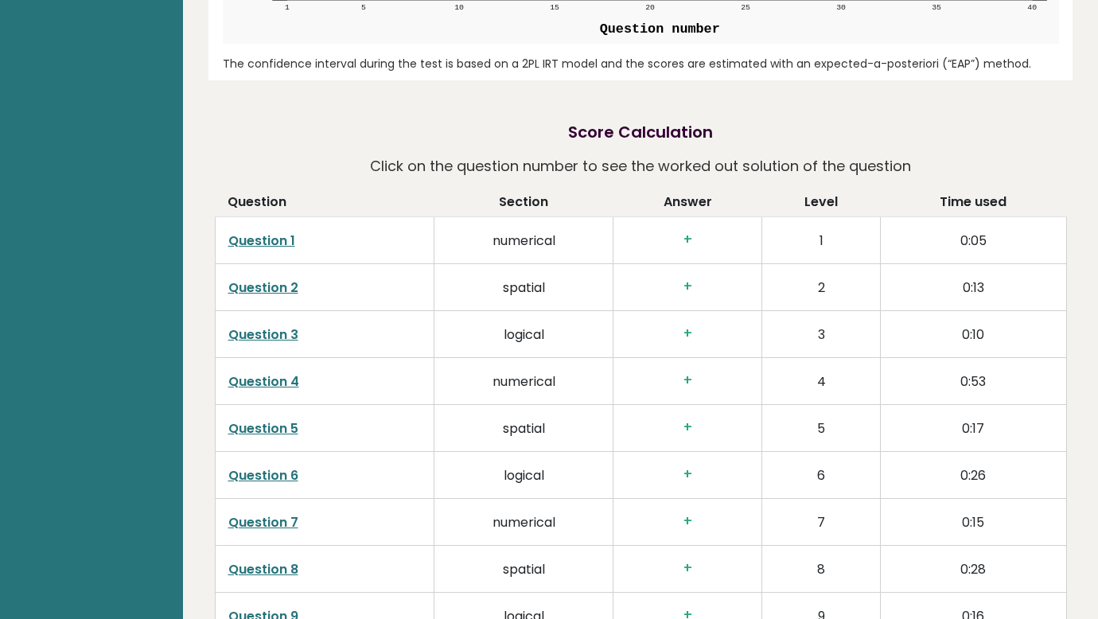
scroll to position [2274, 0]
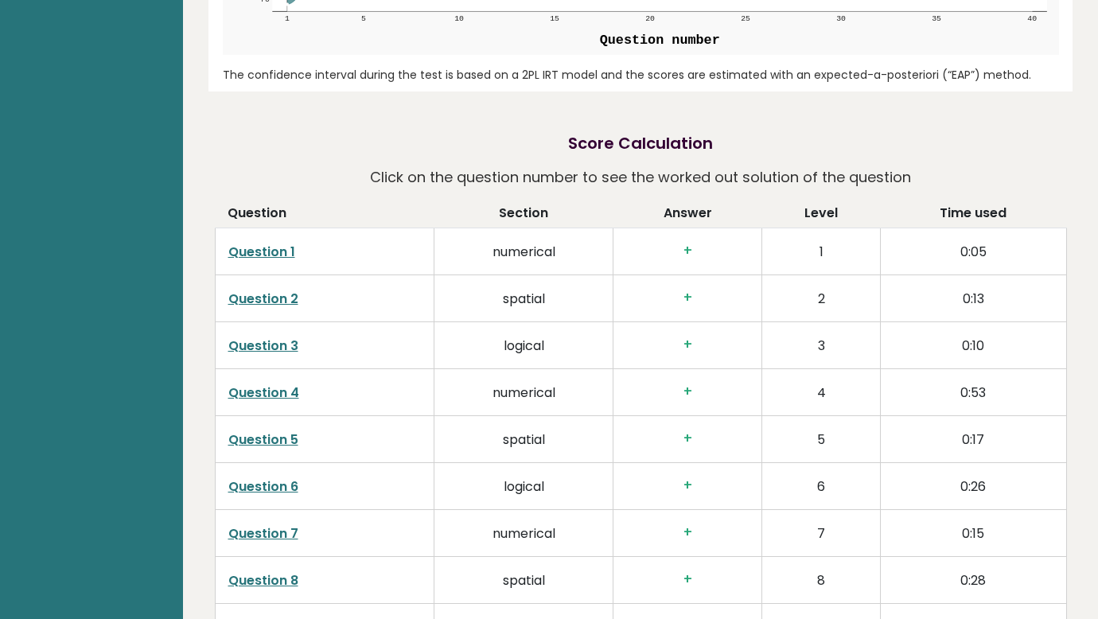
click at [903, 163] on p "Click on the question number to see the worked out solution of the question" at bounding box center [640, 177] width 541 height 29
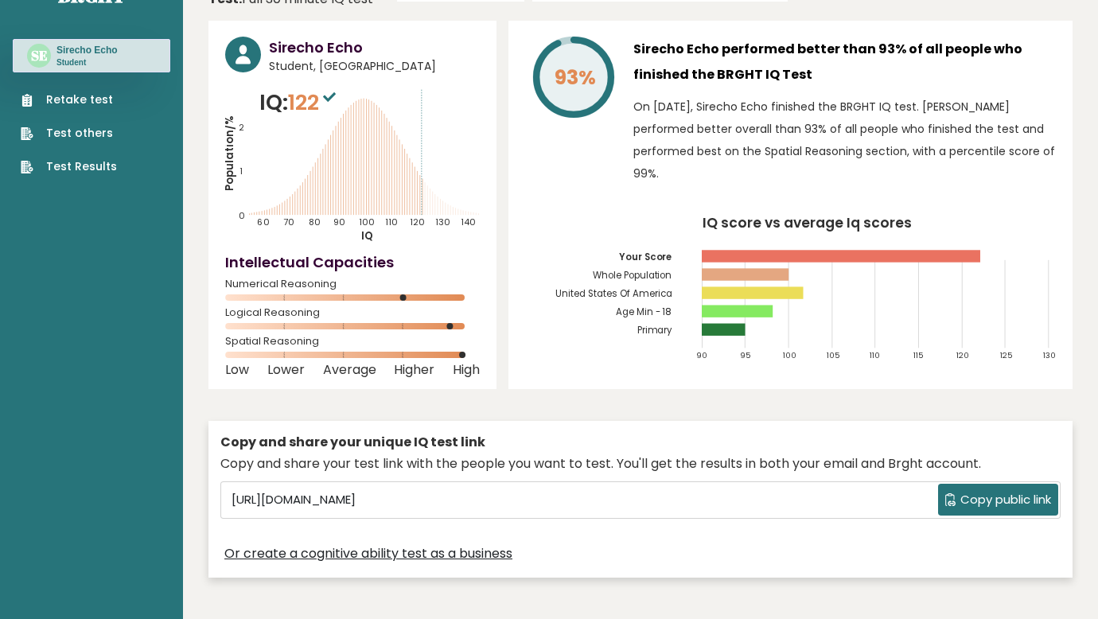
scroll to position [0, 0]
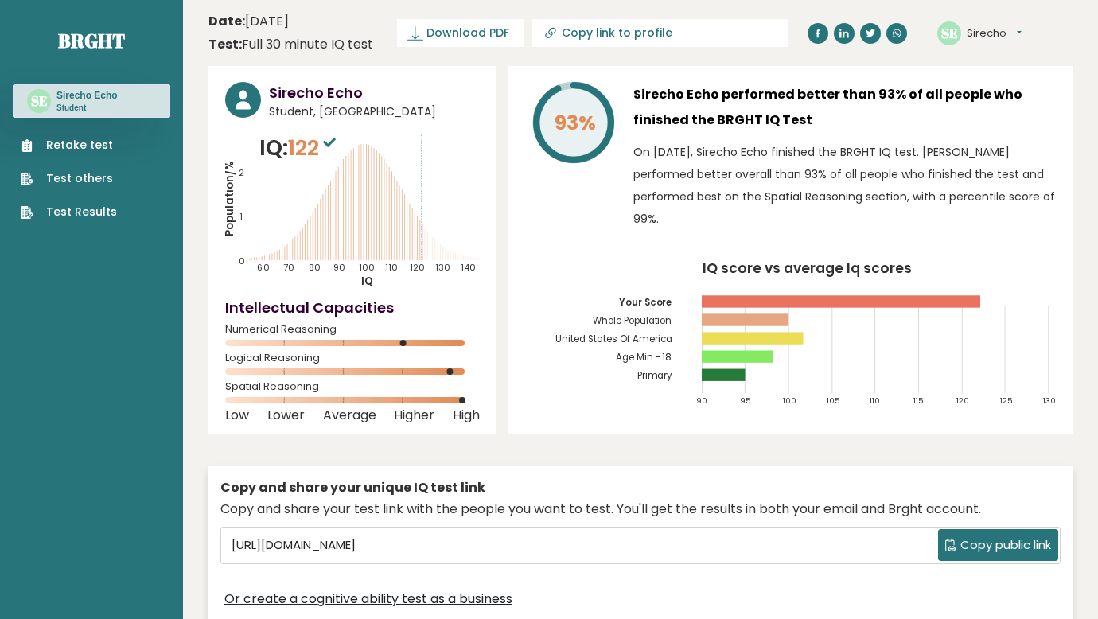
click at [1003, 30] on button "Sirecho" at bounding box center [994, 33] width 55 height 16
click at [1019, 63] on link "Dashboard" at bounding box center [1008, 59] width 81 height 22
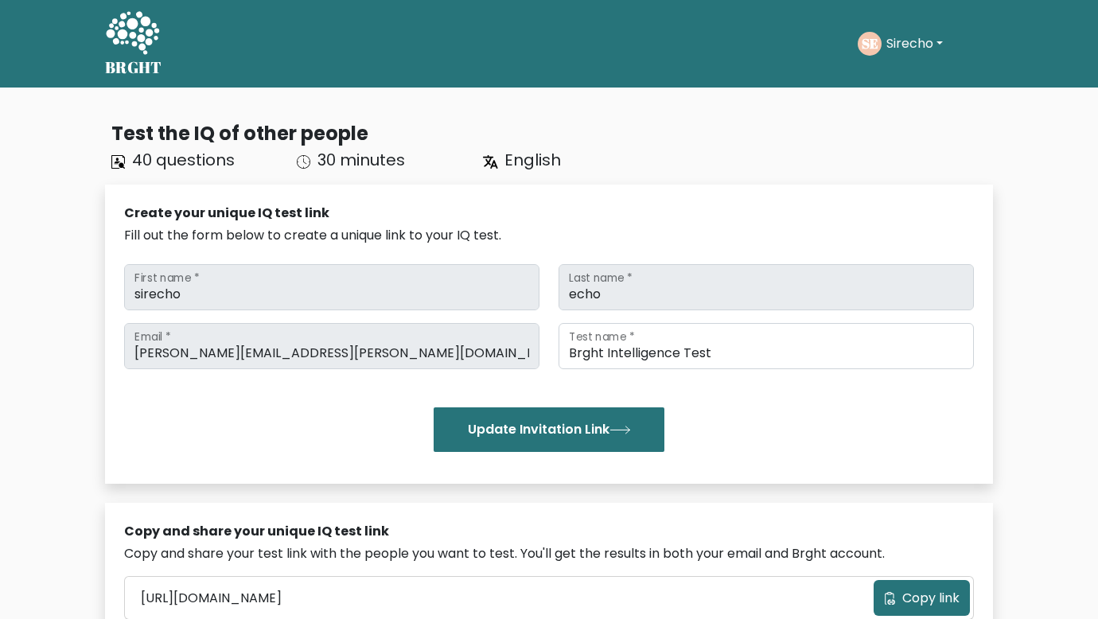
click at [127, 31] on icon at bounding box center [132, 34] width 55 height 48
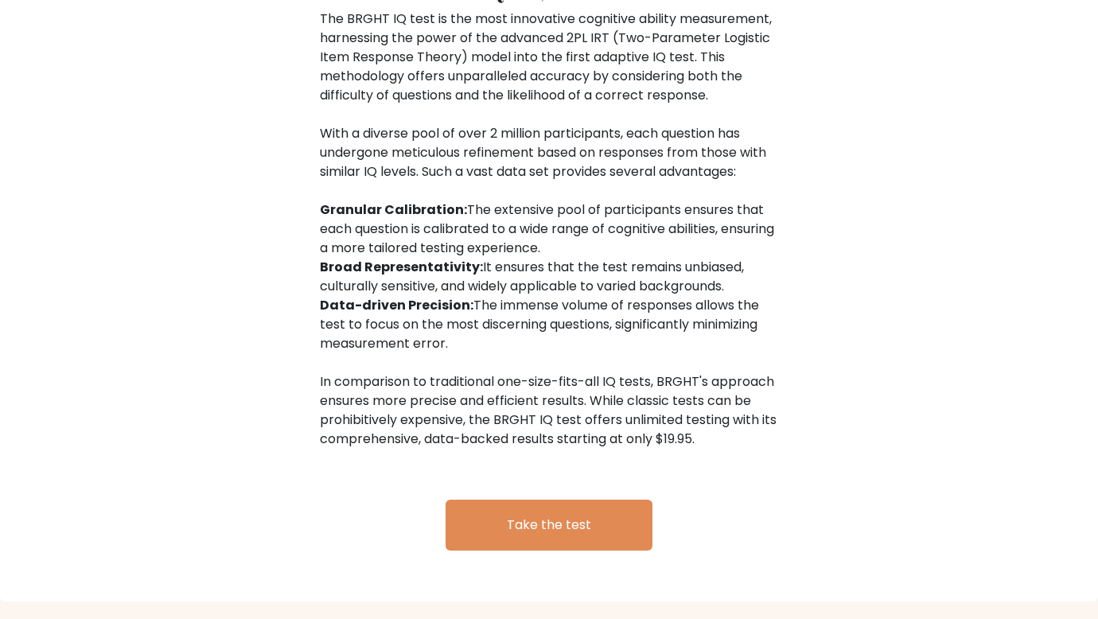
scroll to position [2565, 0]
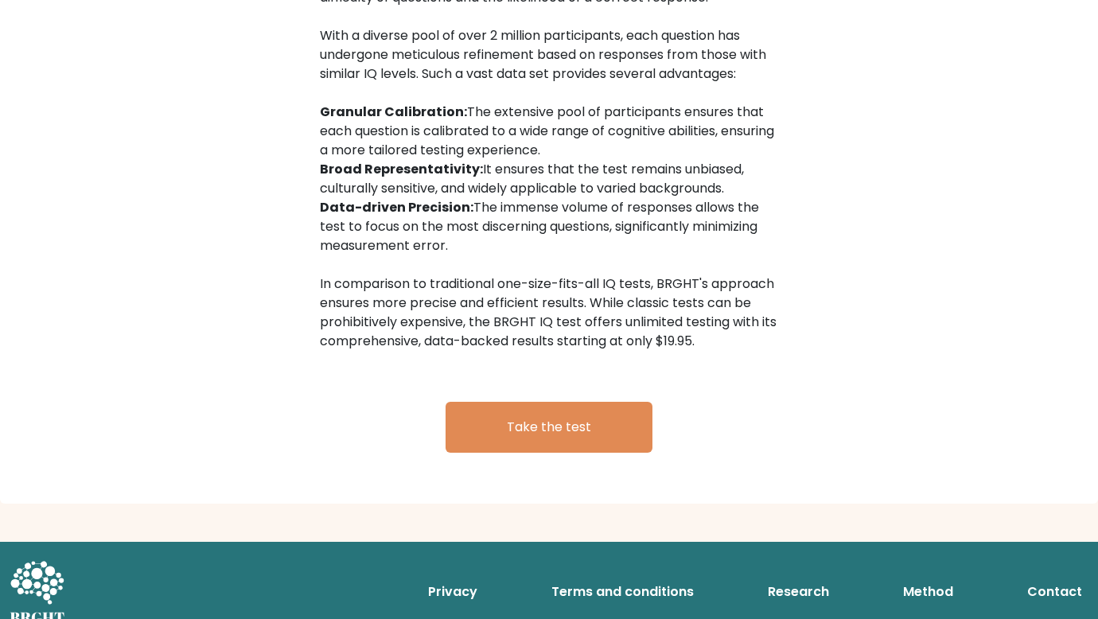
click at [816, 578] on link "Research" at bounding box center [798, 592] width 74 height 32
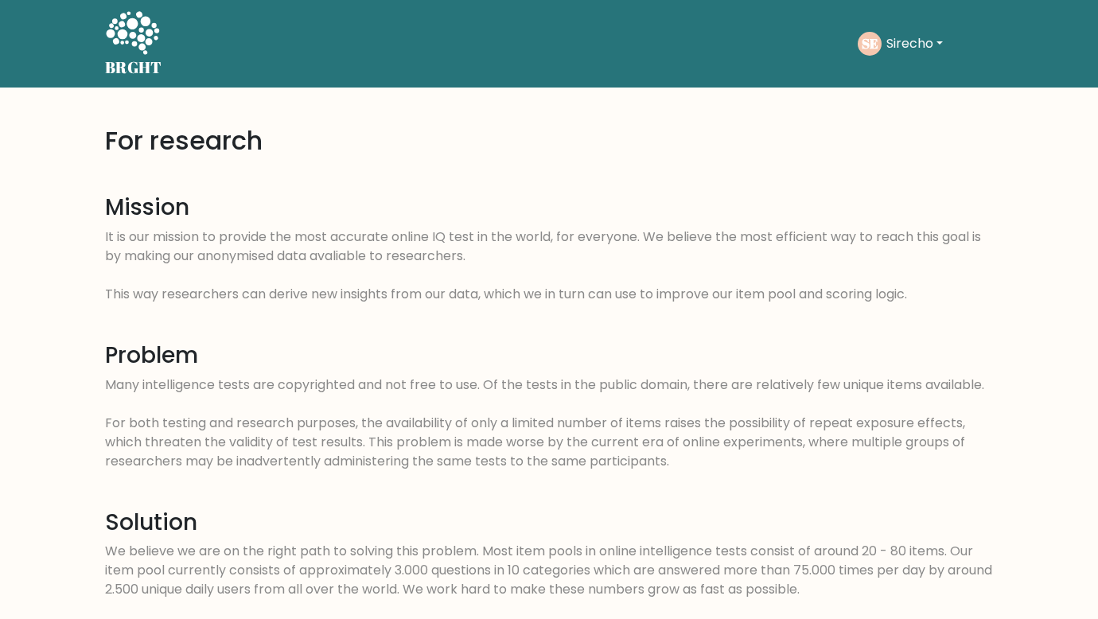
click at [917, 40] on button "Sirecho" at bounding box center [915, 43] width 66 height 21
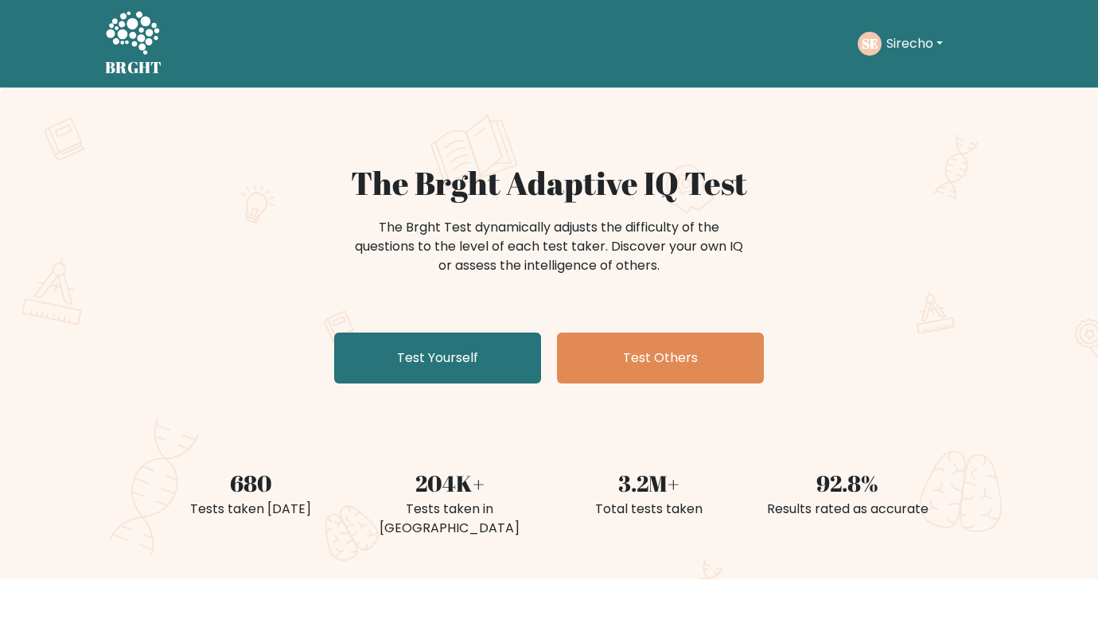
click at [916, 42] on button "Sirecho" at bounding box center [915, 43] width 66 height 21
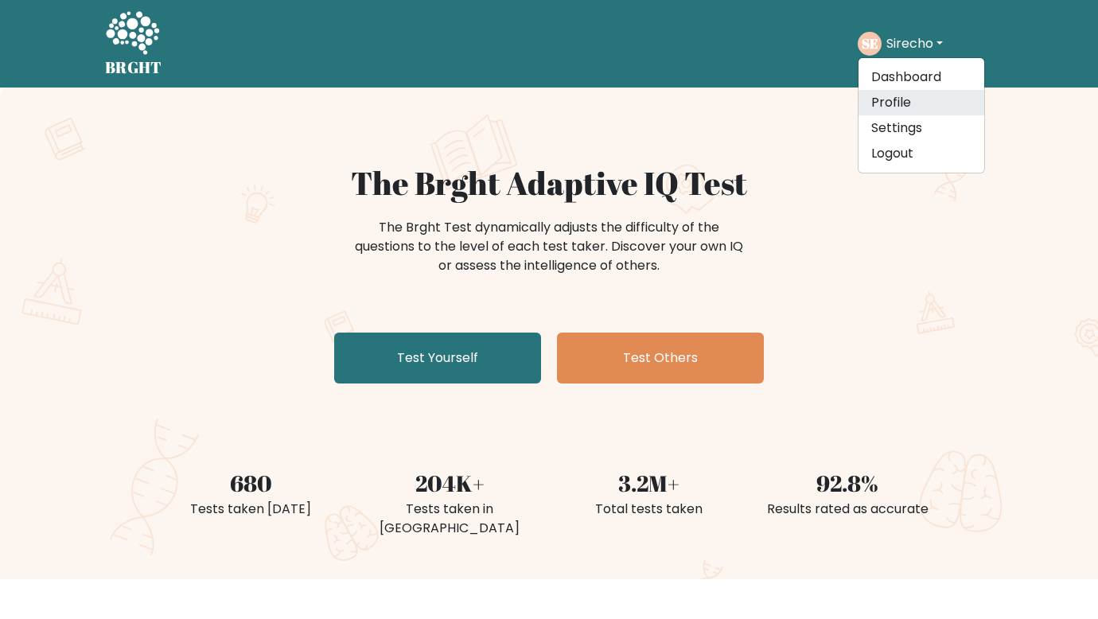
click at [913, 111] on link "Profile" at bounding box center [922, 102] width 126 height 25
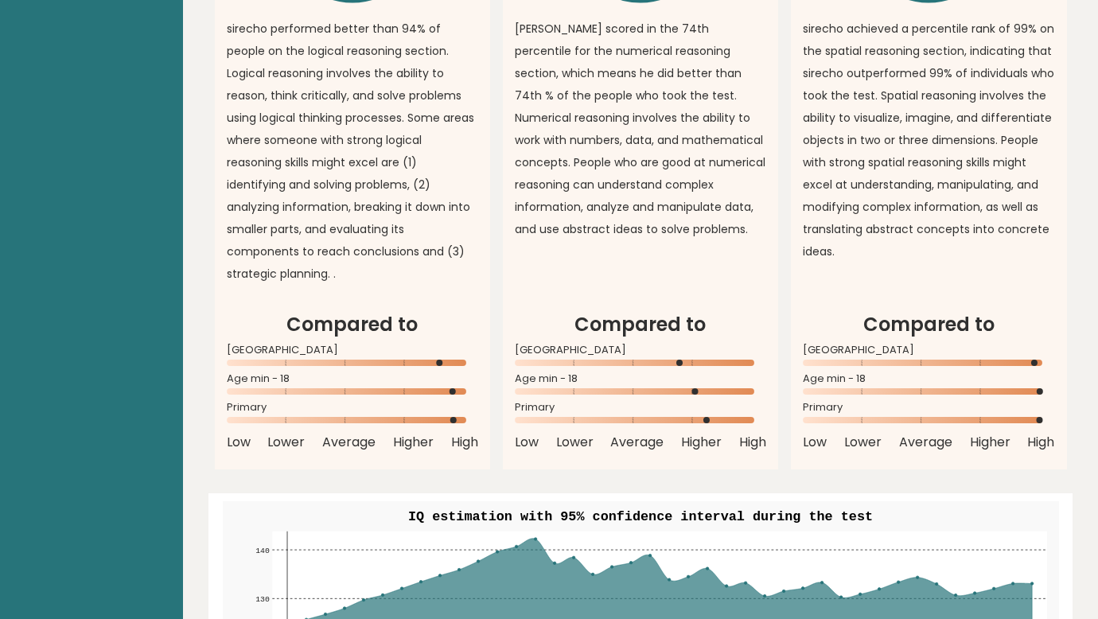
scroll to position [1512, 0]
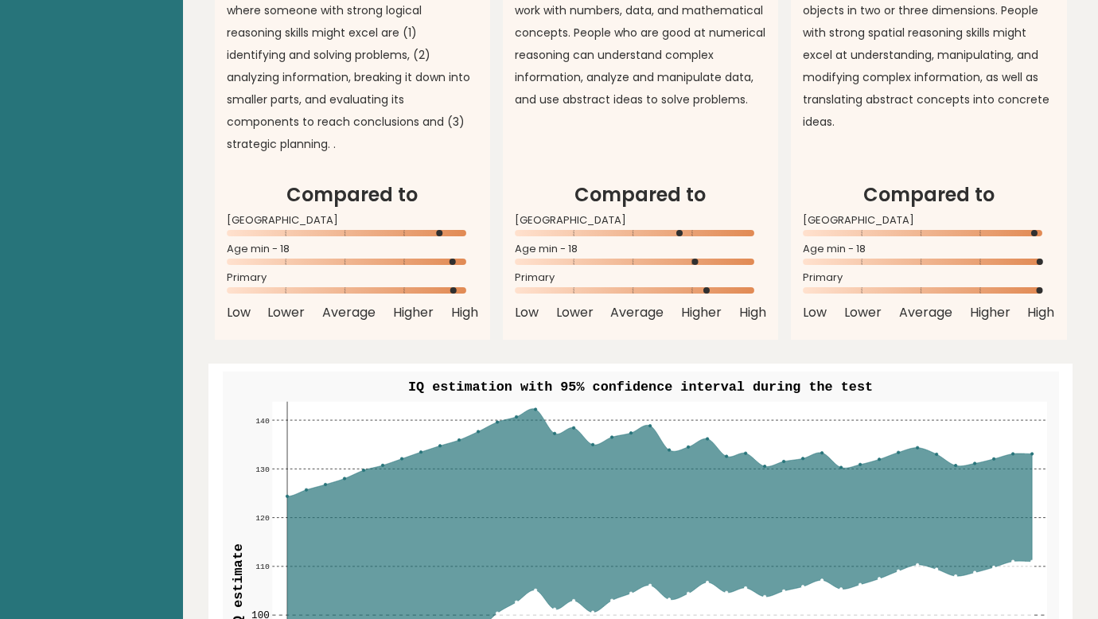
drag, startPoint x: 695, startPoint y: 190, endPoint x: 712, endPoint y: 288, distance: 99.4
click at [712, 288] on div "Compared to United States of America Age min - 18 Primary Low Lower Average Hig…" at bounding box center [640, 252] width 251 height 142
click at [721, 364] on div "IQ estimation with 95% confidence interval during the test 70 70 80 80 90 90 10…" at bounding box center [641, 609] width 852 height 491
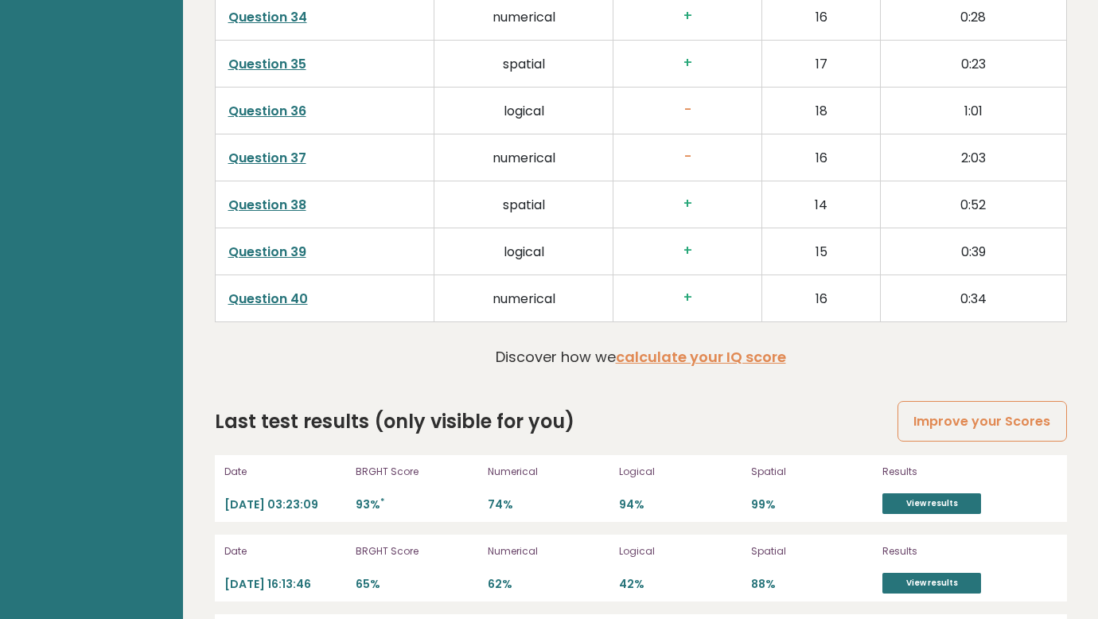
scroll to position [4201, 0]
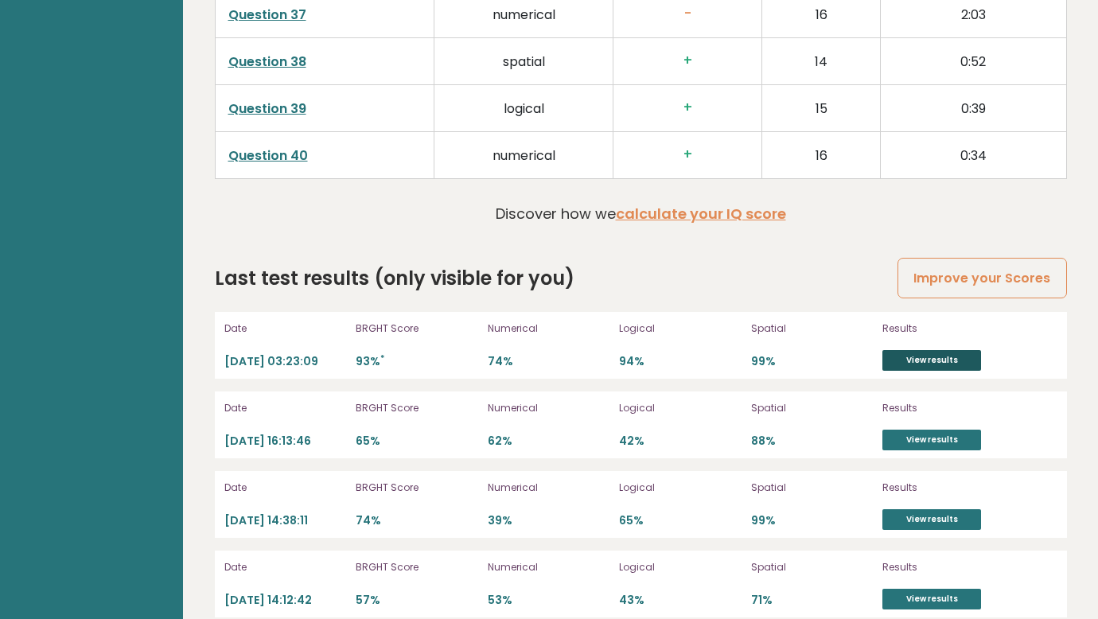
click at [919, 350] on link "View results" at bounding box center [931, 360] width 99 height 21
click at [925, 430] on link "View results" at bounding box center [931, 440] width 99 height 21
click at [943, 509] on link "View results" at bounding box center [931, 519] width 99 height 21
click at [956, 589] on link "View results" at bounding box center [931, 599] width 99 height 21
click at [917, 259] on link "Improve your Scores" at bounding box center [982, 278] width 169 height 41
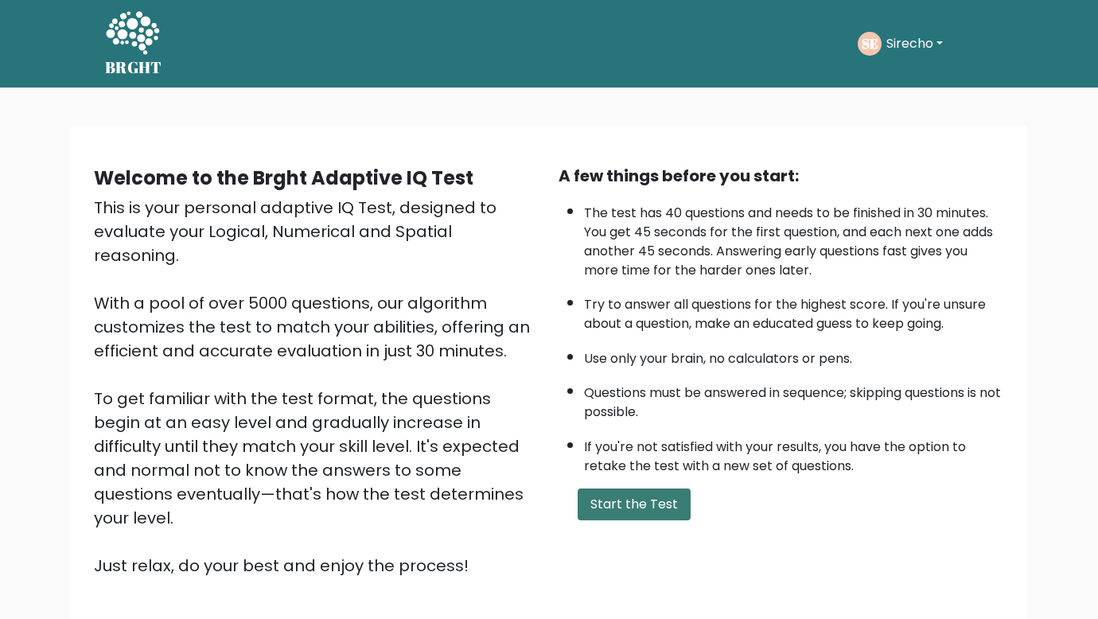
click at [661, 494] on button "Start the Test" at bounding box center [634, 505] width 113 height 32
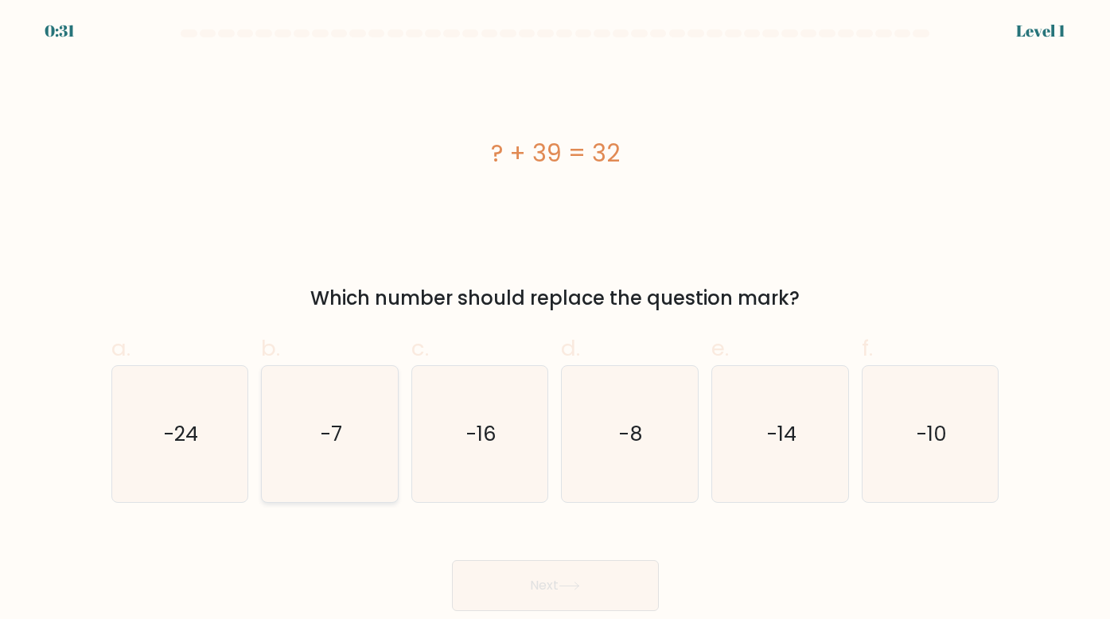
click at [319, 420] on icon "-7" at bounding box center [330, 434] width 136 height 136
click at [555, 320] on input "b. -7" at bounding box center [555, 315] width 1 height 10
radio input "true"
click at [569, 576] on button "Next" at bounding box center [555, 585] width 207 height 51
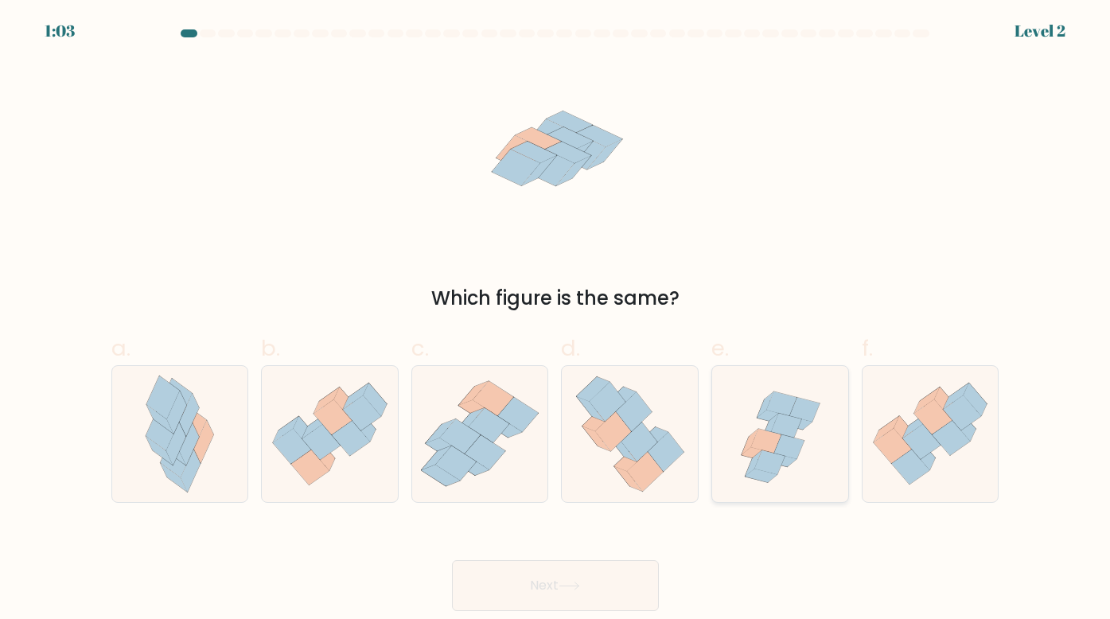
click at [773, 444] on icon at bounding box center [766, 441] width 30 height 24
click at [556, 320] on input "e." at bounding box center [555, 315] width 1 height 10
radio input "true"
click at [558, 569] on button "Next" at bounding box center [555, 585] width 207 height 51
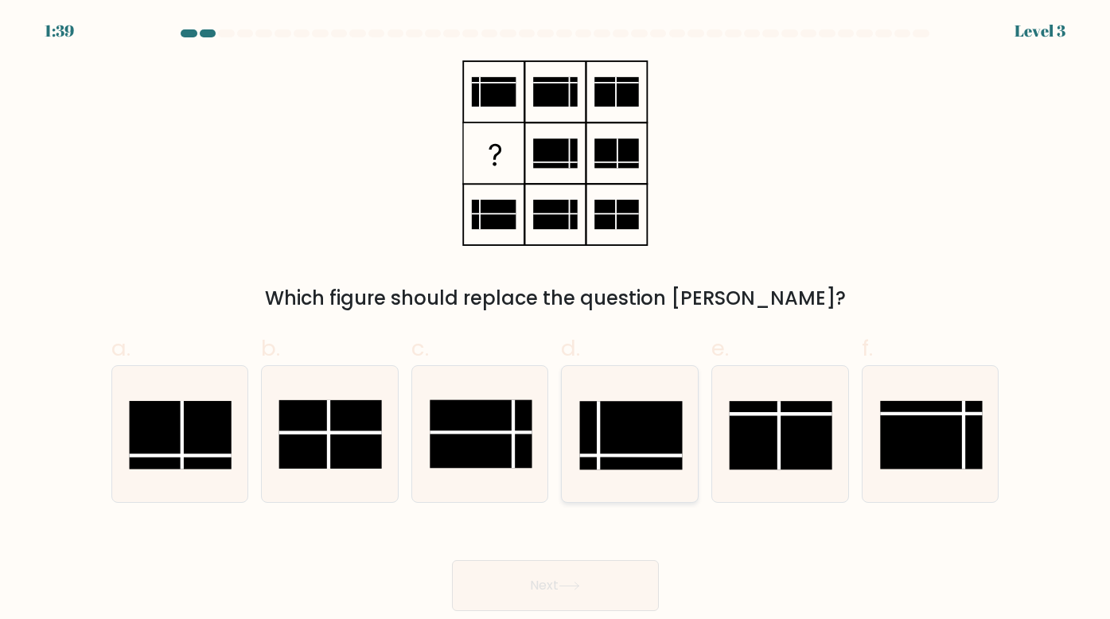
click at [604, 439] on rect at bounding box center [631, 435] width 103 height 68
click at [556, 320] on input "d." at bounding box center [555, 315] width 1 height 10
radio input "true"
click at [562, 567] on button "Next" at bounding box center [555, 585] width 207 height 51
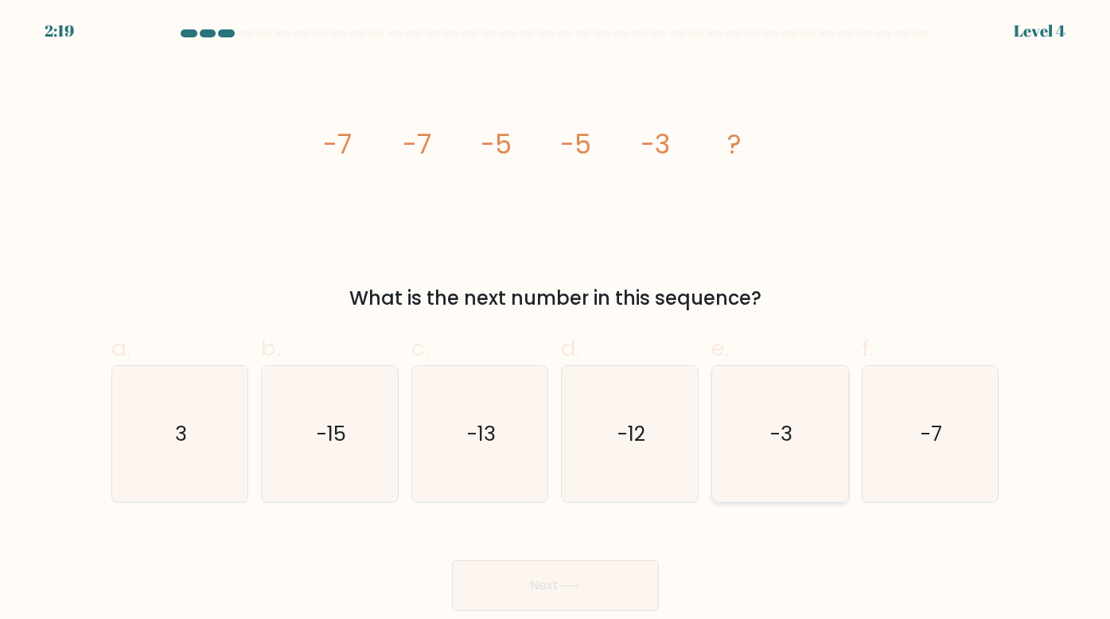
click at [771, 456] on icon "-3" at bounding box center [780, 434] width 136 height 136
click at [556, 320] on input "e. -3" at bounding box center [555, 315] width 1 height 10
radio input "true"
click at [600, 555] on div "Next" at bounding box center [555, 566] width 907 height 89
click at [594, 582] on button "Next" at bounding box center [555, 585] width 207 height 51
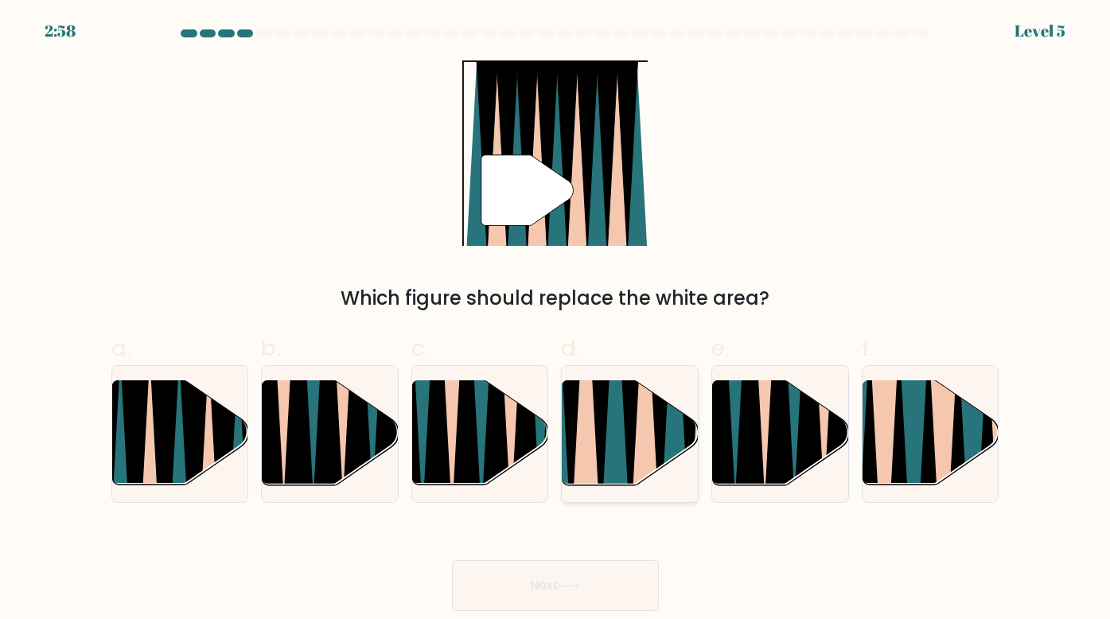
click at [647, 425] on icon at bounding box center [644, 378] width 29 height 271
click at [556, 320] on input "d." at bounding box center [555, 315] width 1 height 10
radio input "true"
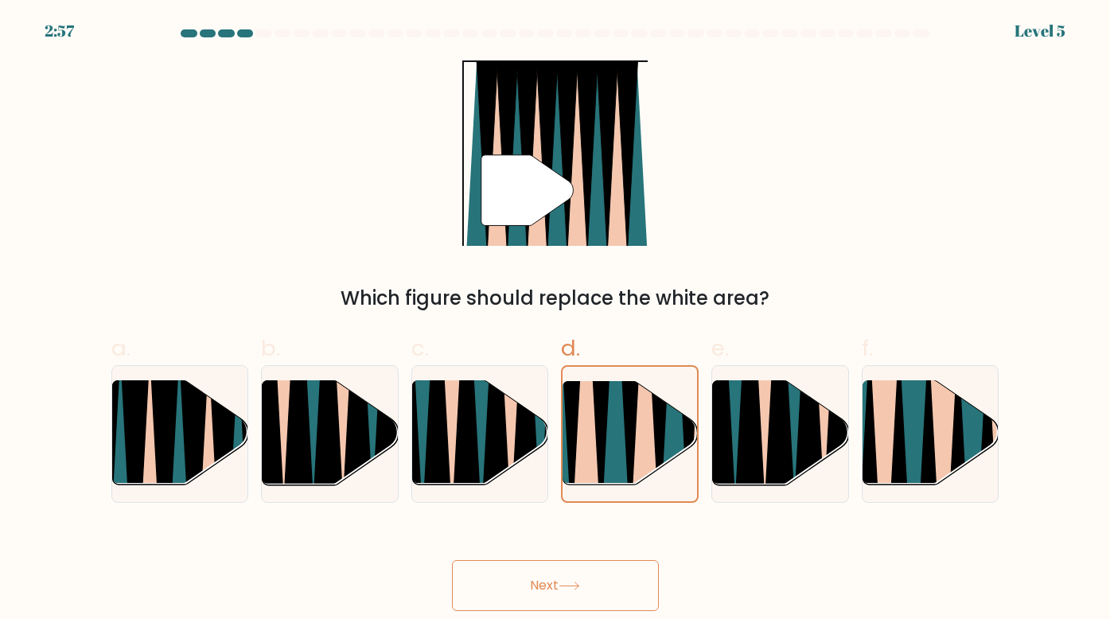
click at [513, 583] on button "Next" at bounding box center [555, 585] width 207 height 51
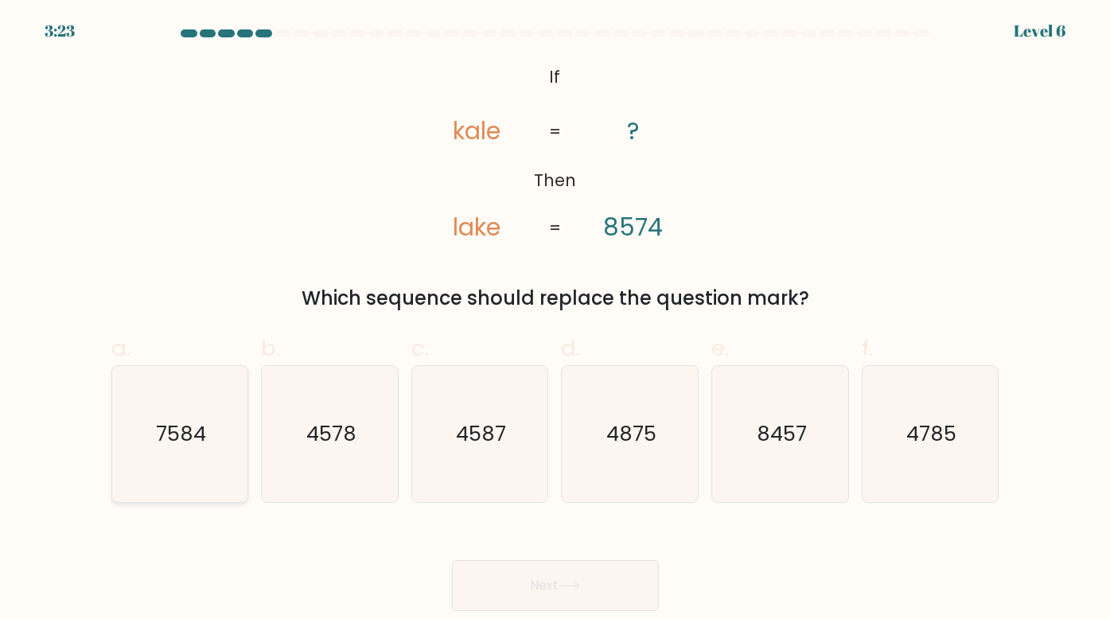
click at [174, 441] on text "7584" at bounding box center [181, 433] width 50 height 29
click at [555, 320] on input "a. 7584" at bounding box center [555, 315] width 1 height 10
radio input "true"
click at [588, 595] on button "Next" at bounding box center [555, 585] width 207 height 51
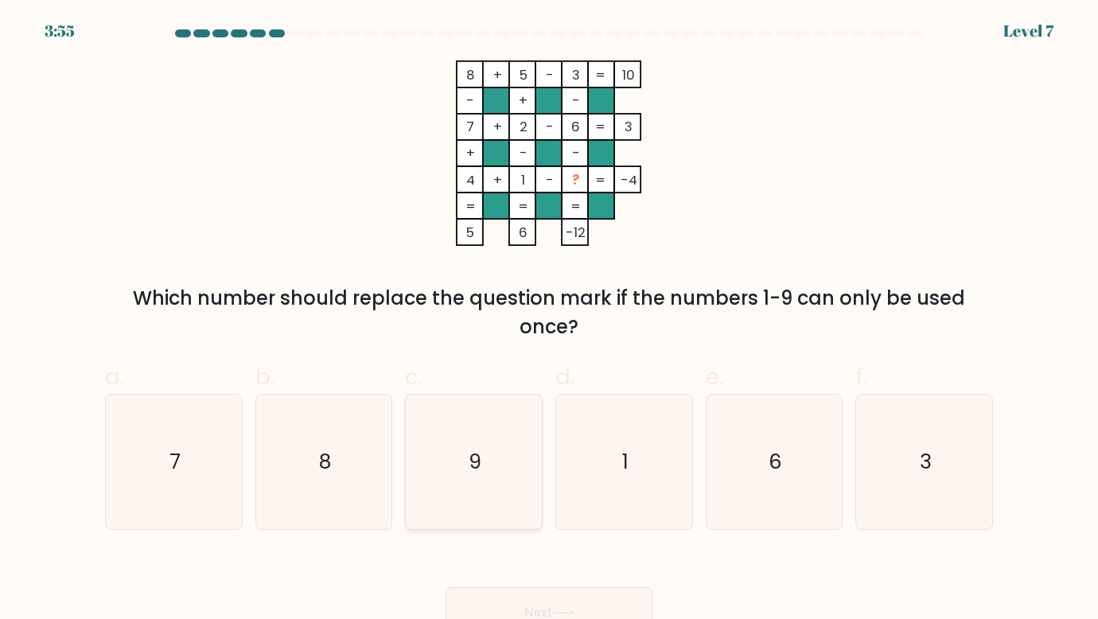
click at [505, 460] on icon "9" at bounding box center [474, 462] width 134 height 134
click at [549, 320] on input "c. 9" at bounding box center [549, 315] width 1 height 10
radio input "true"
click at [535, 598] on button "Next" at bounding box center [549, 612] width 207 height 51
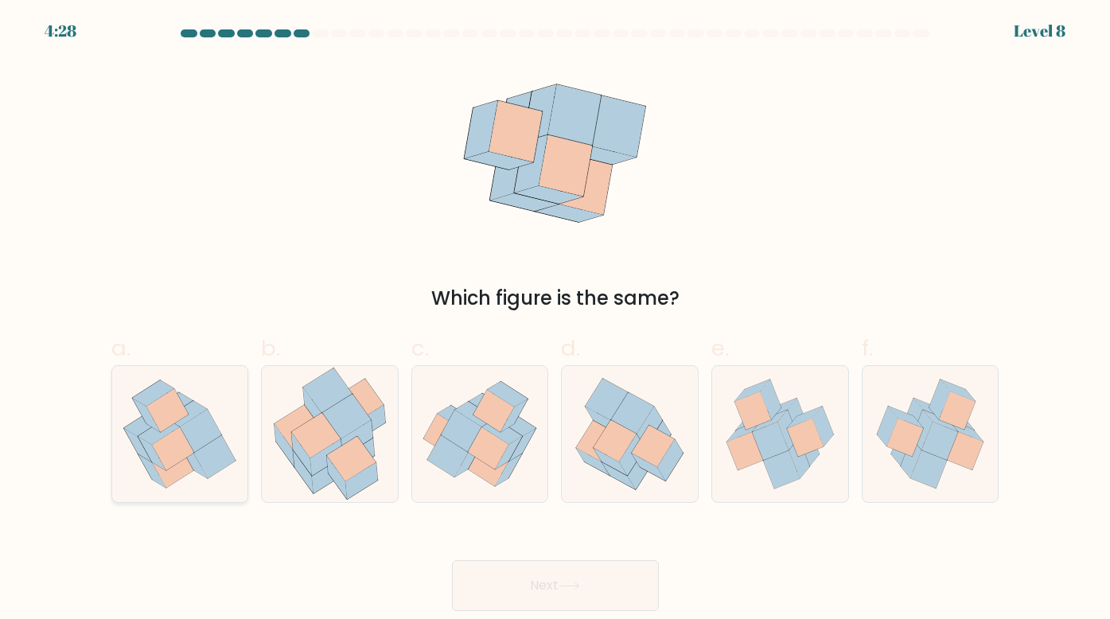
click at [159, 432] on icon at bounding box center [158, 432] width 41 height 26
click at [555, 320] on input "a." at bounding box center [555, 315] width 1 height 10
radio input "true"
click at [599, 578] on button "Next" at bounding box center [555, 585] width 207 height 51
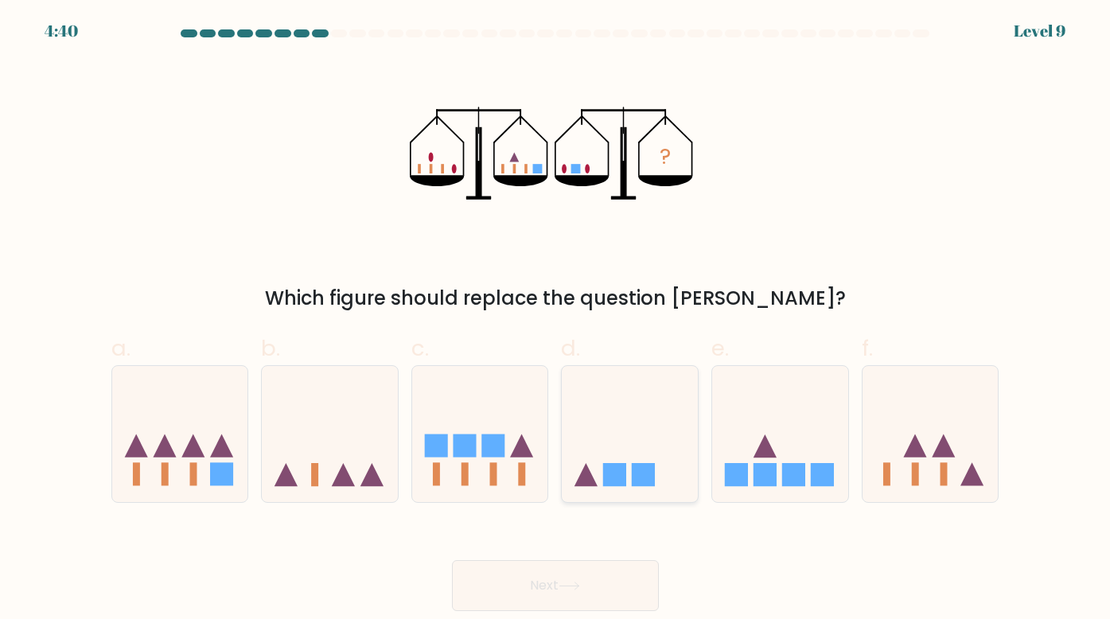
click at [639, 439] on icon at bounding box center [630, 433] width 136 height 112
click at [556, 320] on input "d." at bounding box center [555, 315] width 1 height 10
radio input "true"
click at [590, 576] on button "Next" at bounding box center [555, 585] width 207 height 51
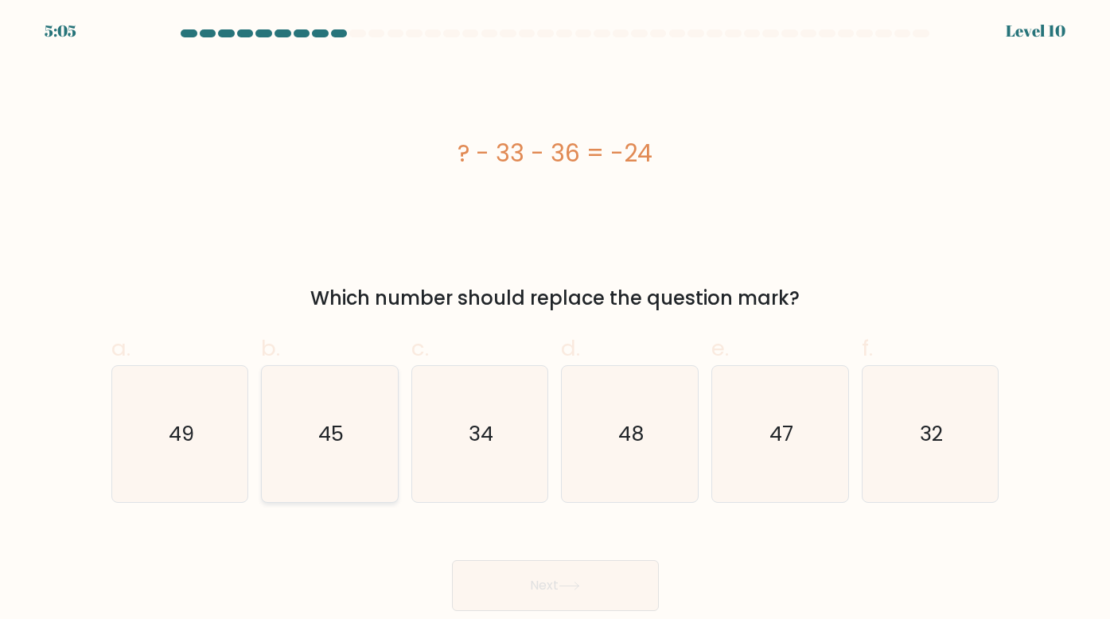
click at [306, 420] on icon "45" at bounding box center [330, 434] width 136 height 136
click at [555, 320] on input "b. 45" at bounding box center [555, 315] width 1 height 10
radio input "true"
click at [545, 578] on button "Next" at bounding box center [555, 585] width 207 height 51
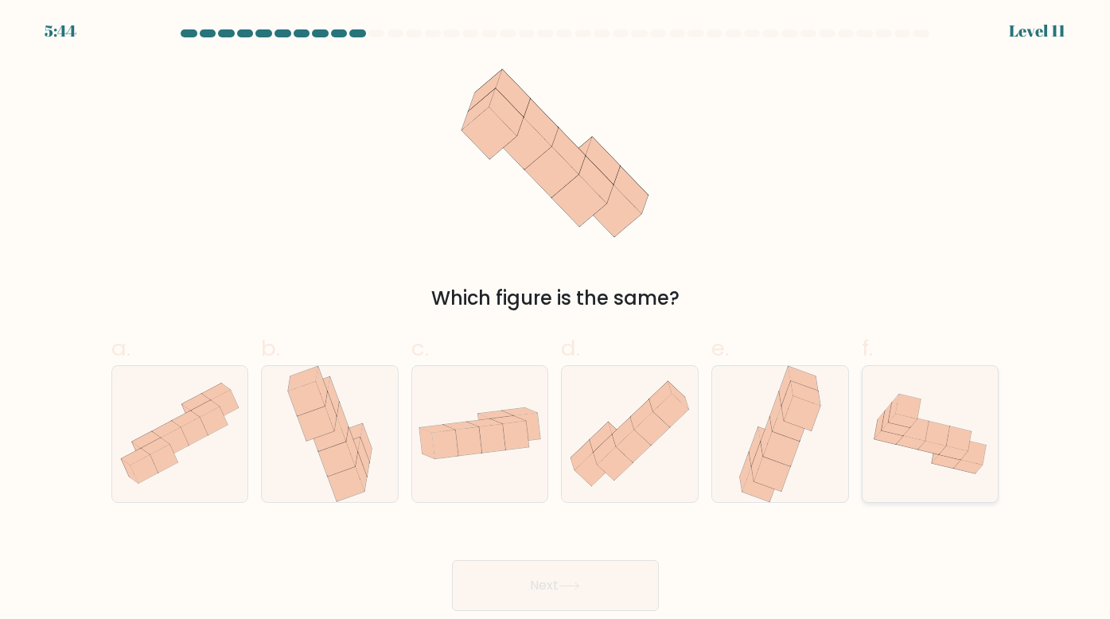
click at [968, 455] on icon at bounding box center [973, 452] width 25 height 25
click at [556, 320] on input "f." at bounding box center [555, 315] width 1 height 10
radio input "true"
click at [824, 421] on icon at bounding box center [780, 434] width 90 height 136
click at [556, 320] on input "e." at bounding box center [555, 315] width 1 height 10
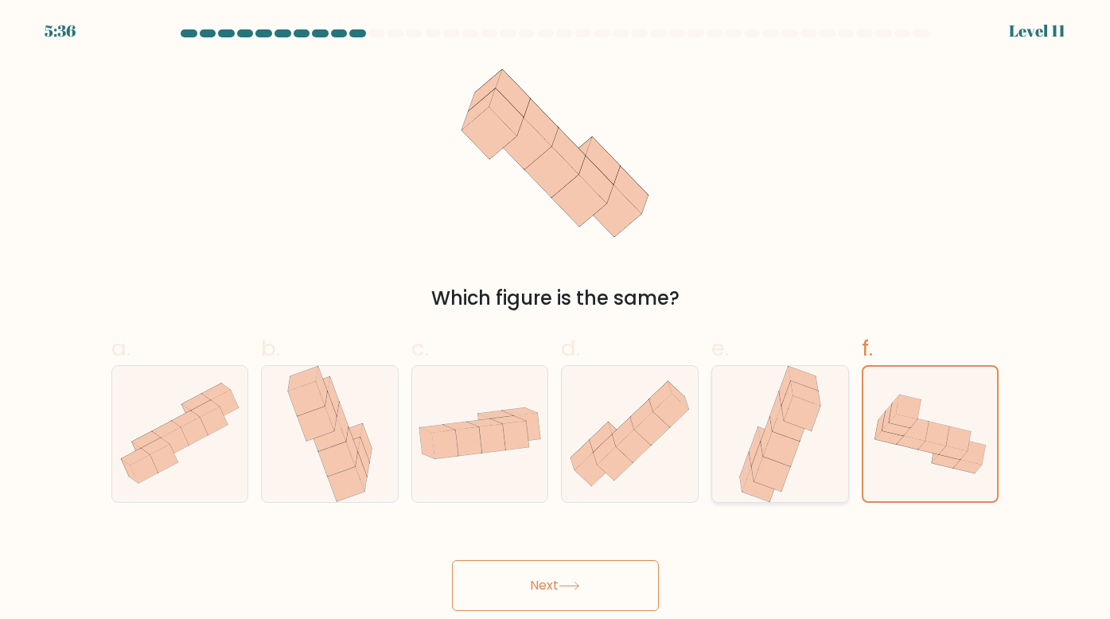
radio input "true"
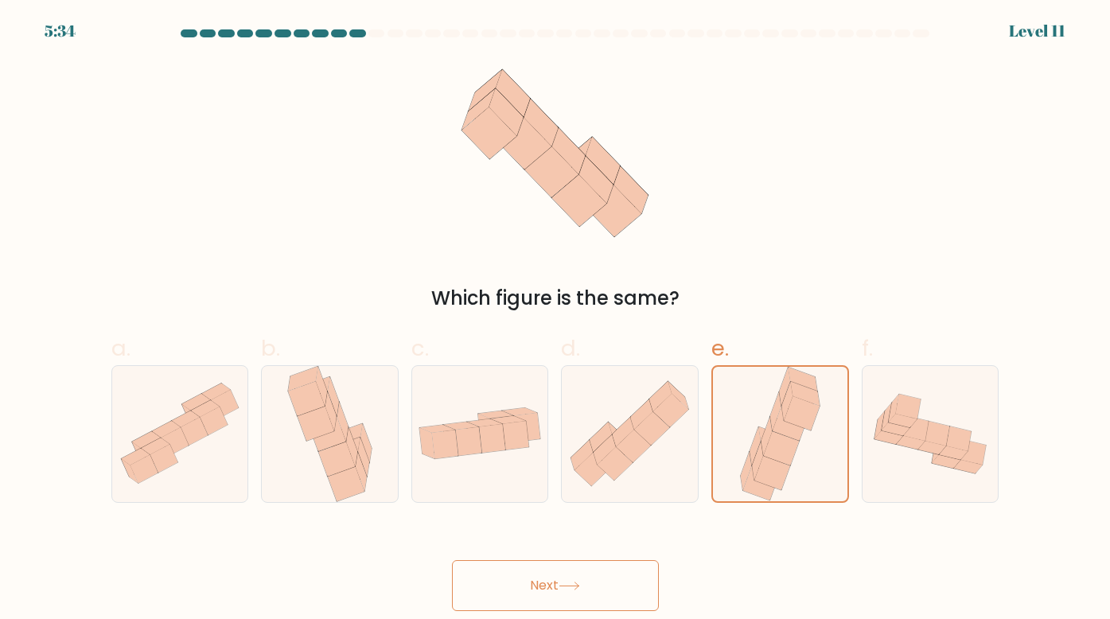
click at [592, 590] on button "Next" at bounding box center [555, 585] width 207 height 51
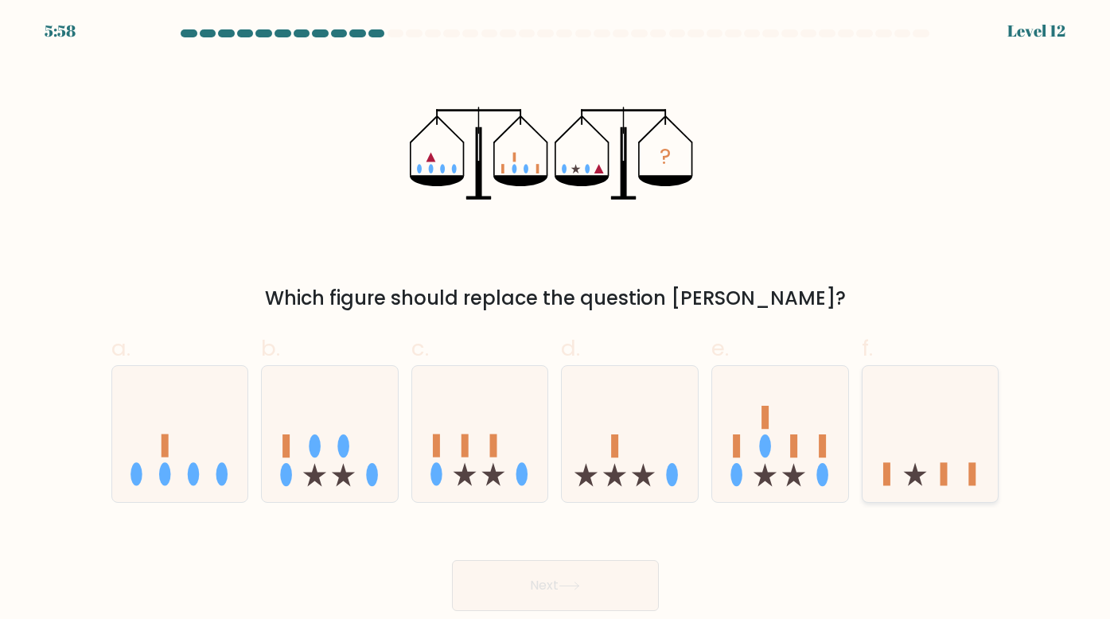
click at [942, 439] on icon at bounding box center [931, 433] width 136 height 112
click at [556, 320] on input "f." at bounding box center [555, 315] width 1 height 10
radio input "true"
click at [587, 564] on button "Next" at bounding box center [555, 585] width 207 height 51
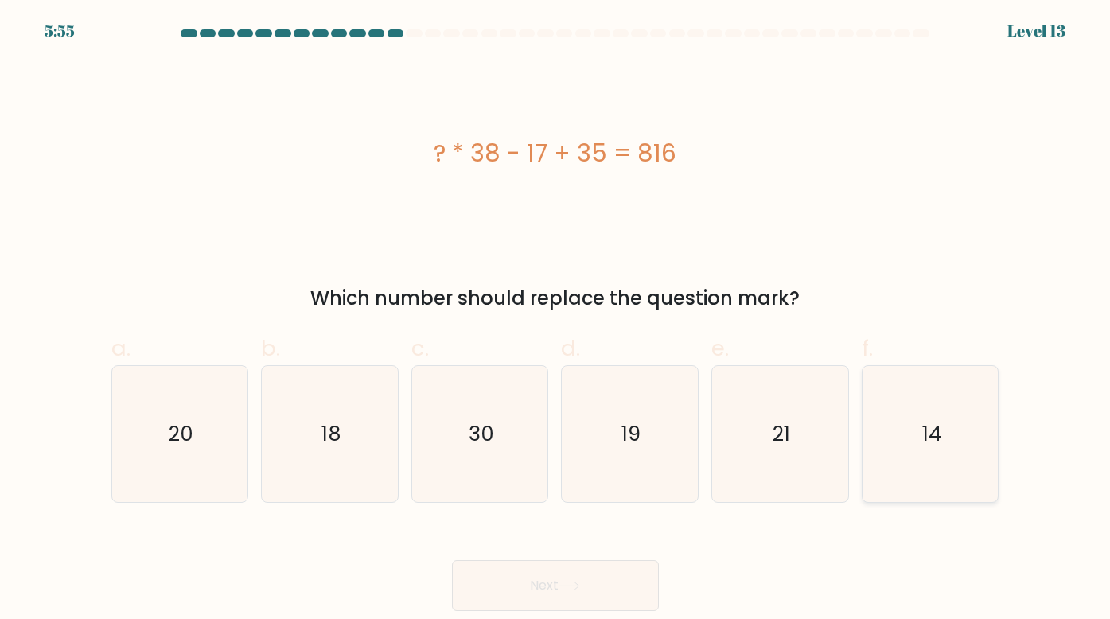
click at [936, 432] on text "14" at bounding box center [931, 433] width 19 height 29
click at [556, 320] on input "f. 14" at bounding box center [555, 315] width 1 height 10
radio input "true"
click at [587, 583] on button "Next" at bounding box center [555, 585] width 207 height 51
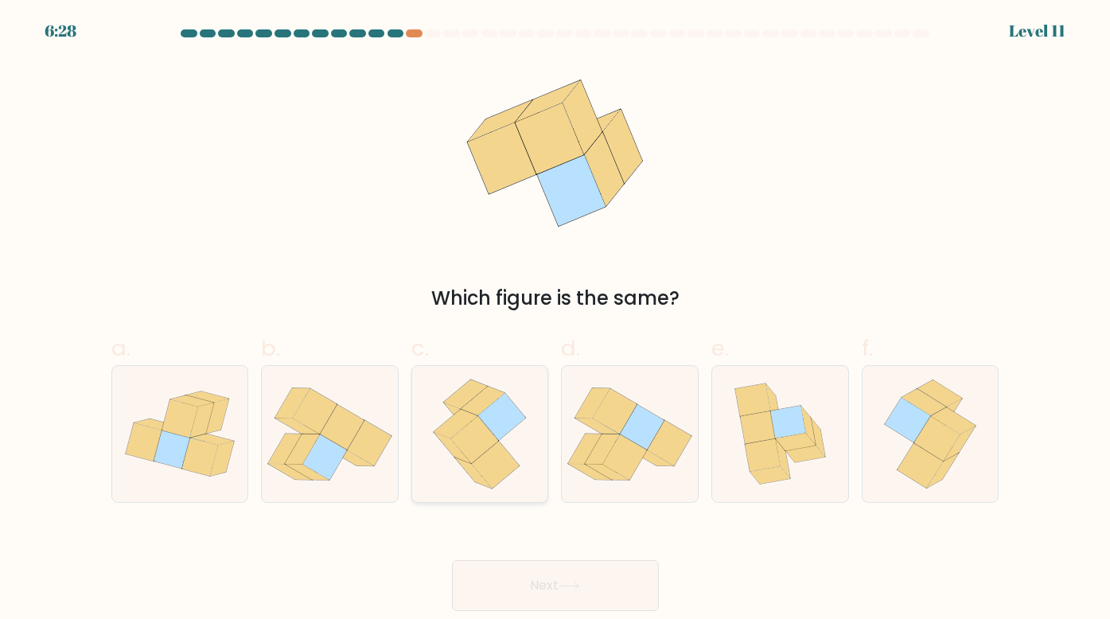
click at [508, 405] on icon at bounding box center [502, 416] width 48 height 47
click at [555, 320] on input "c." at bounding box center [555, 315] width 1 height 10
radio input "true"
click at [612, 577] on button "Next" at bounding box center [555, 585] width 207 height 51
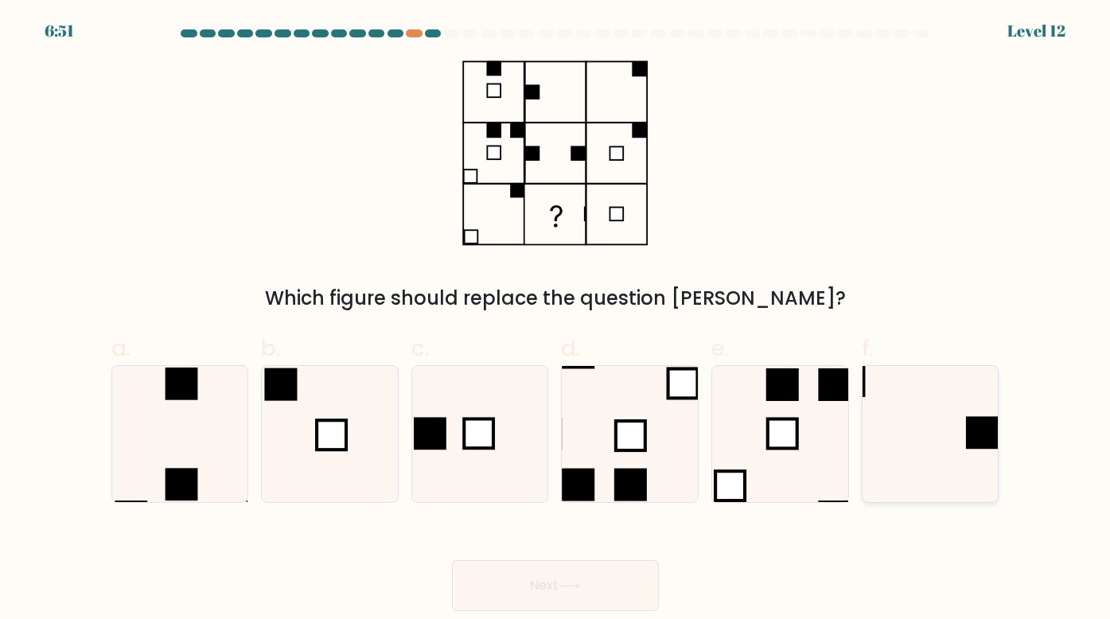
click at [946, 428] on icon at bounding box center [931, 434] width 136 height 136
click at [556, 320] on input "f." at bounding box center [555, 315] width 1 height 10
radio input "true"
click at [539, 577] on button "Next" at bounding box center [555, 585] width 207 height 51
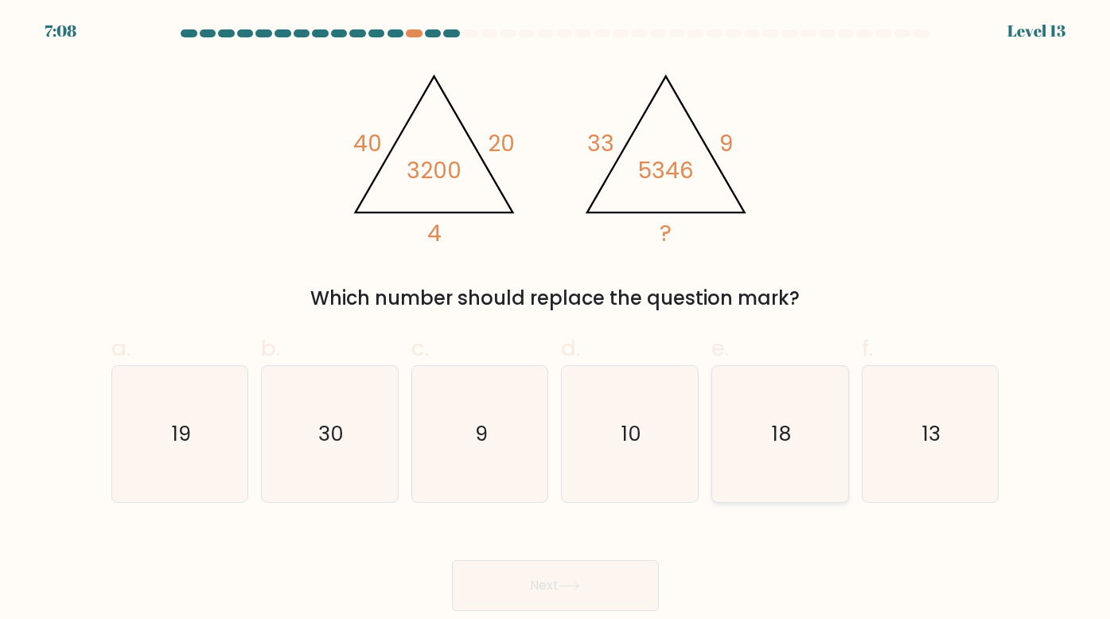
click at [761, 473] on icon "18" at bounding box center [780, 434] width 136 height 136
click at [556, 320] on input "e. 18" at bounding box center [555, 315] width 1 height 10
radio input "true"
click at [543, 574] on button "Next" at bounding box center [555, 585] width 207 height 51
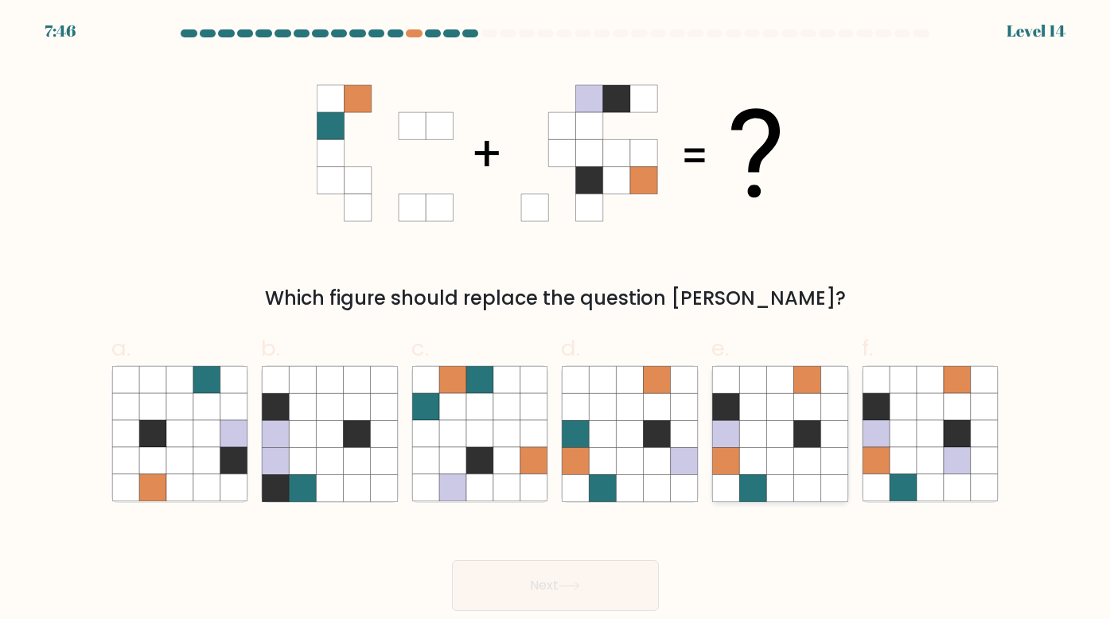
click at [789, 437] on icon at bounding box center [779, 433] width 27 height 27
click at [556, 320] on input "e." at bounding box center [555, 315] width 1 height 10
radio input "true"
click at [591, 600] on button "Next" at bounding box center [555, 585] width 207 height 51
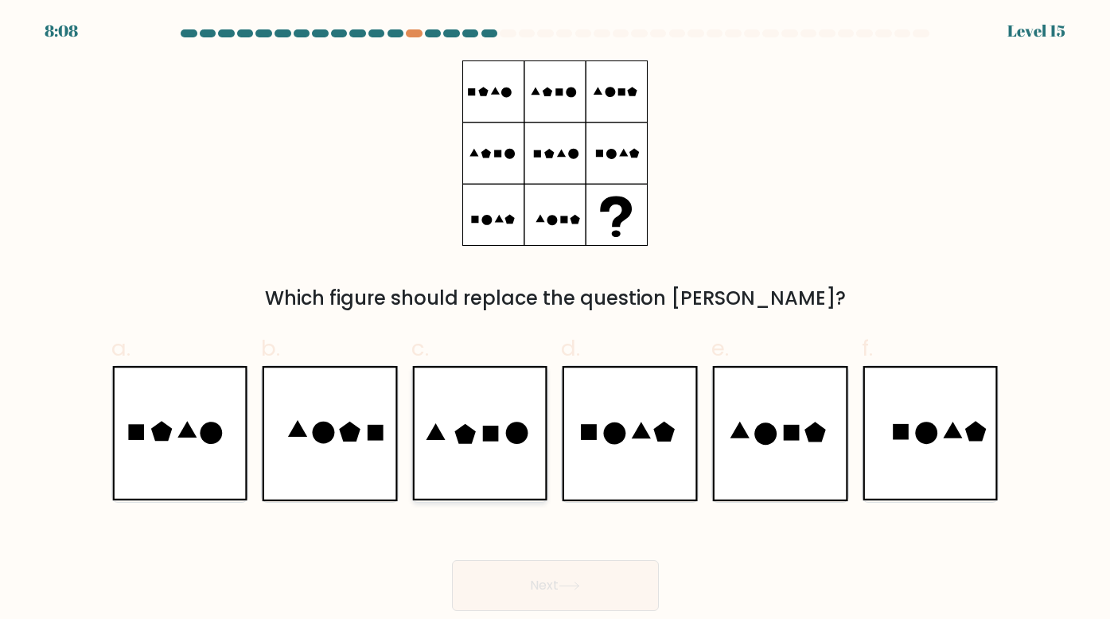
click at [506, 447] on icon at bounding box center [480, 433] width 136 height 135
click at [555, 320] on input "c." at bounding box center [555, 315] width 1 height 10
radio input "true"
click at [590, 575] on button "Next" at bounding box center [555, 585] width 207 height 51
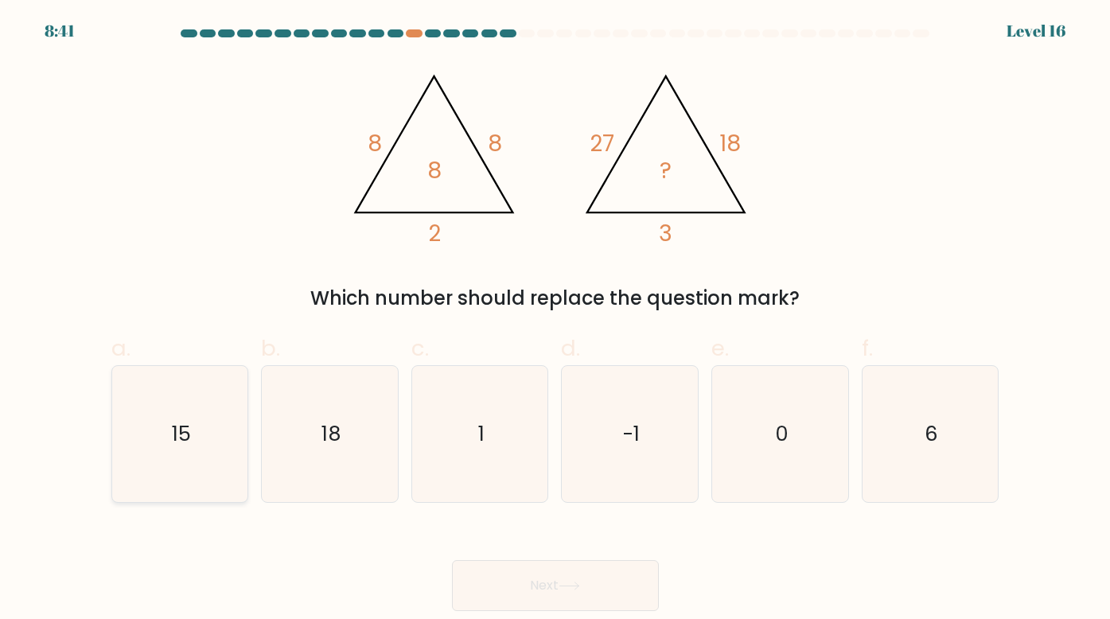
click at [189, 419] on text "15" at bounding box center [181, 433] width 19 height 29
click at [555, 320] on input "a. 15" at bounding box center [555, 315] width 1 height 10
radio input "true"
click at [542, 583] on button "Next" at bounding box center [555, 585] width 207 height 51
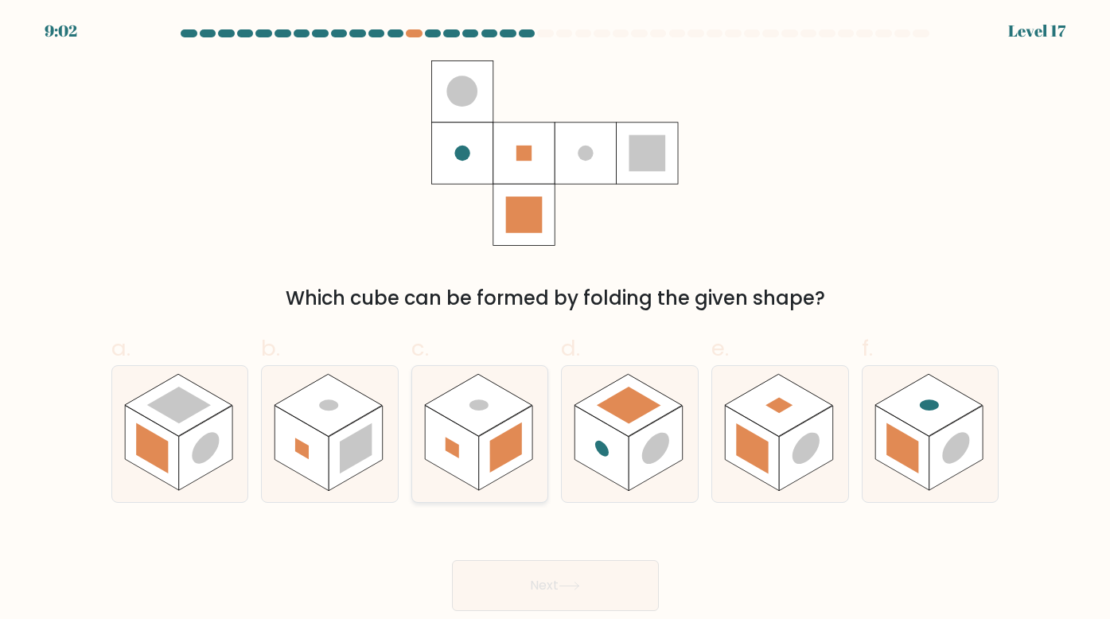
click at [495, 435] on rect at bounding box center [506, 448] width 54 height 85
click at [555, 320] on input "c." at bounding box center [555, 315] width 1 height 10
radio input "true"
click at [547, 594] on button "Next" at bounding box center [555, 585] width 207 height 51
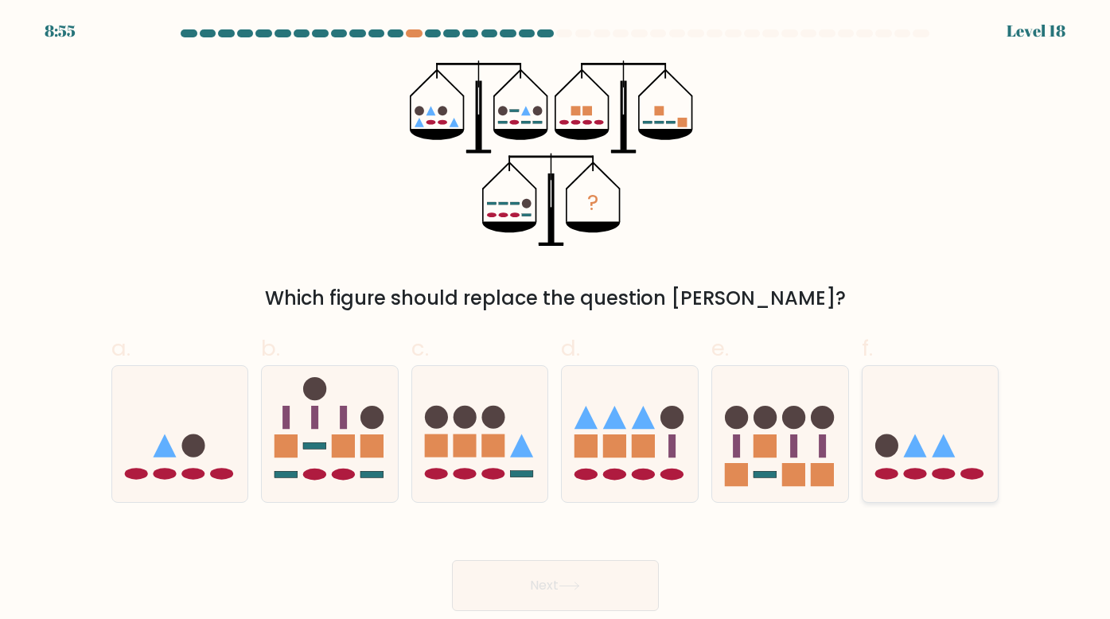
click at [939, 477] on ellipse at bounding box center [943, 475] width 23 height 12
click at [556, 320] on input "f." at bounding box center [555, 315] width 1 height 10
radio input "true"
click at [571, 580] on button "Next" at bounding box center [555, 585] width 207 height 51
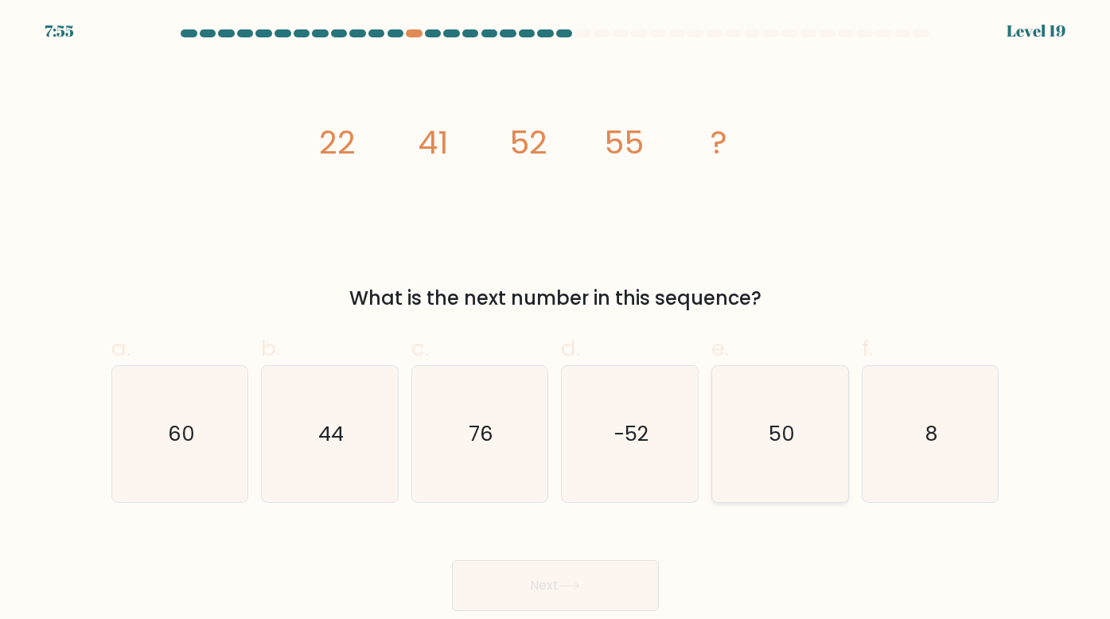
click at [769, 407] on icon "50" at bounding box center [780, 434] width 136 height 136
click at [556, 320] on input "e. 50" at bounding box center [555, 315] width 1 height 10
radio input "true"
click at [604, 577] on button "Next" at bounding box center [555, 585] width 207 height 51
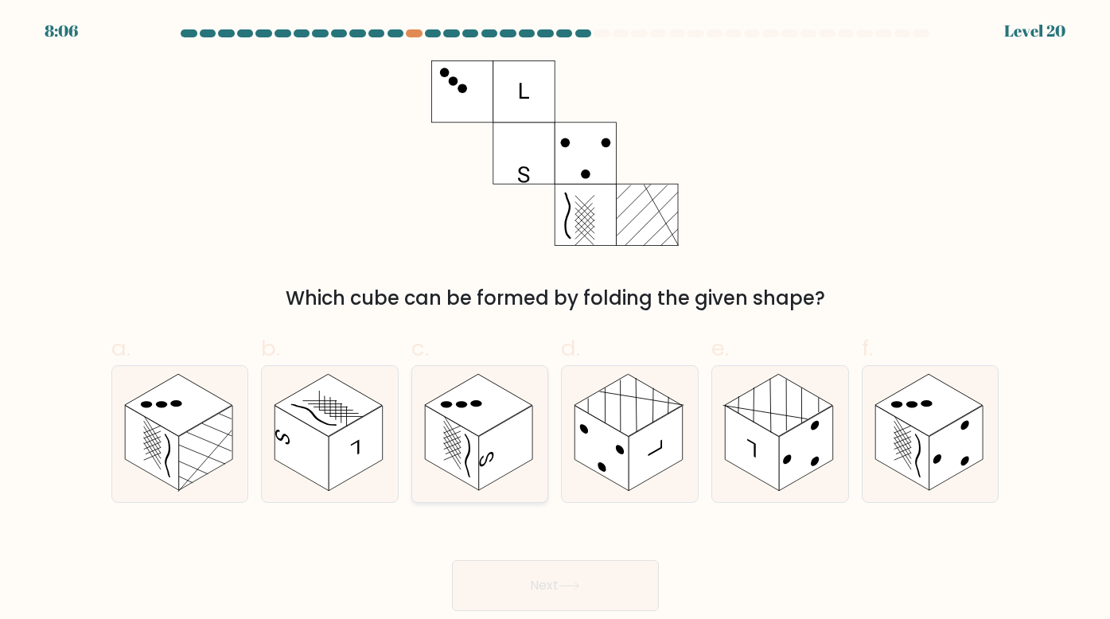
click at [483, 438] on rect at bounding box center [506, 448] width 54 height 85
click at [555, 320] on input "c." at bounding box center [555, 315] width 1 height 10
radio input "true"
click at [606, 586] on button "Next" at bounding box center [555, 585] width 207 height 51
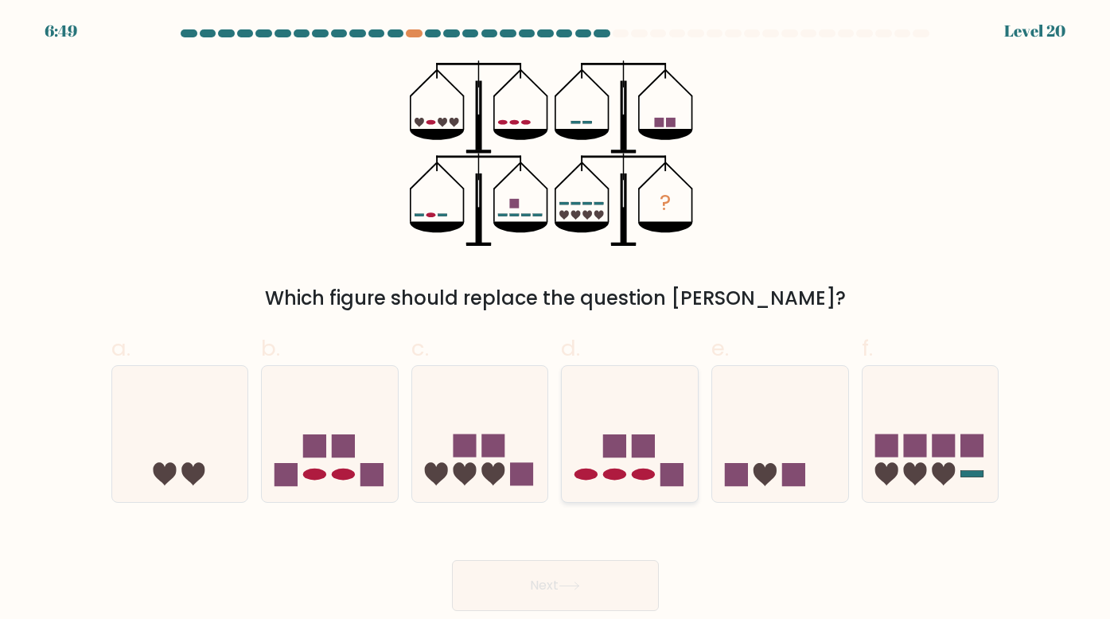
click at [647, 434] on icon at bounding box center [630, 433] width 136 height 112
click at [556, 320] on input "d." at bounding box center [555, 315] width 1 height 10
radio input "true"
click at [520, 584] on button "Next" at bounding box center [555, 585] width 207 height 51
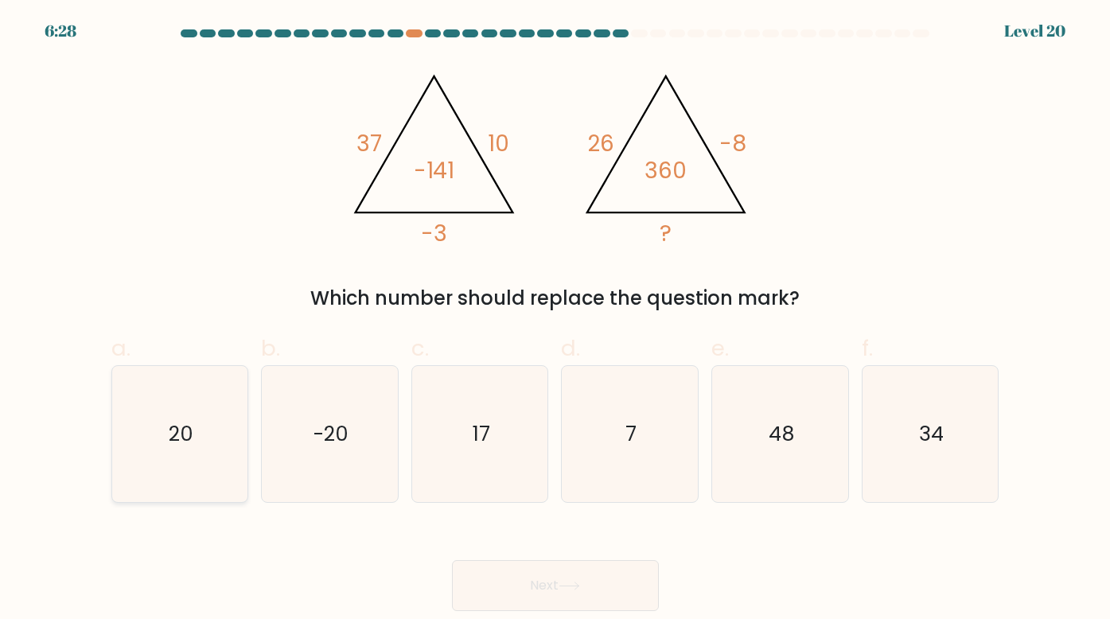
click at [227, 448] on icon "20" at bounding box center [180, 434] width 136 height 136
click at [555, 320] on input "a. 20" at bounding box center [555, 315] width 1 height 10
radio input "true"
click at [535, 588] on button "Next" at bounding box center [555, 585] width 207 height 51
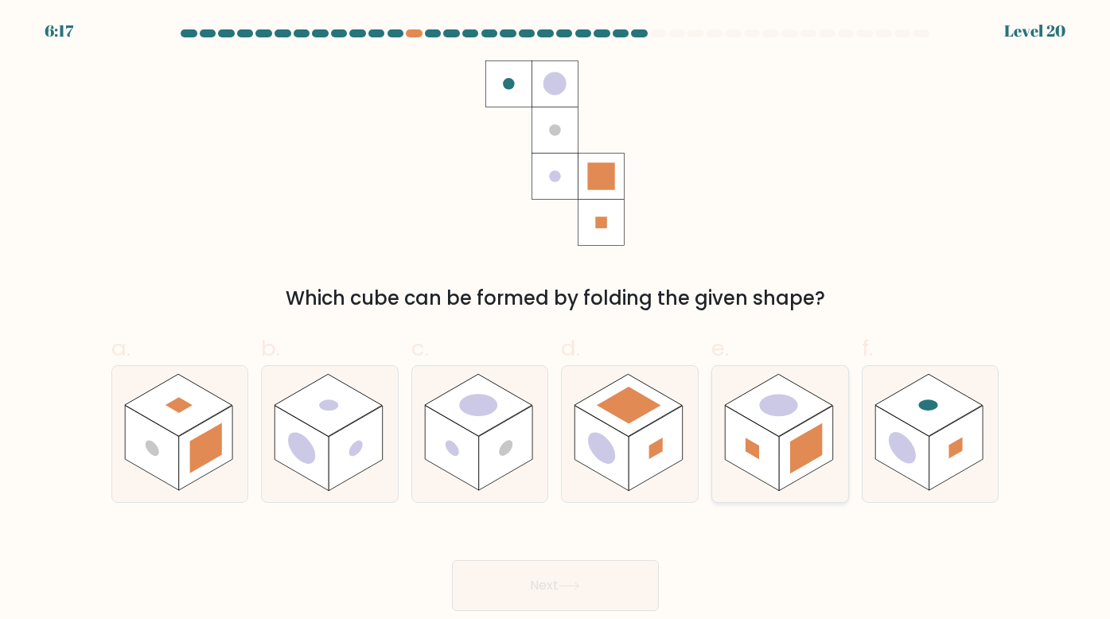
click at [798, 463] on rect at bounding box center [806, 448] width 32 height 51
click at [556, 320] on input "e." at bounding box center [555, 315] width 1 height 10
radio input "true"
click at [578, 573] on button "Next" at bounding box center [555, 585] width 207 height 51
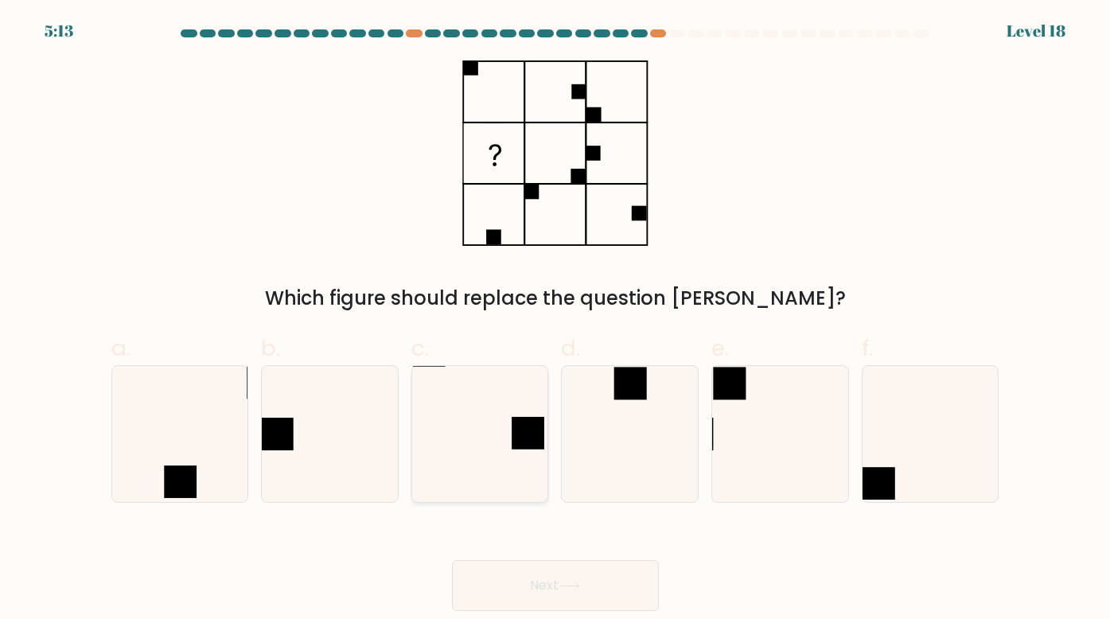
click at [537, 435] on rect at bounding box center [528, 433] width 33 height 33
click at [555, 320] on input "c." at bounding box center [555, 315] width 1 height 10
radio input "true"
drag, startPoint x: 894, startPoint y: 449, endPoint x: 895, endPoint y: 435, distance: 13.6
click at [896, 449] on icon at bounding box center [931, 434] width 136 height 136
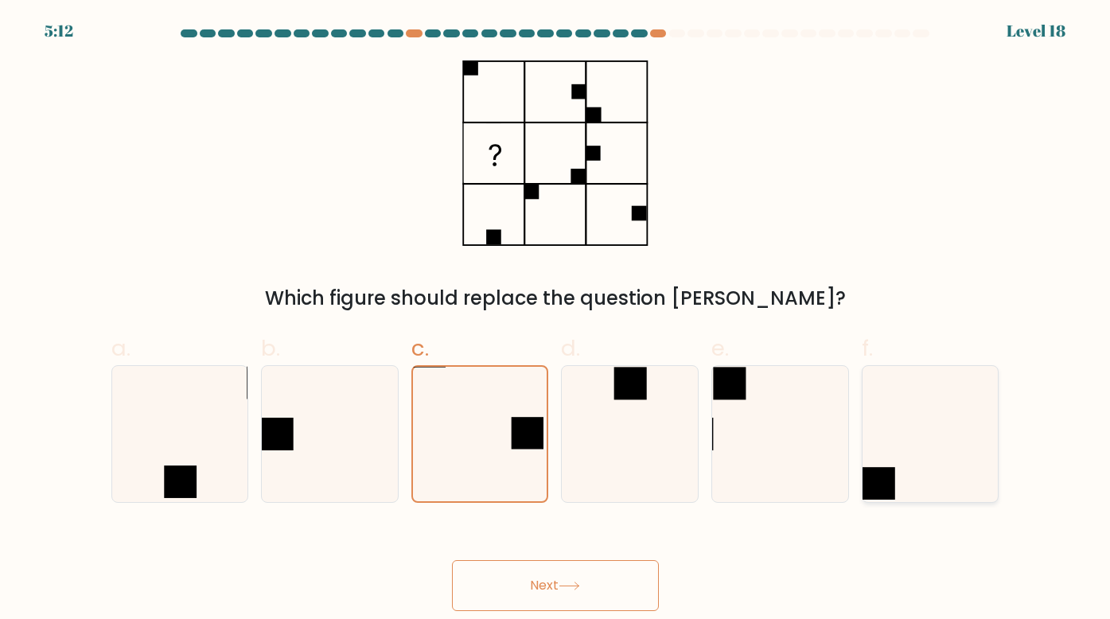
click at [556, 320] on input "f." at bounding box center [555, 315] width 1 height 10
radio input "true"
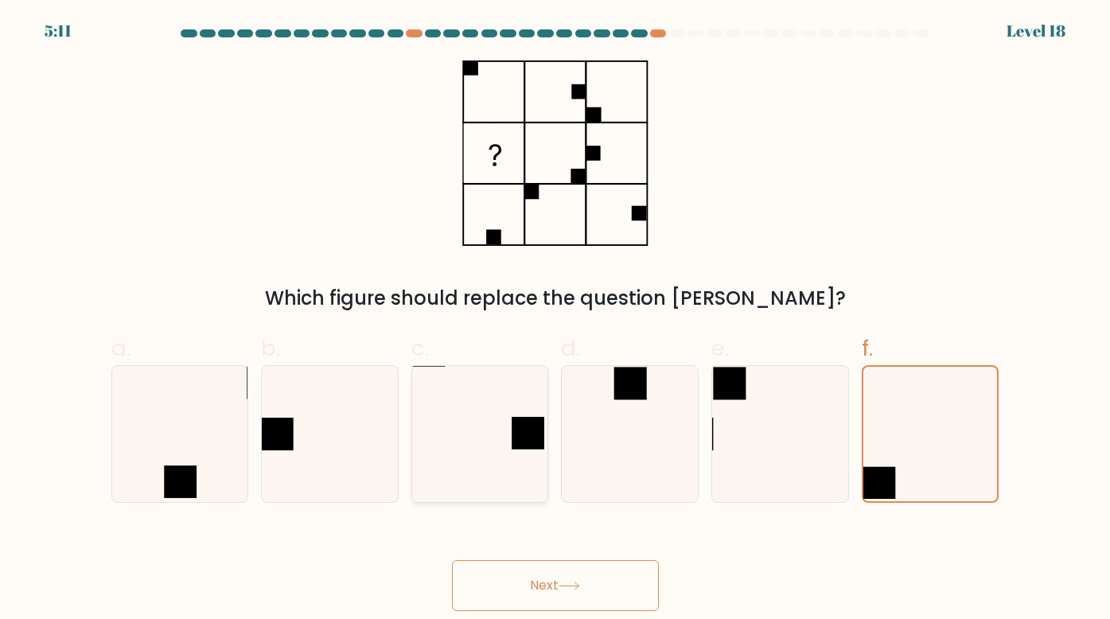
click at [466, 441] on icon at bounding box center [480, 434] width 136 height 136
click at [555, 320] on input "c." at bounding box center [555, 315] width 1 height 10
radio input "true"
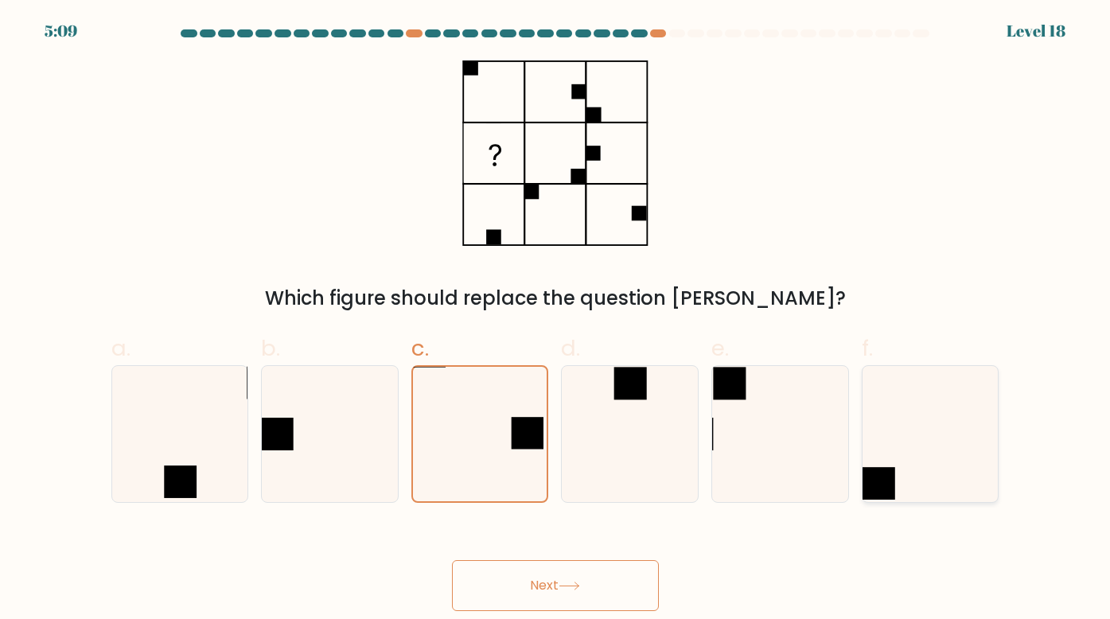
click at [942, 469] on icon at bounding box center [931, 434] width 136 height 136
click at [556, 320] on input "f." at bounding box center [555, 315] width 1 height 10
radio input "true"
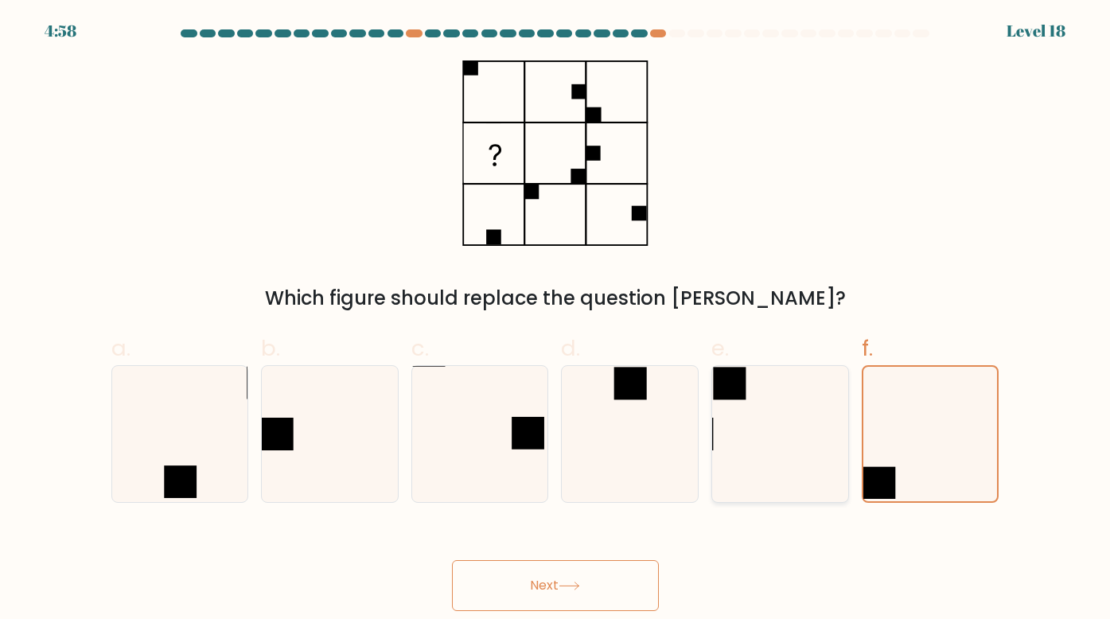
drag, startPoint x: 742, startPoint y: 433, endPoint x: 751, endPoint y: 432, distance: 9.6
click at [751, 432] on icon at bounding box center [780, 434] width 136 height 136
click at [556, 320] on input "e." at bounding box center [555, 315] width 1 height 10
radio input "true"
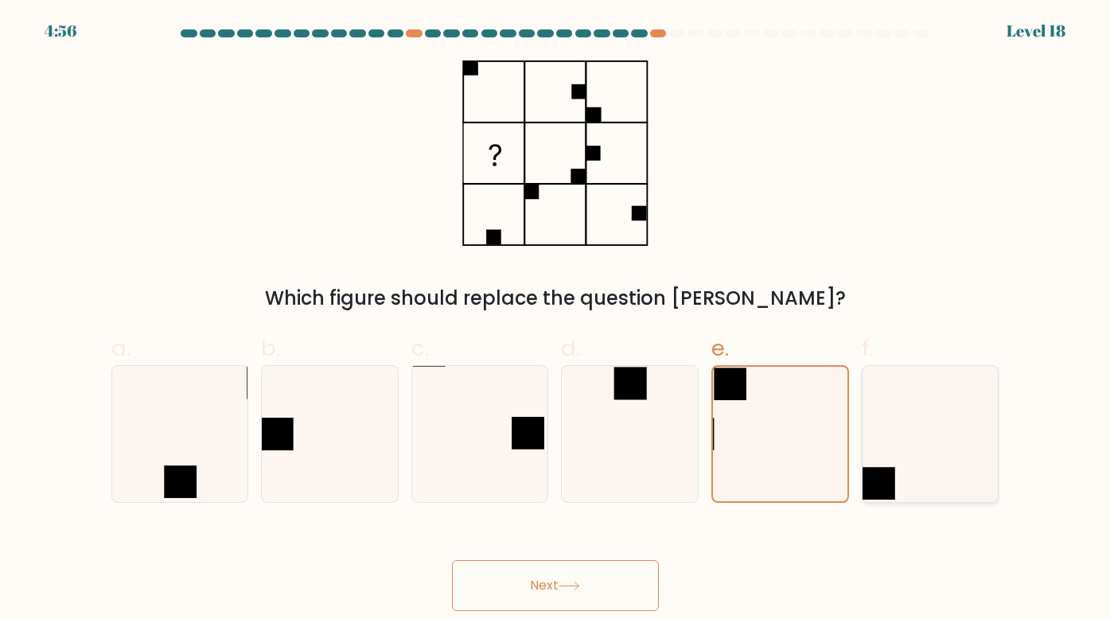
click at [907, 419] on icon at bounding box center [931, 434] width 136 height 136
click at [556, 320] on input "f." at bounding box center [555, 315] width 1 height 10
radio input "true"
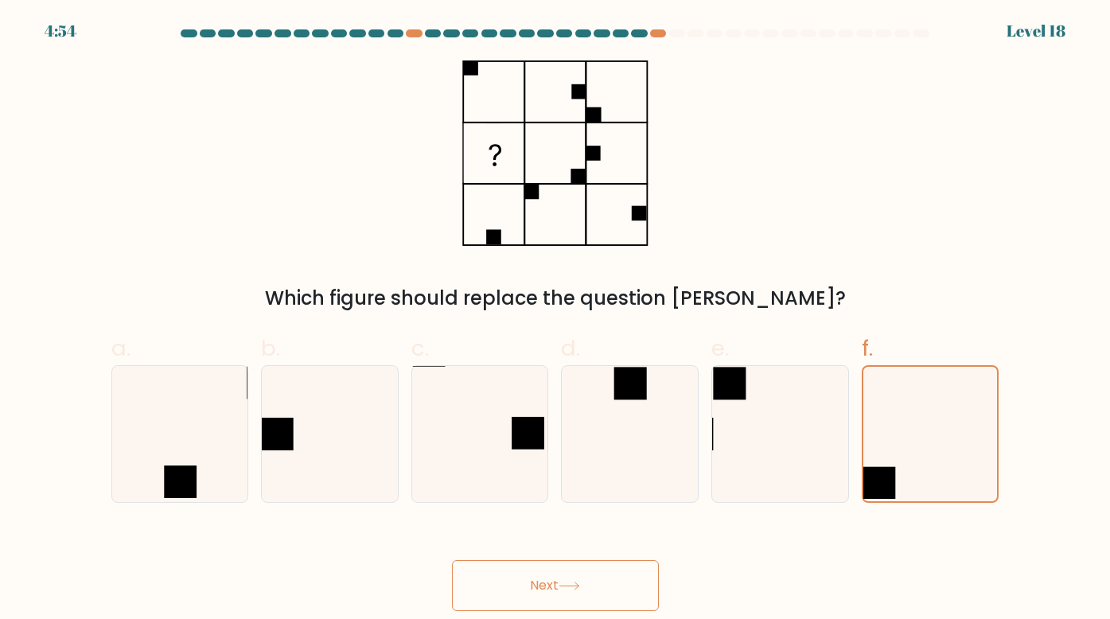
click at [588, 582] on button "Next" at bounding box center [555, 585] width 207 height 51
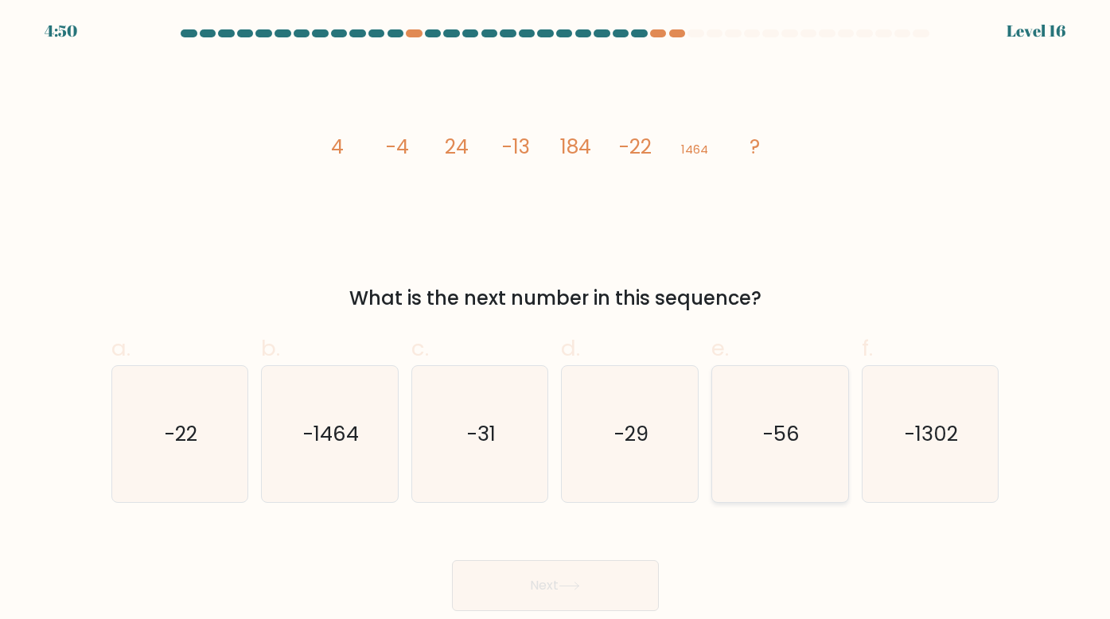
click at [773, 452] on icon "-56" at bounding box center [780, 434] width 136 height 136
click at [556, 320] on input "e. -56" at bounding box center [555, 315] width 1 height 10
radio input "true"
click at [493, 395] on icon "-31" at bounding box center [480, 434] width 136 height 136
click at [555, 320] on input "c. -31" at bounding box center [555, 315] width 1 height 10
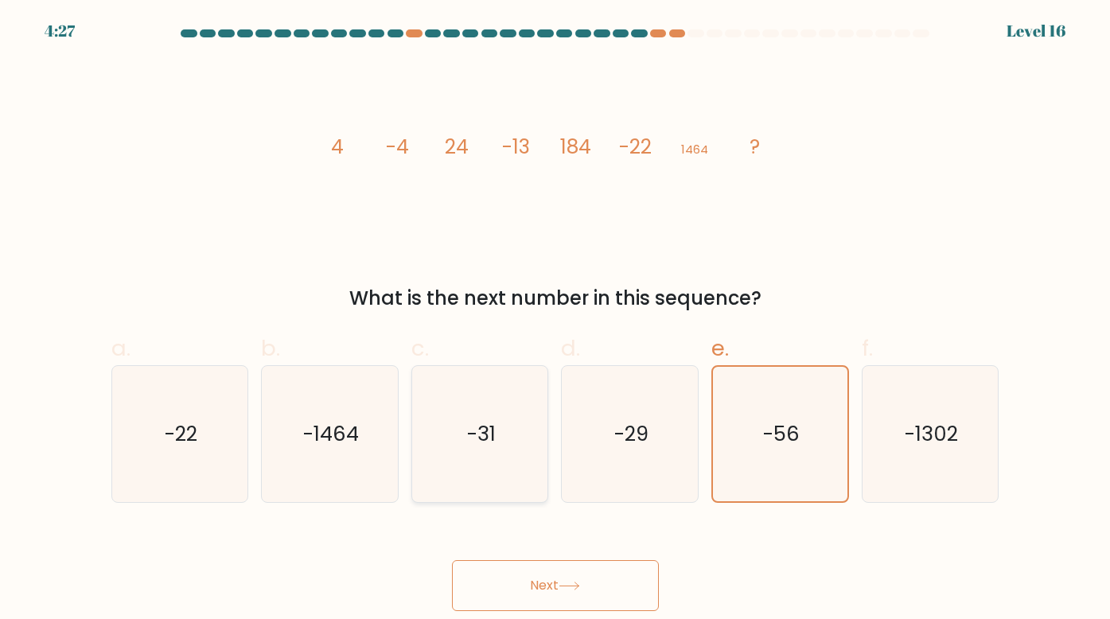
radio input "true"
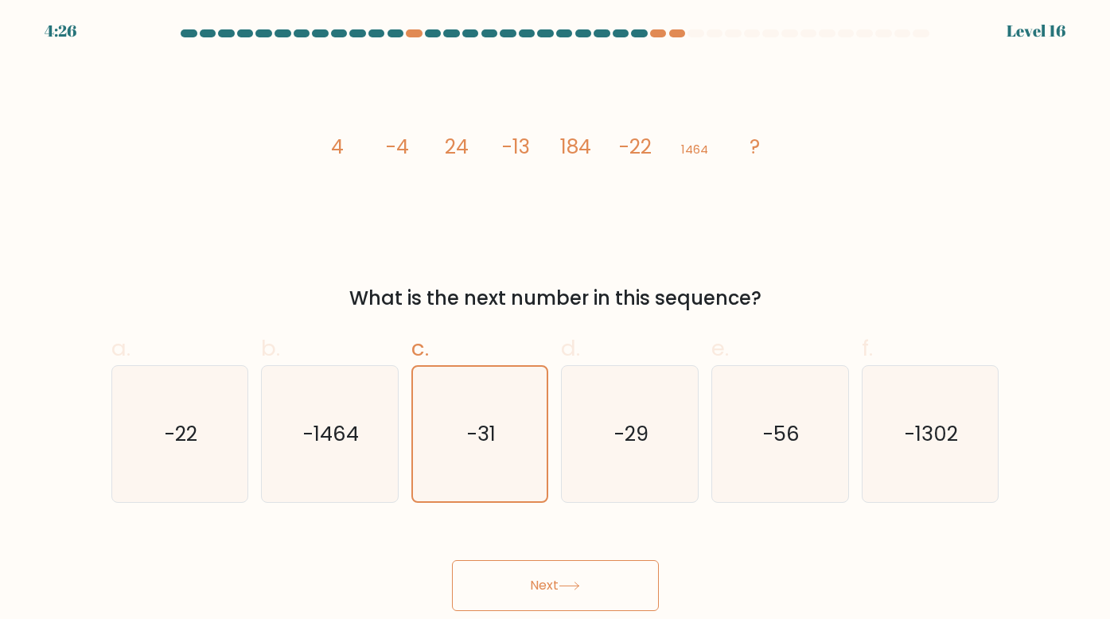
click at [536, 586] on button "Next" at bounding box center [555, 585] width 207 height 51
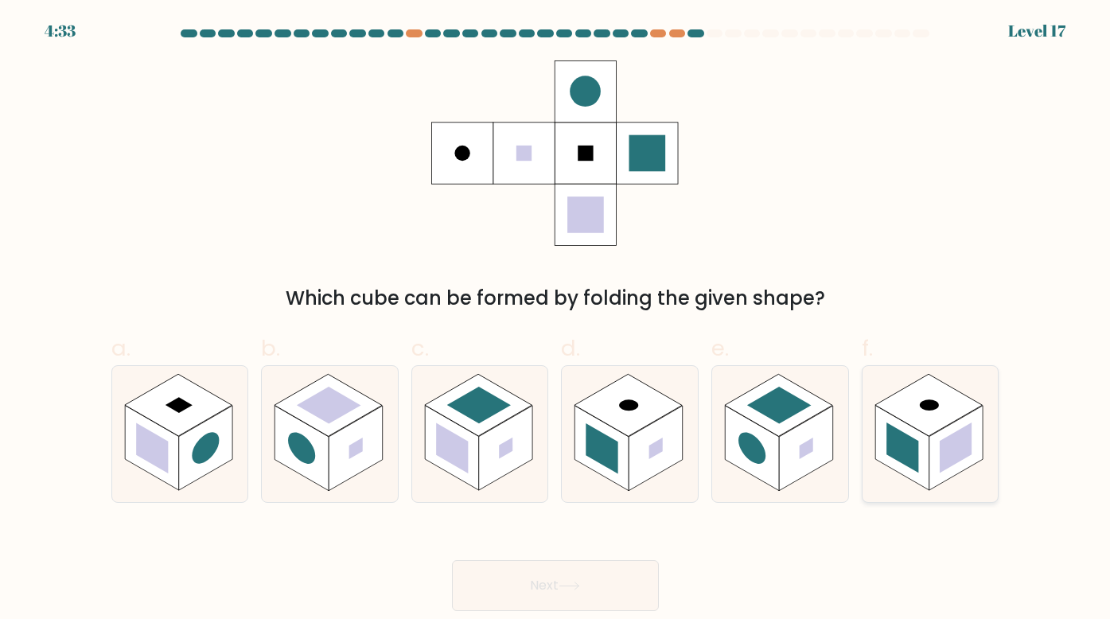
click at [956, 419] on rect at bounding box center [928, 405] width 107 height 62
click at [556, 320] on input "f." at bounding box center [555, 315] width 1 height 10
radio input "true"
click at [546, 582] on button "Next" at bounding box center [555, 585] width 207 height 51
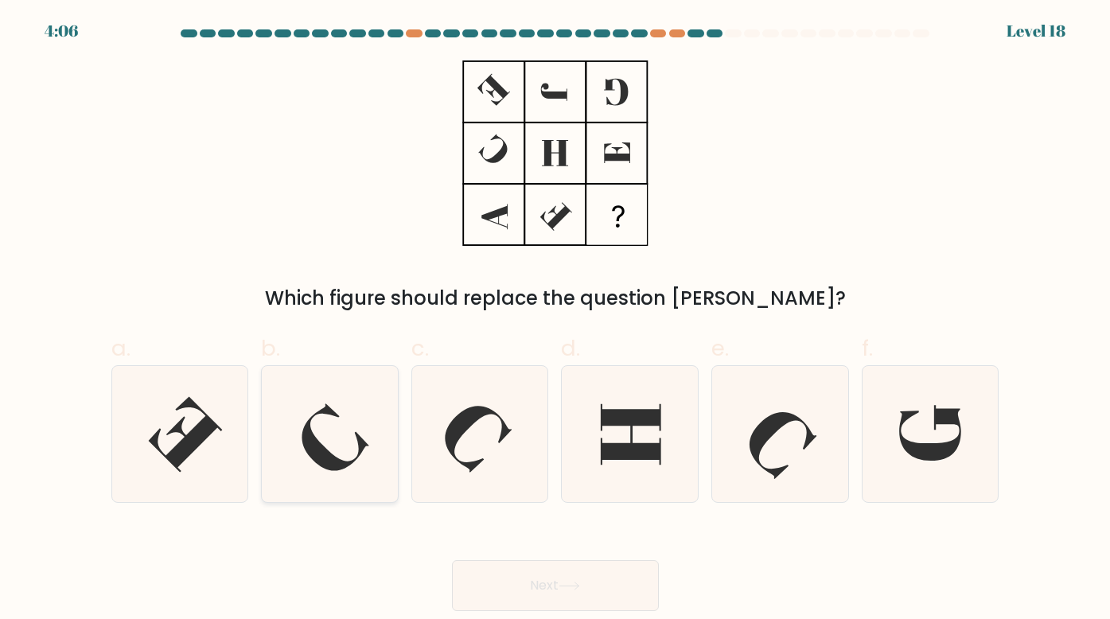
click at [335, 445] on icon at bounding box center [330, 434] width 136 height 136
click at [555, 320] on input "b." at bounding box center [555, 315] width 1 height 10
radio input "true"
click at [143, 426] on icon at bounding box center [180, 434] width 136 height 136
click at [555, 320] on input "a." at bounding box center [555, 315] width 1 height 10
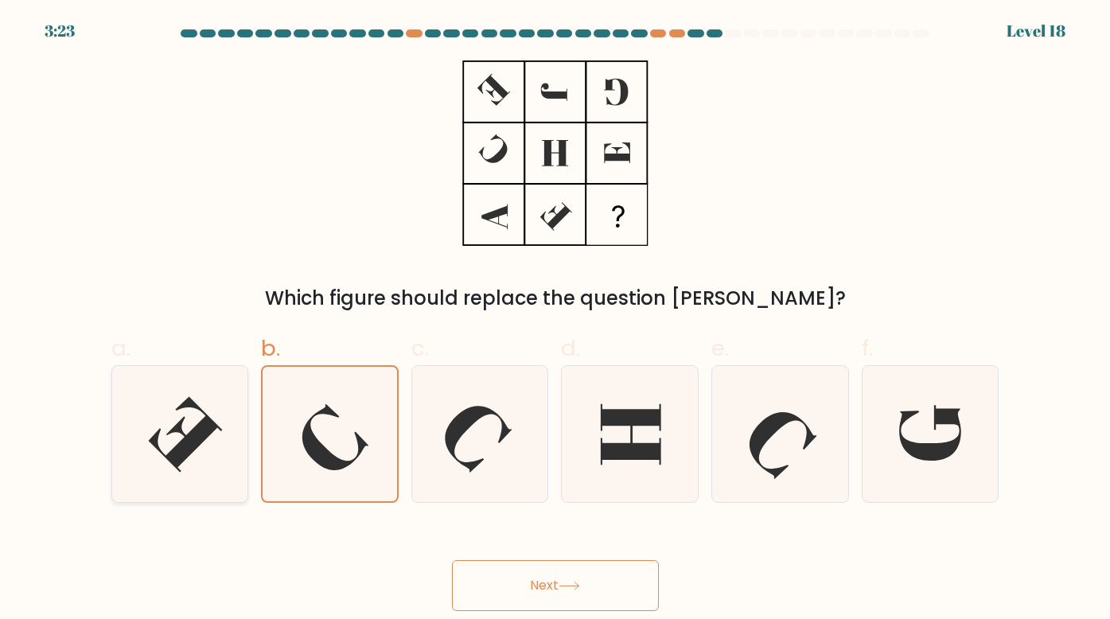
radio input "true"
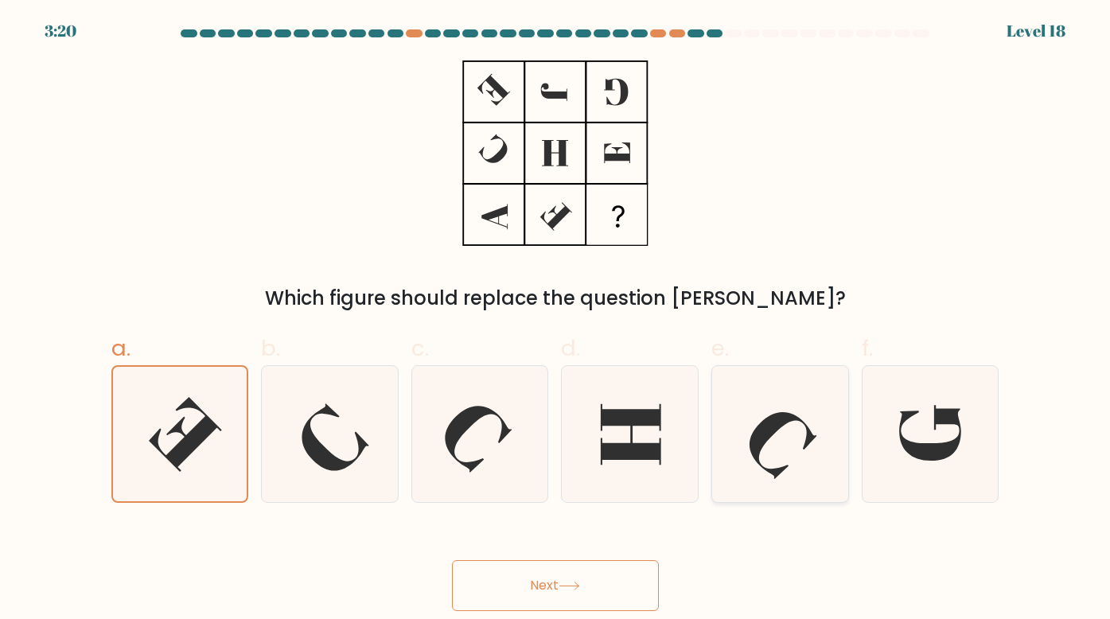
click at [765, 415] on icon at bounding box center [780, 434] width 136 height 136
click at [556, 320] on input "e." at bounding box center [555, 315] width 1 height 10
radio input "true"
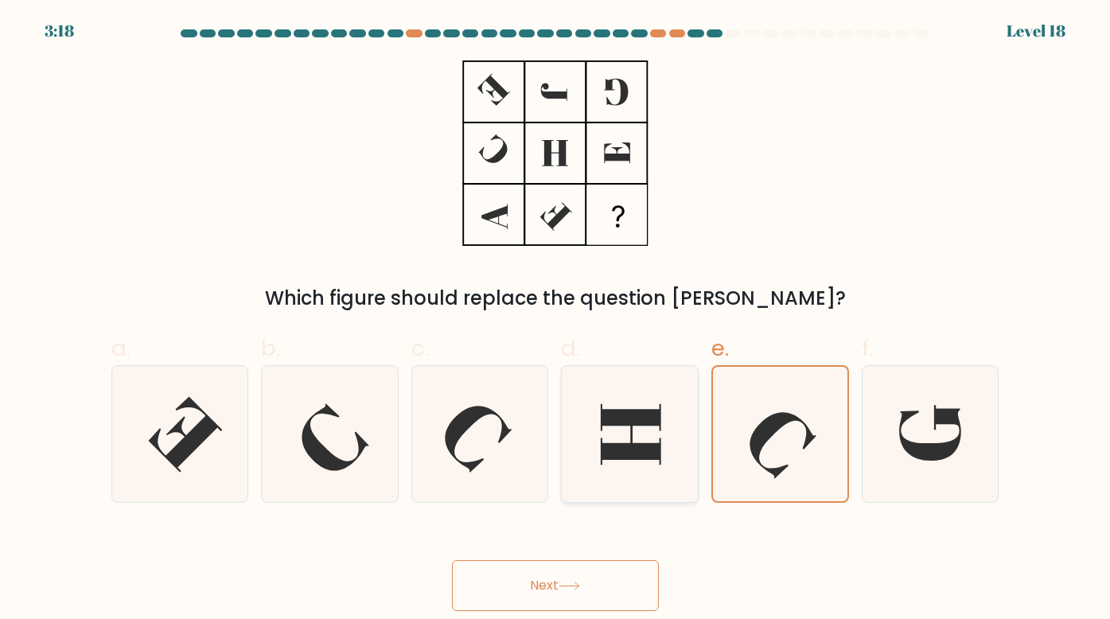
click at [633, 470] on icon at bounding box center [630, 434] width 136 height 136
click at [556, 320] on input "d." at bounding box center [555, 315] width 1 height 10
radio input "true"
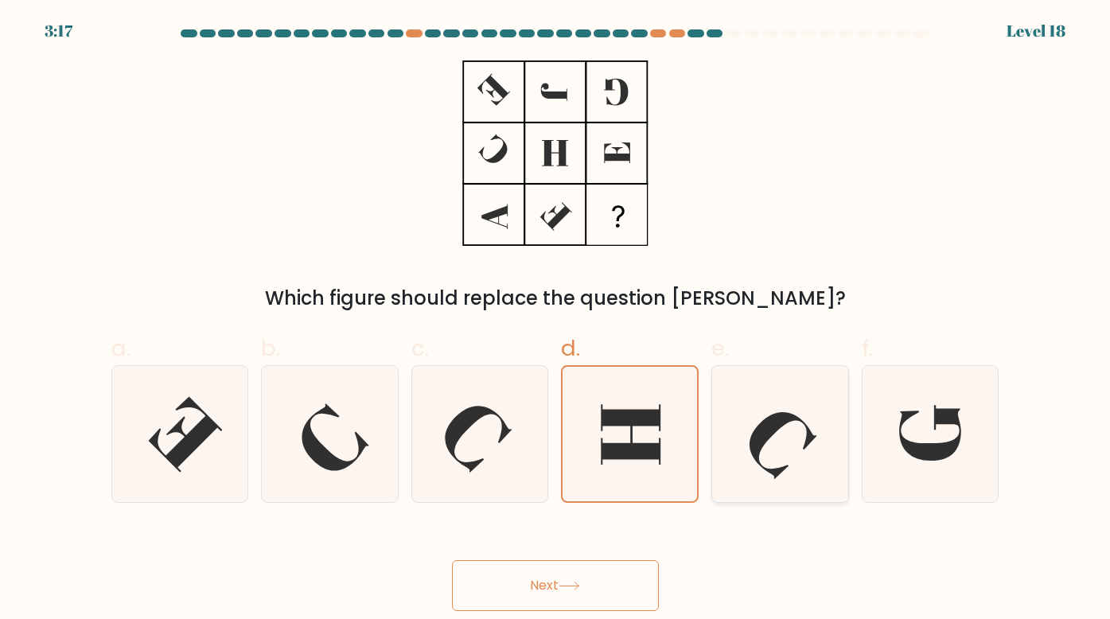
drag, startPoint x: 759, startPoint y: 453, endPoint x: 710, endPoint y: 478, distance: 55.5
click at [758, 453] on icon at bounding box center [783, 445] width 67 height 67
click at [556, 320] on input "e." at bounding box center [555, 315] width 1 height 10
radio input "true"
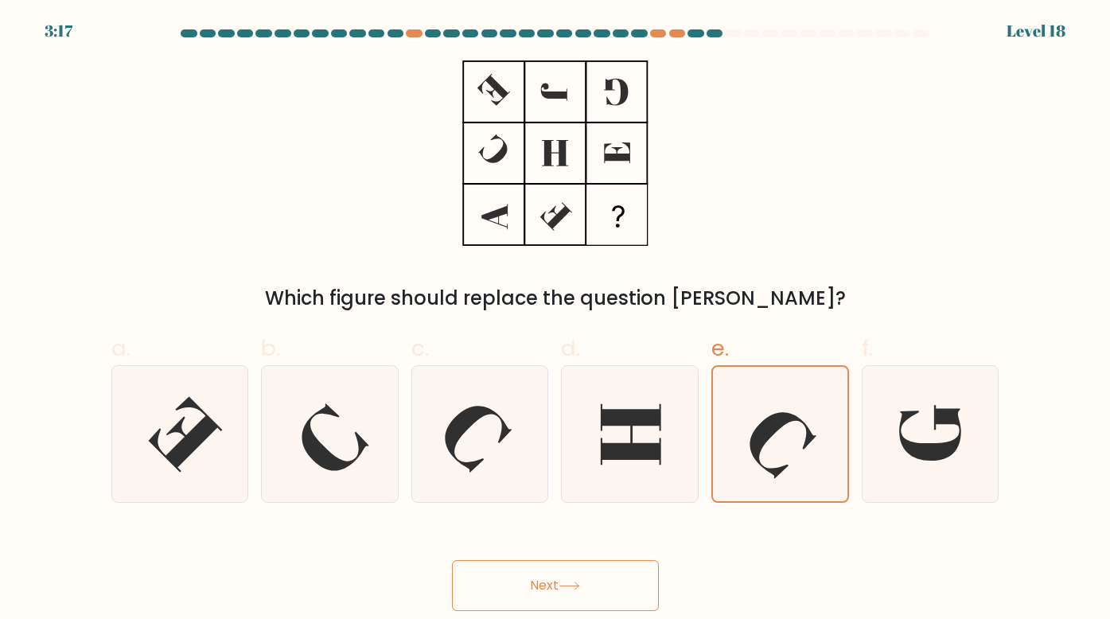
click at [520, 602] on button "Next" at bounding box center [555, 585] width 207 height 51
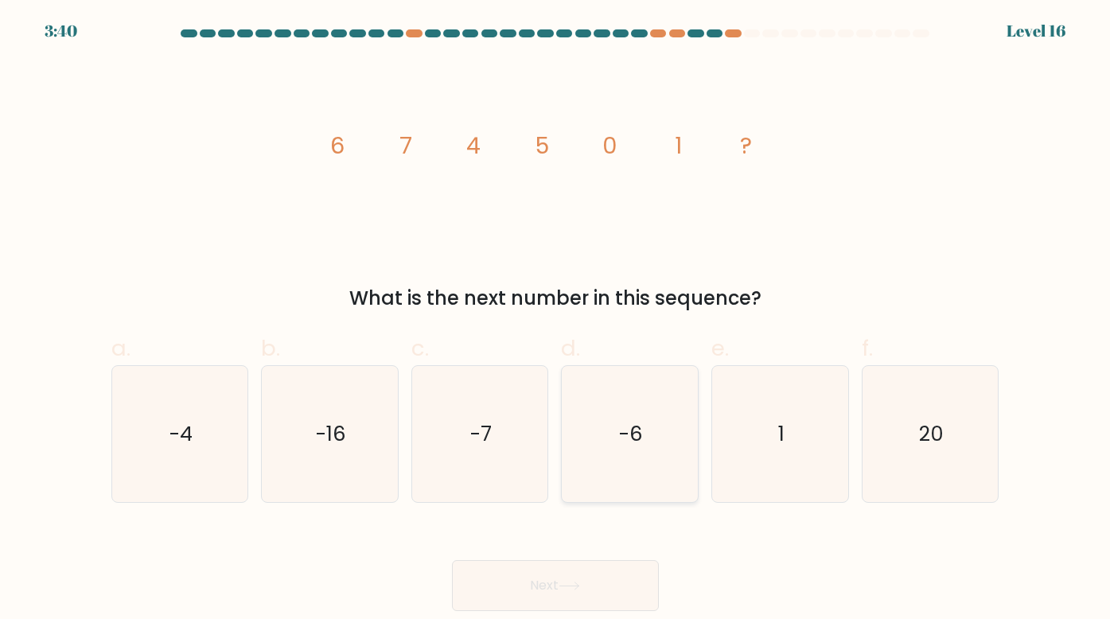
click at [671, 421] on icon "-6" at bounding box center [630, 434] width 136 height 136
click at [556, 320] on input "d. -6" at bounding box center [555, 315] width 1 height 10
radio input "true"
click at [578, 586] on icon at bounding box center [568, 585] width 19 height 7
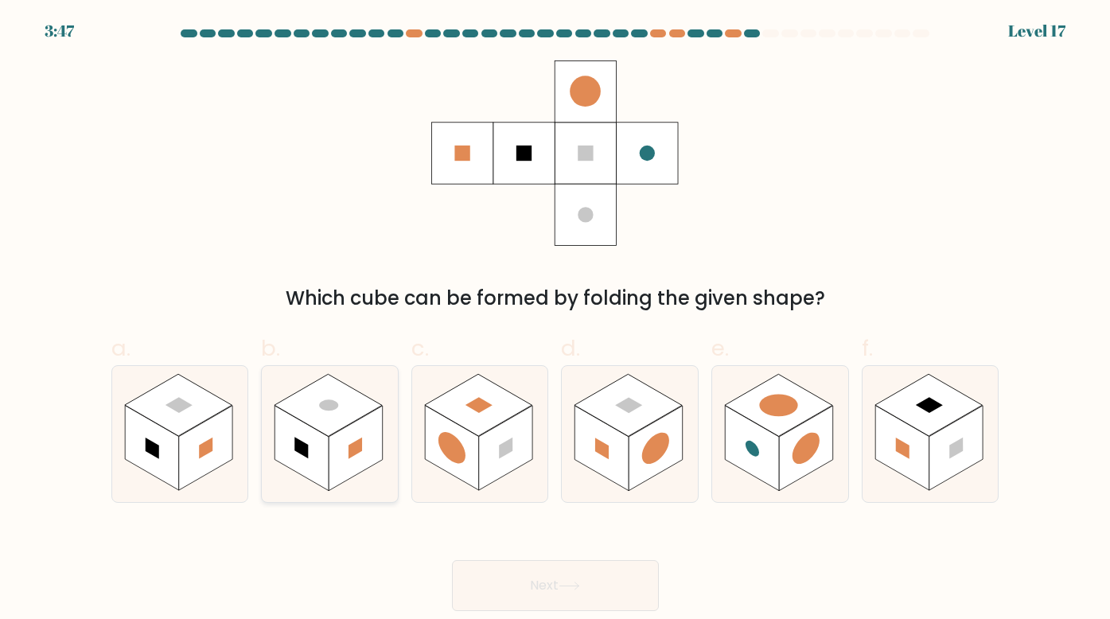
click at [346, 457] on rect at bounding box center [356, 448] width 54 height 85
click at [555, 320] on input "b." at bounding box center [555, 315] width 1 height 10
radio input "true"
click at [552, 597] on button "Next" at bounding box center [555, 585] width 207 height 51
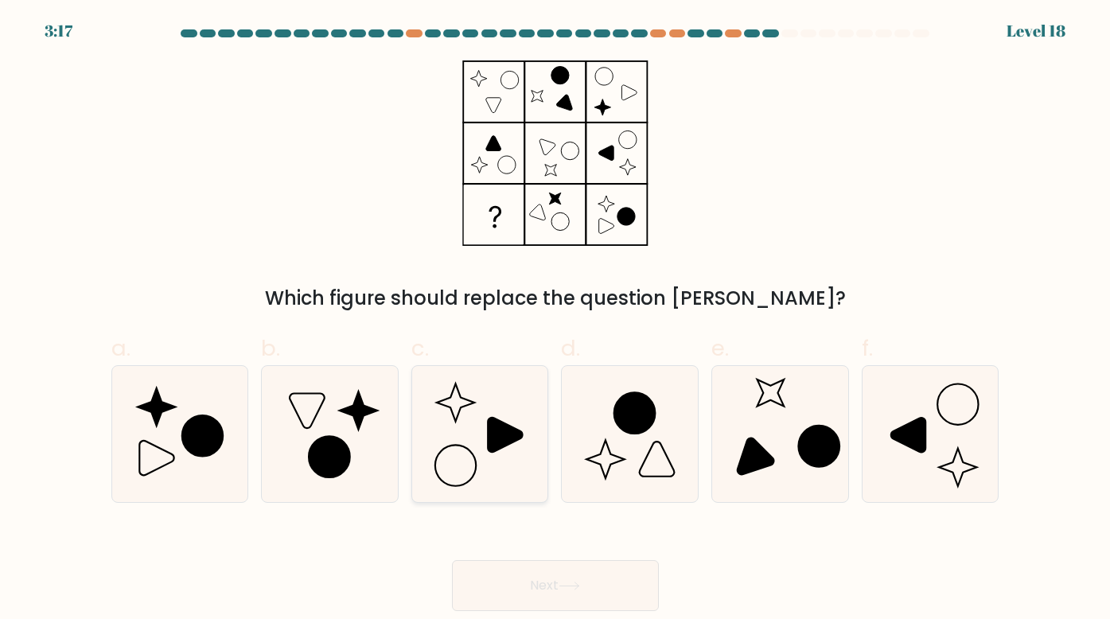
click at [501, 437] on icon at bounding box center [505, 435] width 35 height 35
click at [555, 320] on input "c." at bounding box center [555, 315] width 1 height 10
radio input "true"
click at [597, 583] on button "Next" at bounding box center [555, 585] width 207 height 51
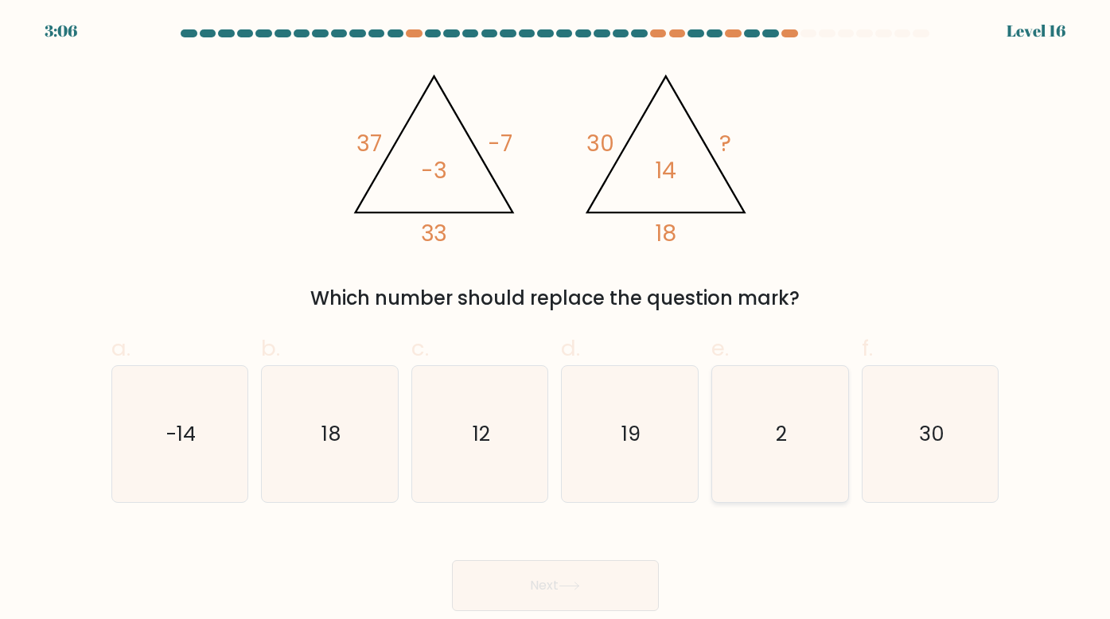
click at [779, 420] on text "2" at bounding box center [781, 433] width 11 height 29
click at [556, 320] on input "e. 2" at bounding box center [555, 315] width 1 height 10
radio input "true"
click at [536, 585] on button "Next" at bounding box center [555, 585] width 207 height 51
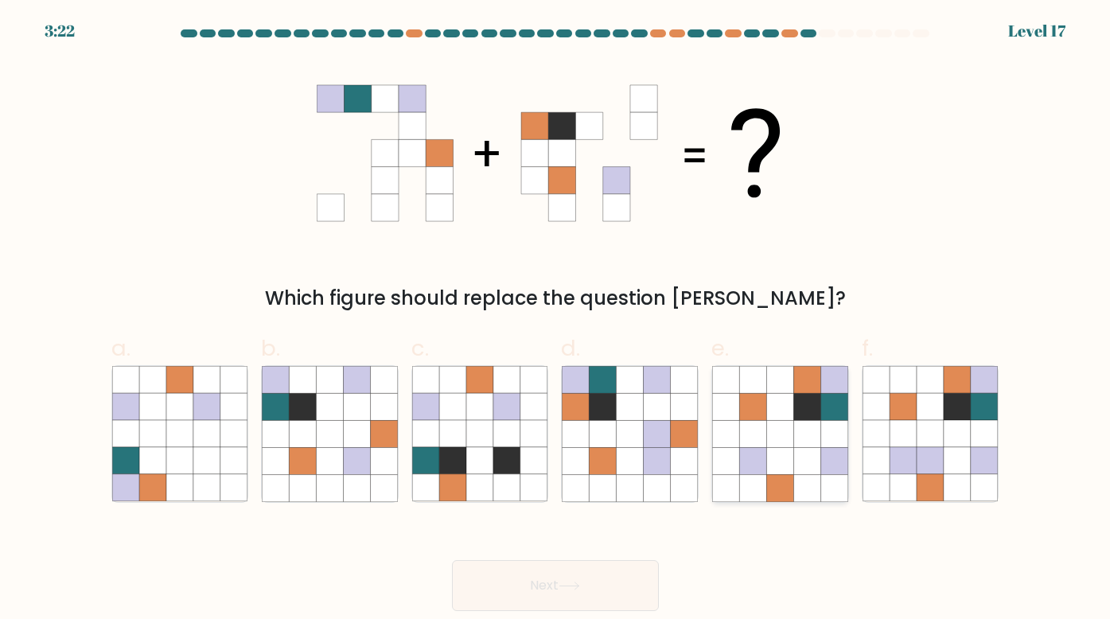
click at [801, 422] on icon at bounding box center [806, 433] width 27 height 27
click at [556, 320] on input "e." at bounding box center [555, 315] width 1 height 10
radio input "true"
click at [591, 579] on button "Next" at bounding box center [555, 585] width 207 height 51
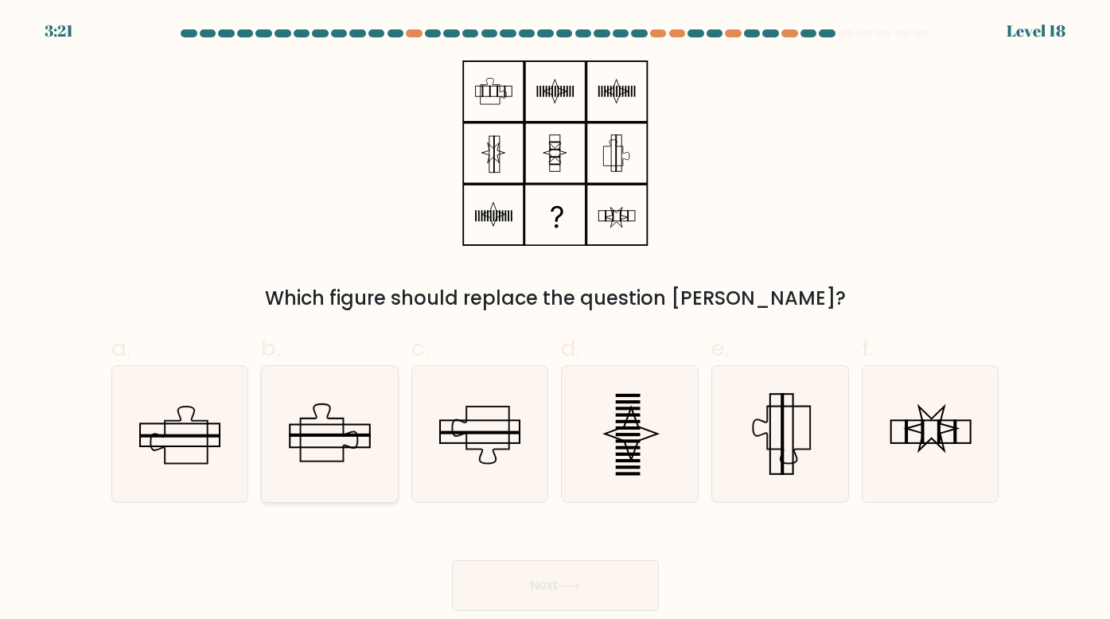
click at [358, 430] on icon at bounding box center [330, 434] width 136 height 136
click at [555, 320] on input "b." at bounding box center [555, 315] width 1 height 10
radio input "true"
click at [605, 571] on button "Next" at bounding box center [555, 585] width 207 height 51
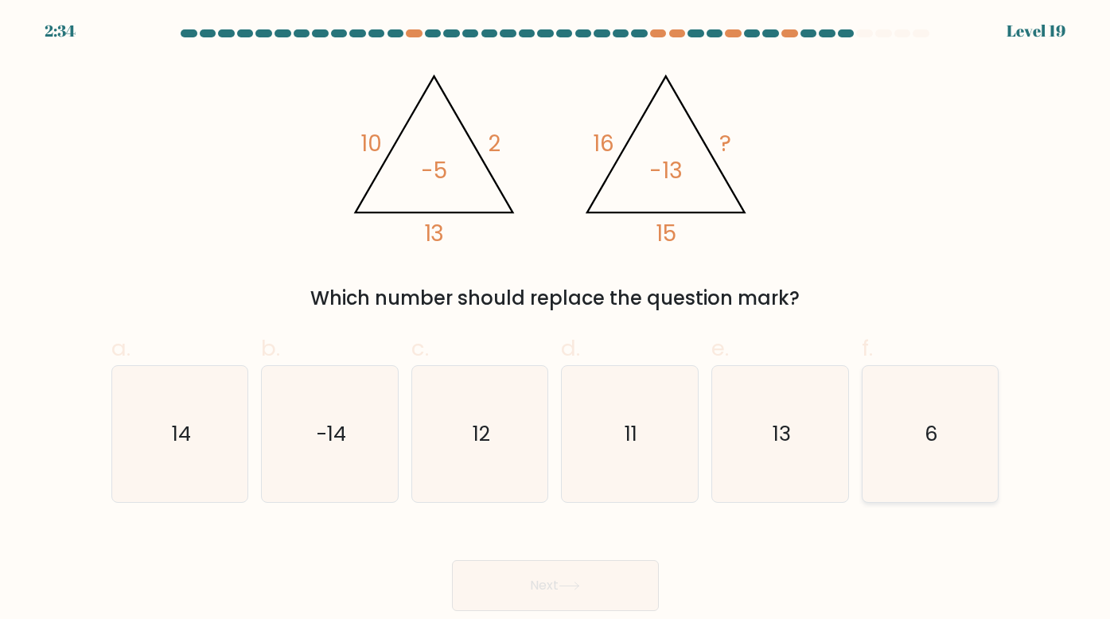
click at [953, 443] on icon "6" at bounding box center [931, 434] width 136 height 136
click at [556, 320] on input "f. 6" at bounding box center [555, 315] width 1 height 10
radio input "true"
click at [499, 584] on button "Next" at bounding box center [555, 585] width 207 height 51
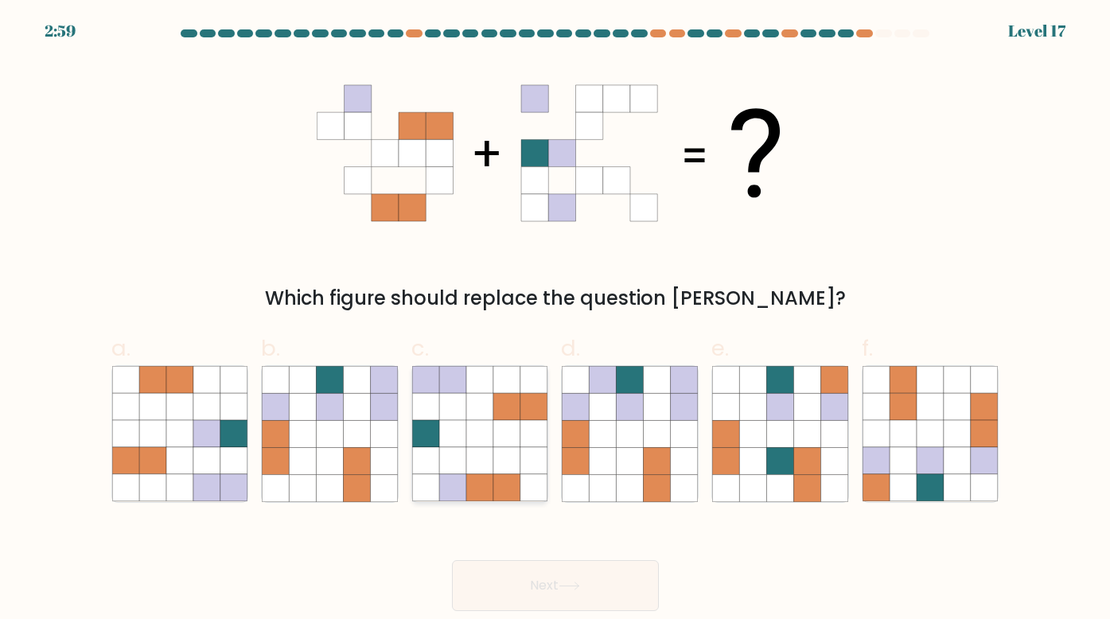
click at [481, 454] on icon at bounding box center [479, 460] width 27 height 27
click at [555, 320] on input "c." at bounding box center [555, 315] width 1 height 10
radio input "true"
click at [539, 572] on button "Next" at bounding box center [555, 585] width 207 height 51
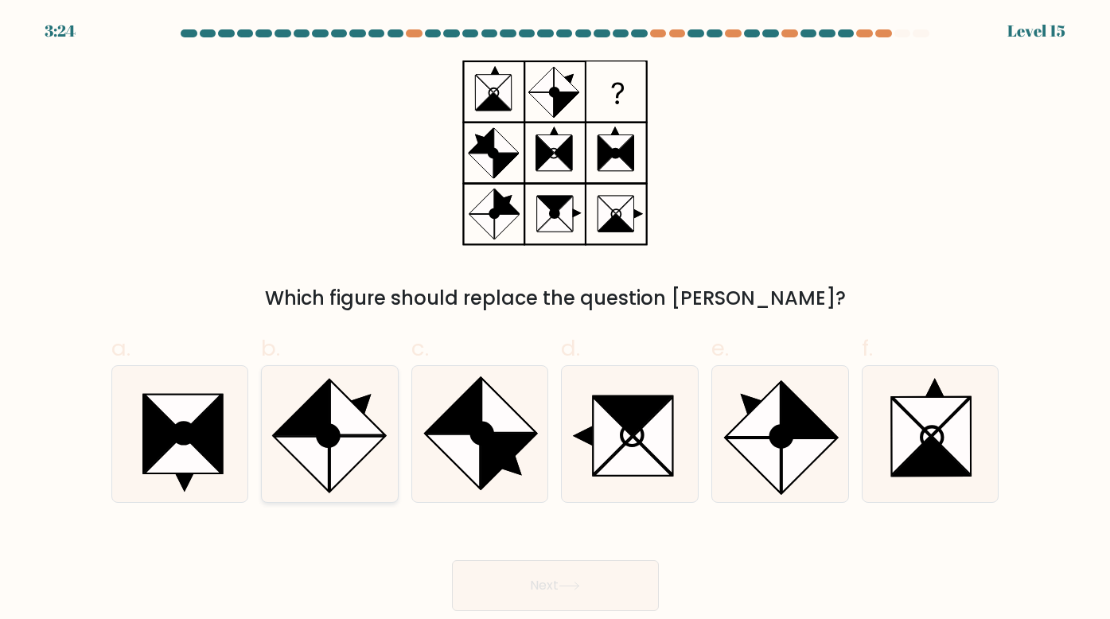
click at [277, 443] on icon at bounding box center [330, 434] width 136 height 136
click at [555, 320] on input "b." at bounding box center [555, 315] width 1 height 10
radio input "true"
click at [571, 590] on icon at bounding box center [569, 586] width 21 height 9
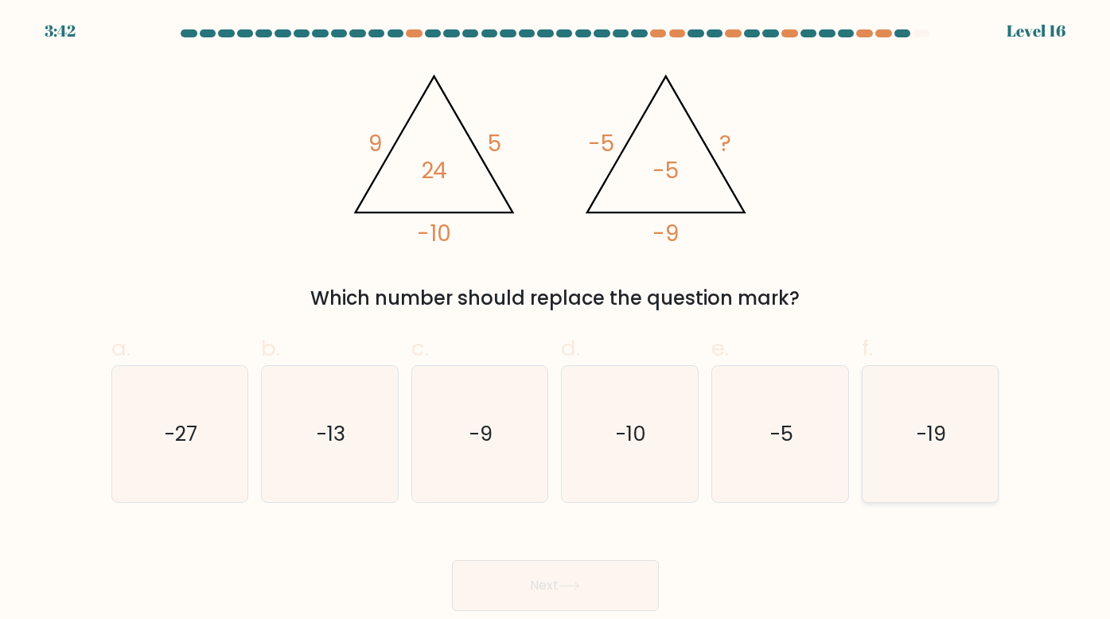
click at [954, 408] on icon "-19" at bounding box center [931, 434] width 136 height 136
click at [556, 320] on input "f. -19" at bounding box center [555, 315] width 1 height 10
radio input "true"
click at [604, 555] on div "Next" at bounding box center [555, 566] width 907 height 89
click at [587, 574] on button "Next" at bounding box center [555, 585] width 207 height 51
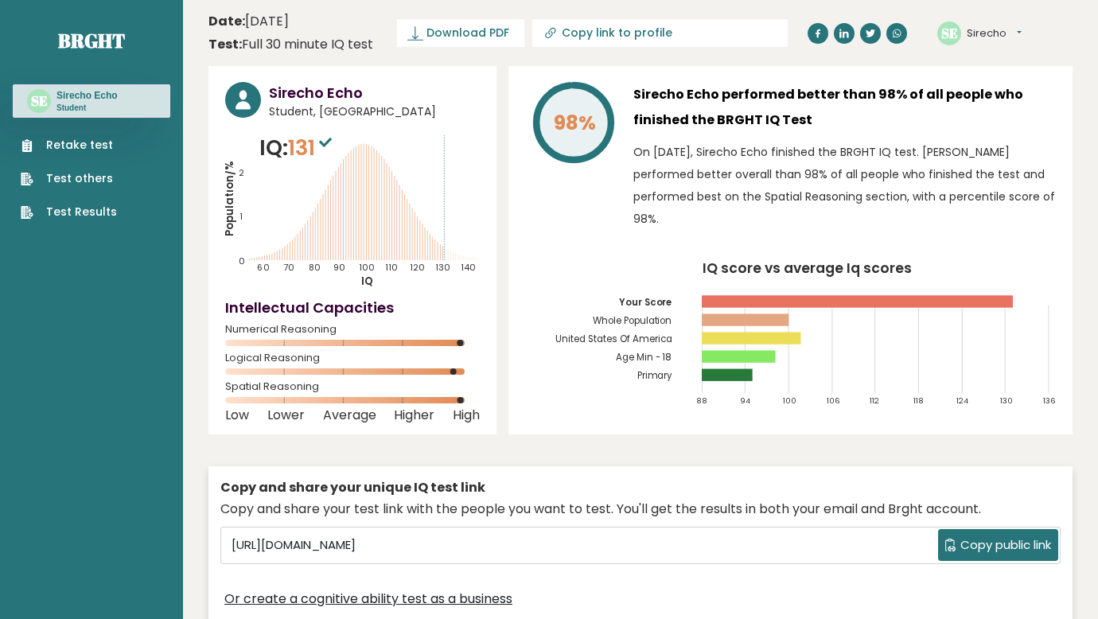
click at [624, 446] on div "Sirecho Echo Student, [GEOGRAPHIC_DATA] IQ: 131 Population/% IQ 0 1 2 60 70 80 …" at bounding box center [640, 348] width 864 height 565
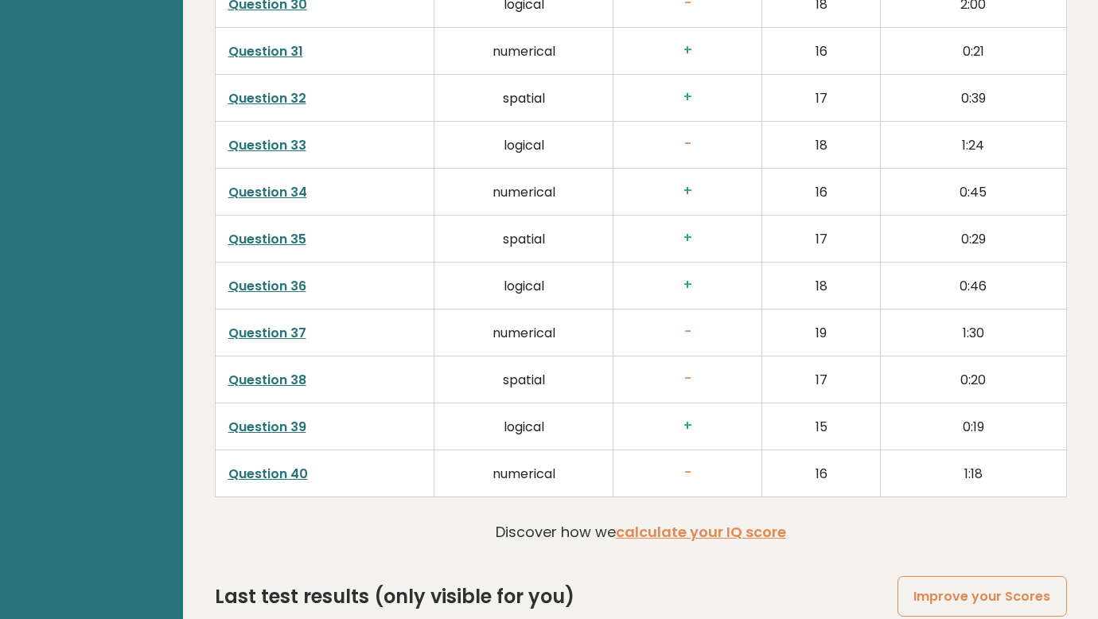
scroll to position [4201, 0]
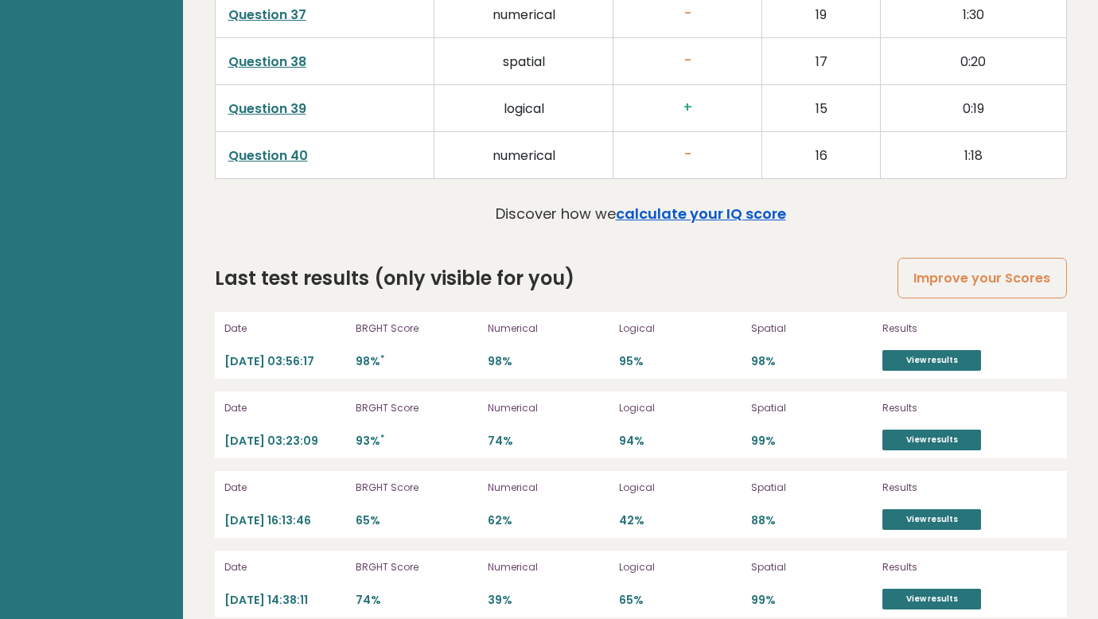
click at [687, 204] on link "calculate your IQ score" at bounding box center [701, 214] width 170 height 20
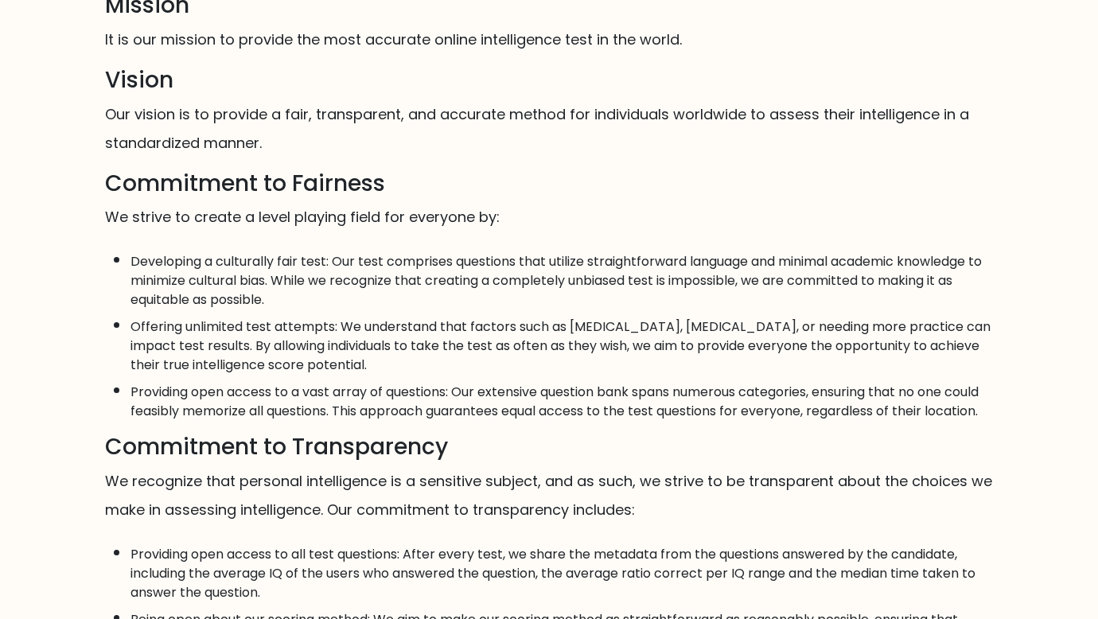
scroll to position [318, 0]
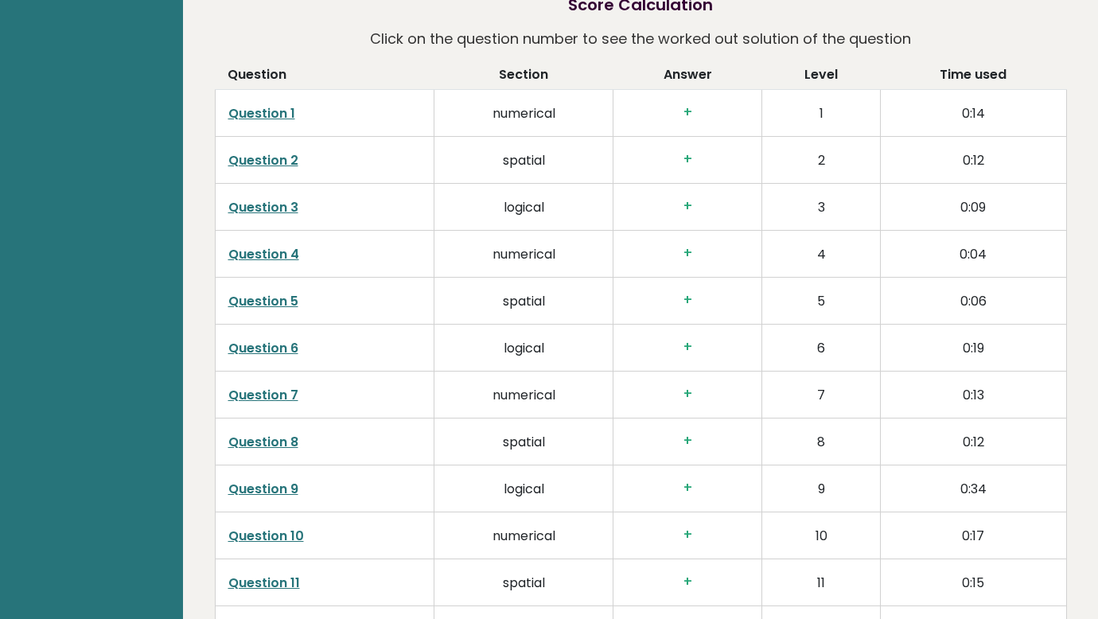
scroll to position [2195, 0]
